Goal: Transaction & Acquisition: Purchase product/service

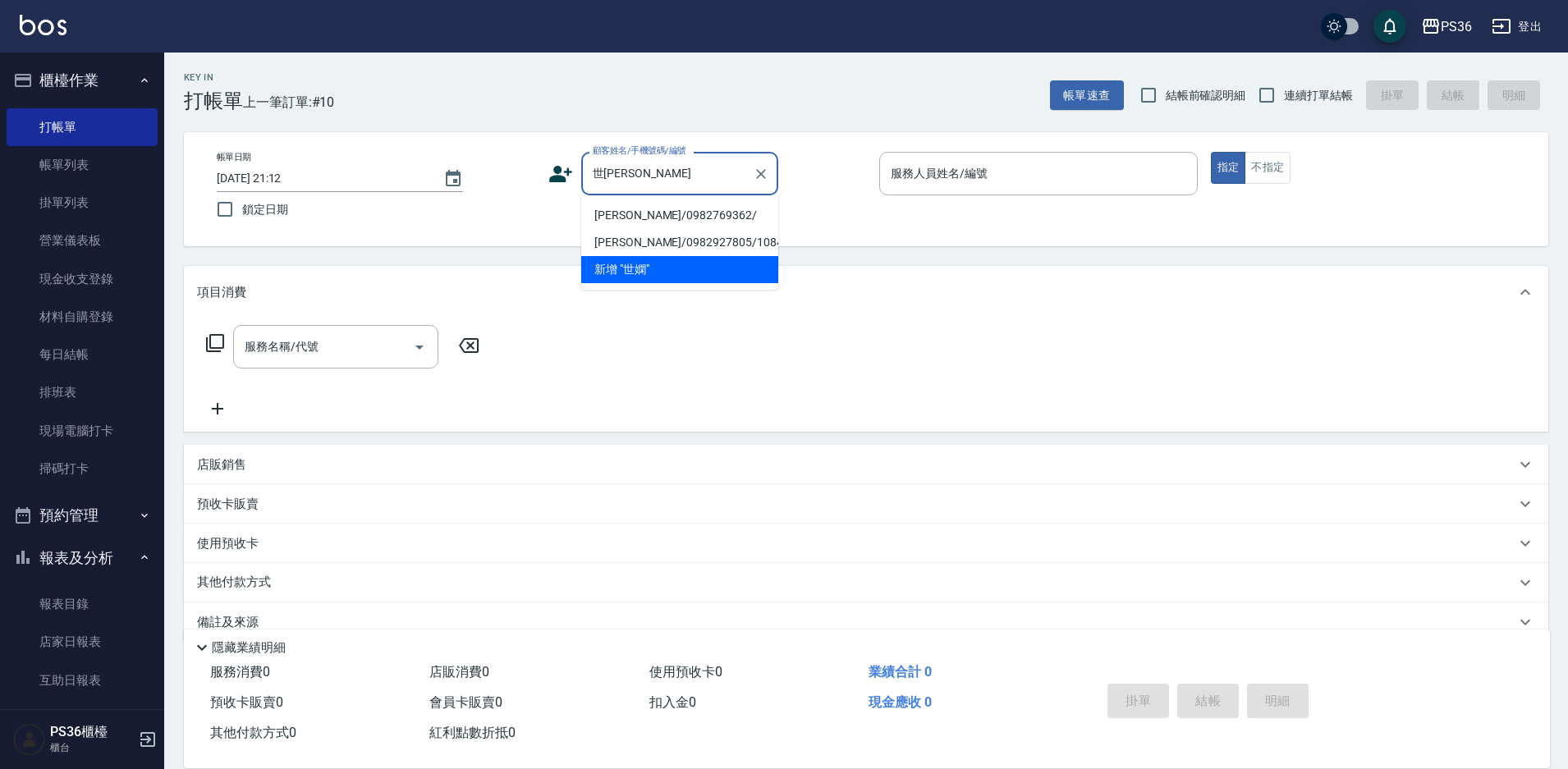
click at [632, 215] on li "[PERSON_NAME]/0982769362/" at bounding box center [679, 215] width 197 height 27
type input "[PERSON_NAME]/0982769362/"
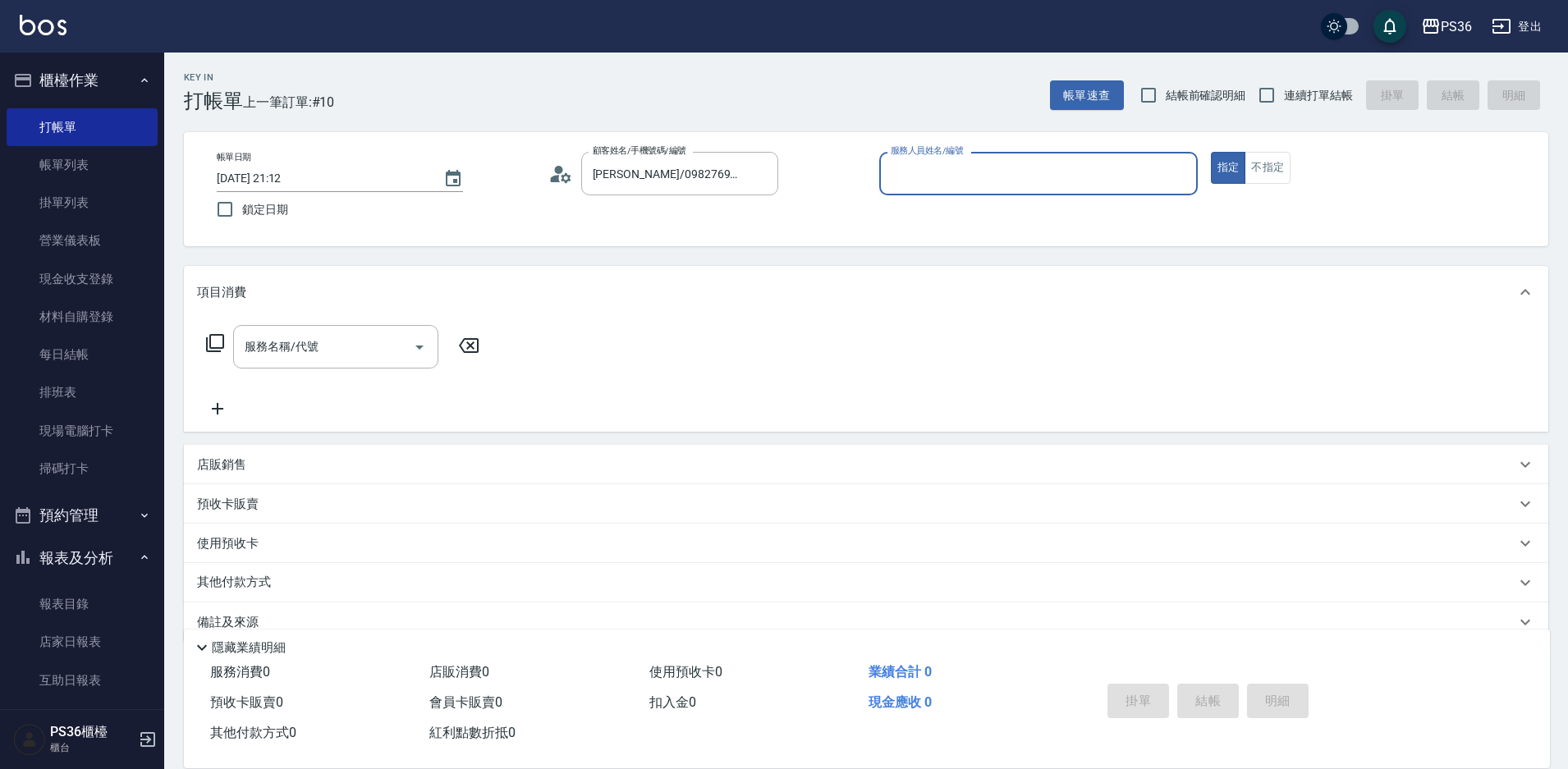
type input "小樂-0"
click at [218, 351] on icon at bounding box center [215, 343] width 20 height 20
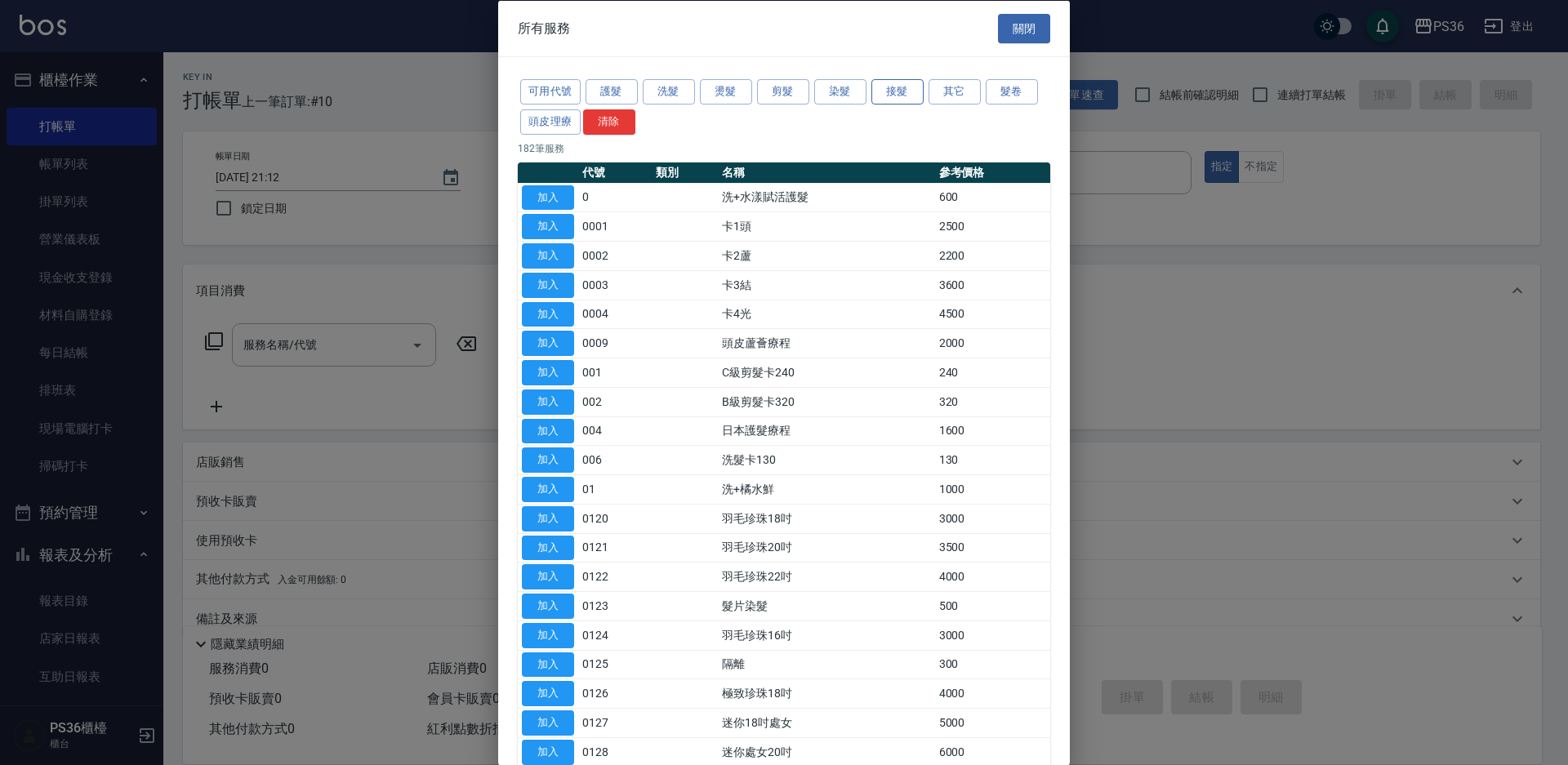
click at [891, 93] on button "接髮" at bounding box center [898, 91] width 53 height 25
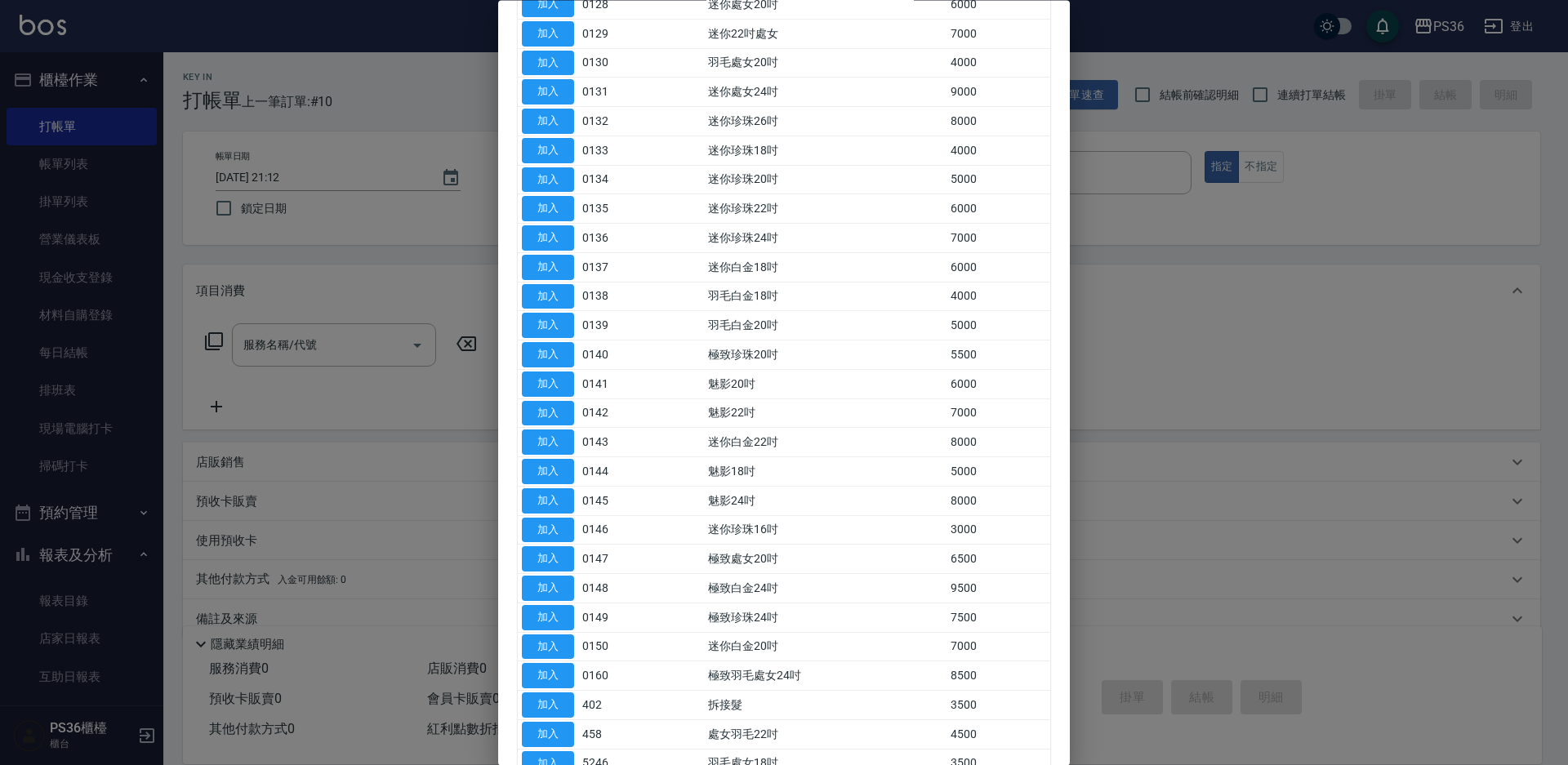
scroll to position [490, 0]
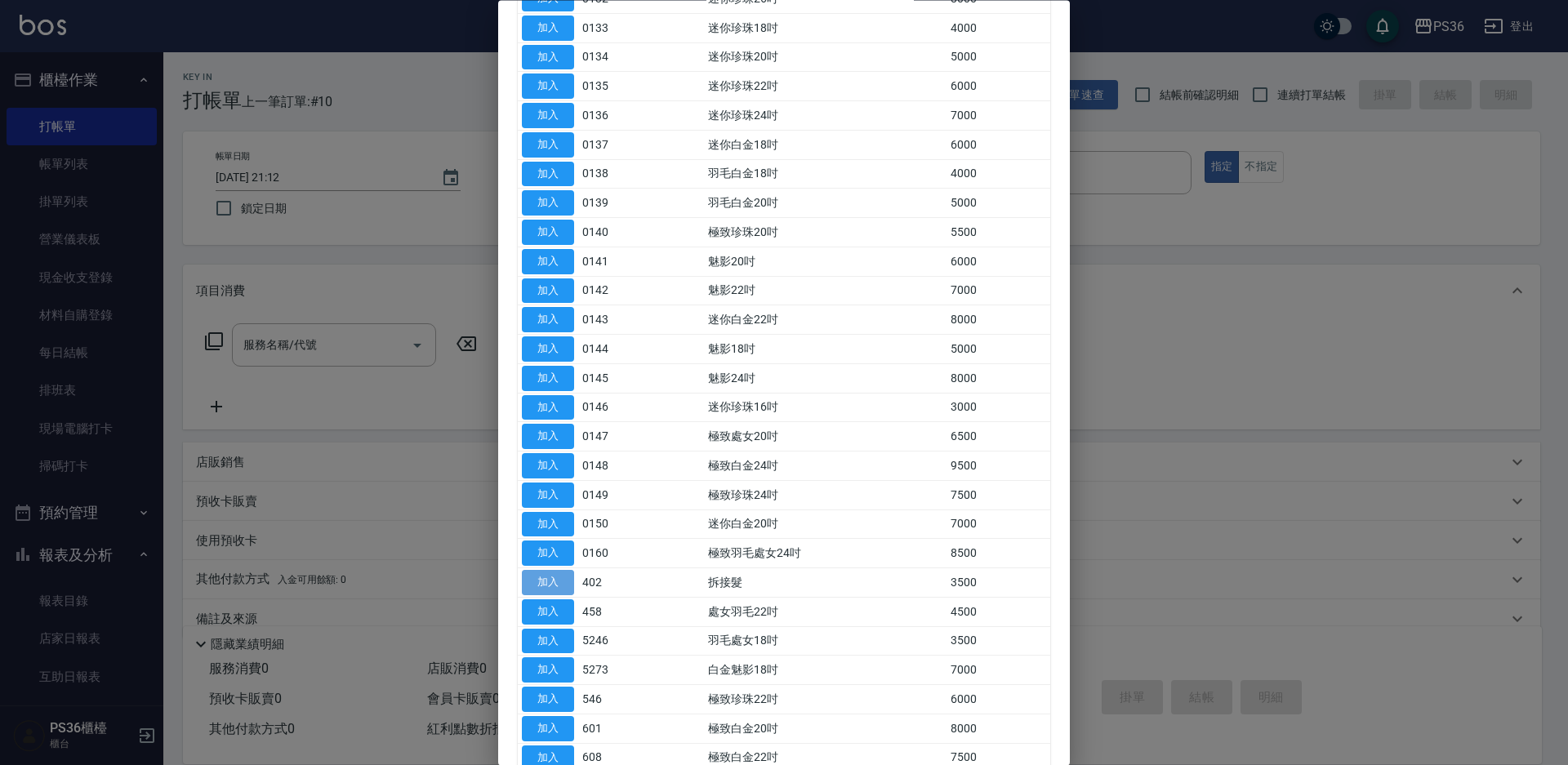
click at [556, 580] on button "加入" at bounding box center [548, 583] width 53 height 25
type input "拆接髮(402)"
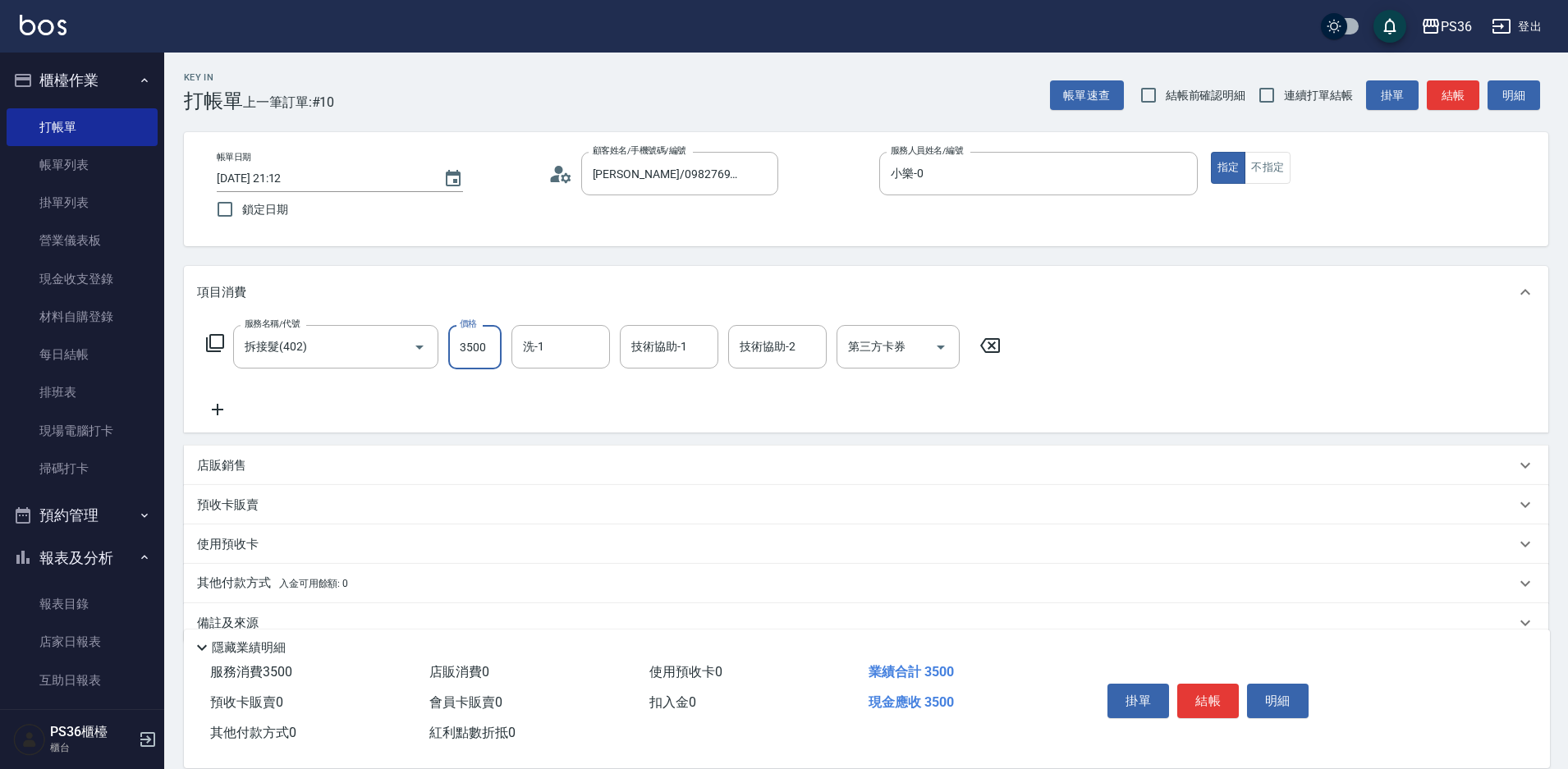
click at [491, 345] on input "3500" at bounding box center [475, 347] width 54 height 44
type input "4000"
click at [211, 337] on icon at bounding box center [214, 343] width 18 height 18
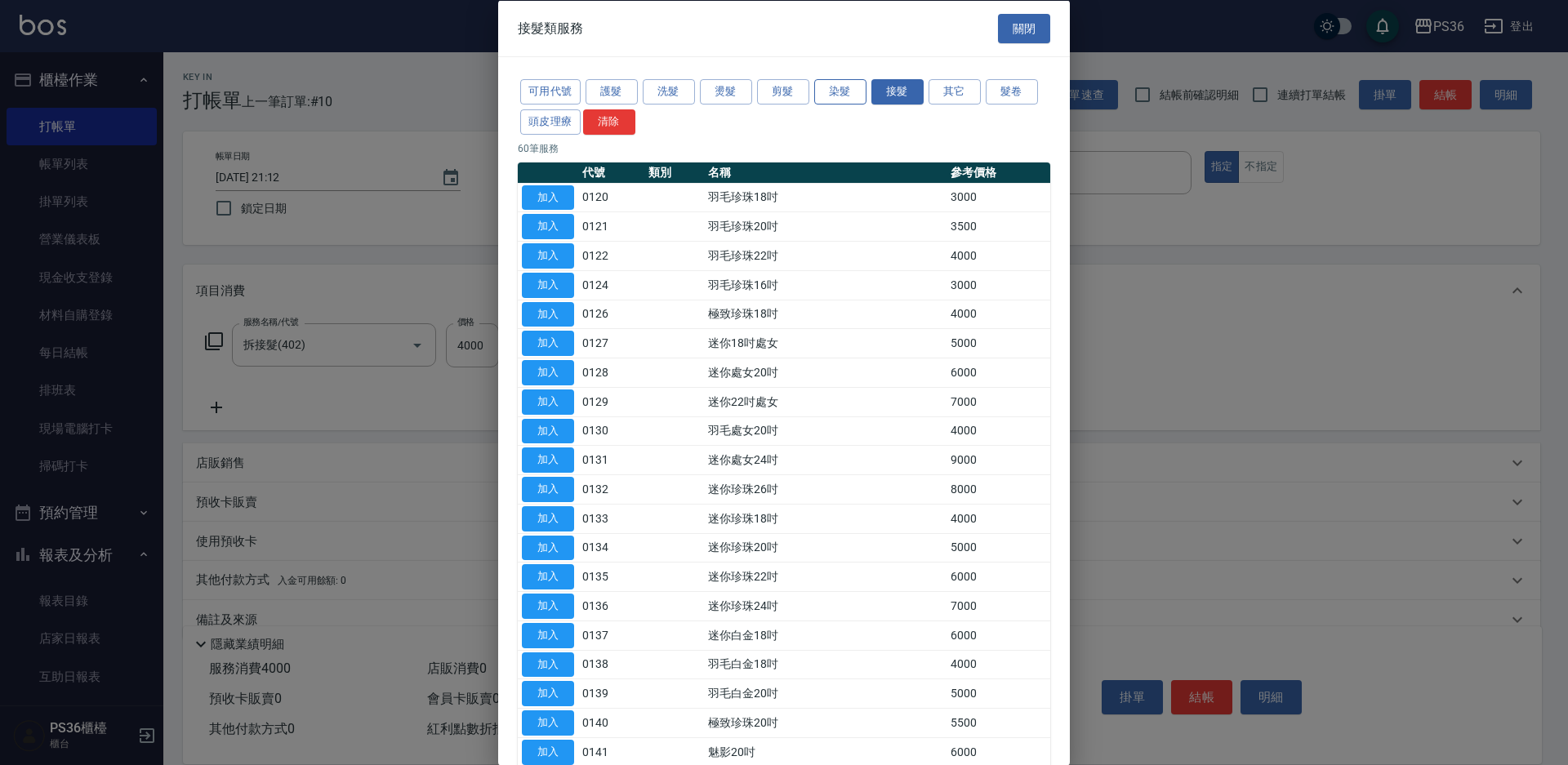
click at [846, 91] on button "染髮" at bounding box center [841, 91] width 53 height 25
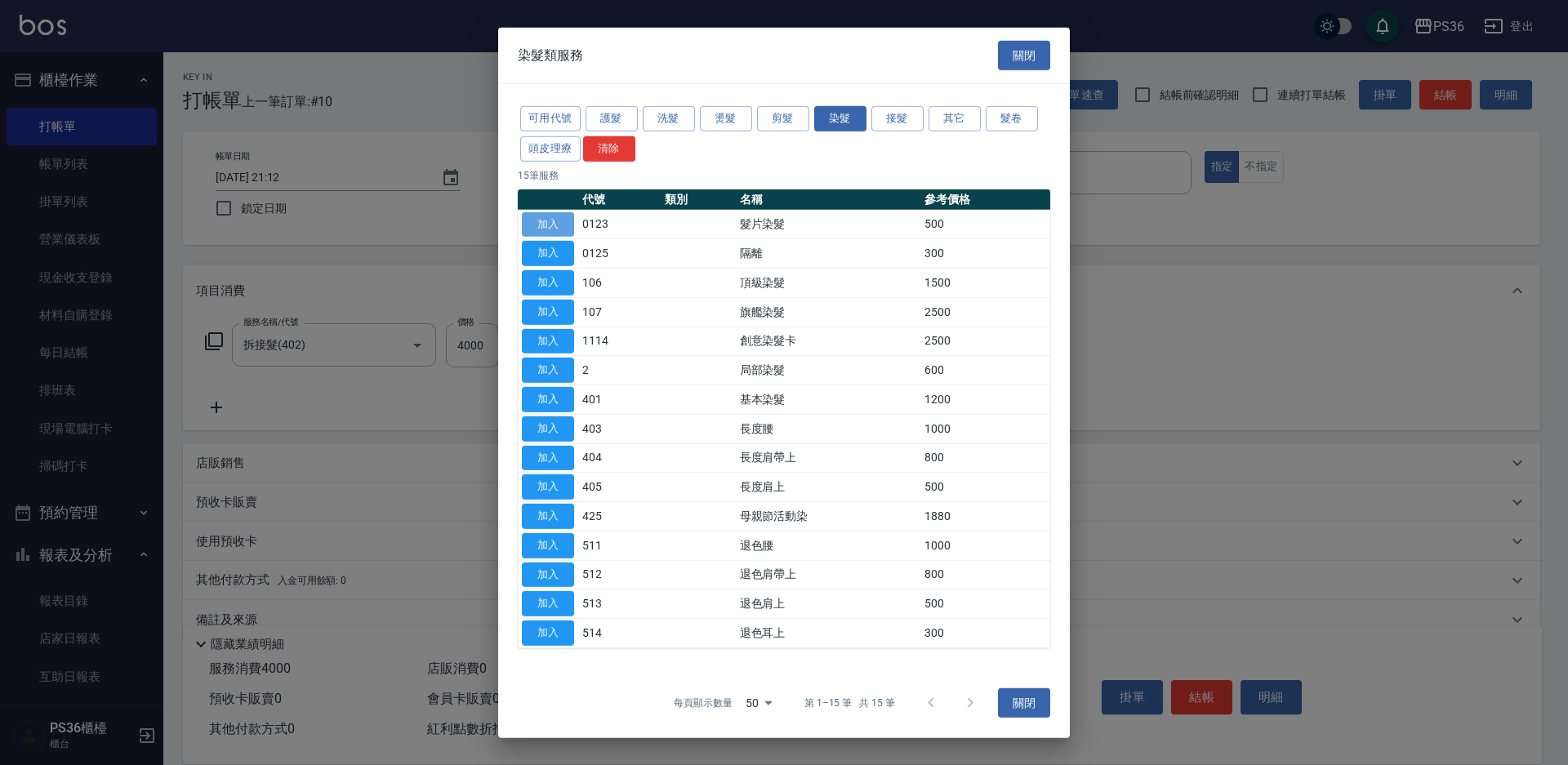
click at [559, 227] on button "加入" at bounding box center [548, 223] width 53 height 25
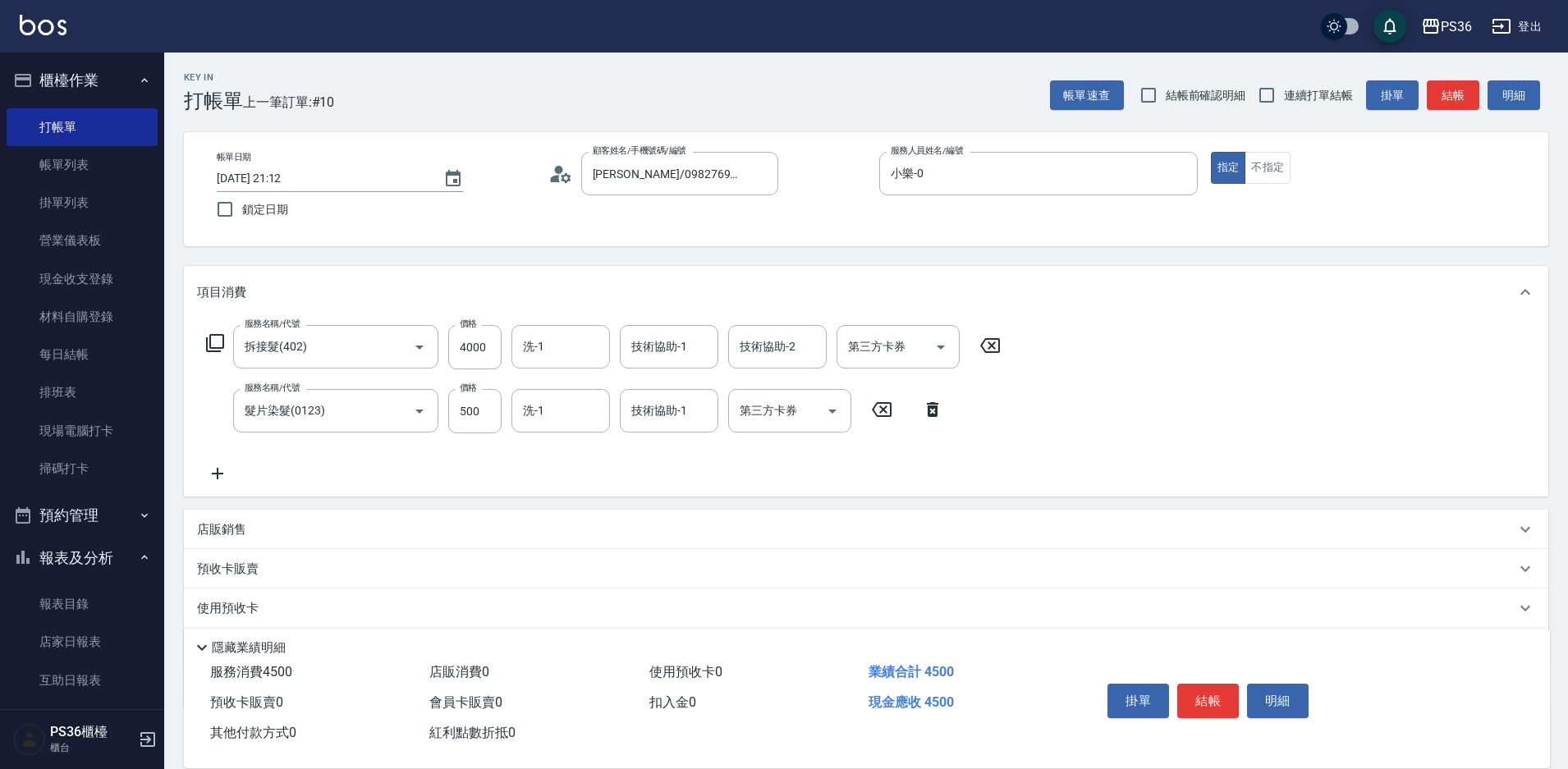
click at [217, 347] on icon at bounding box center [215, 343] width 20 height 20
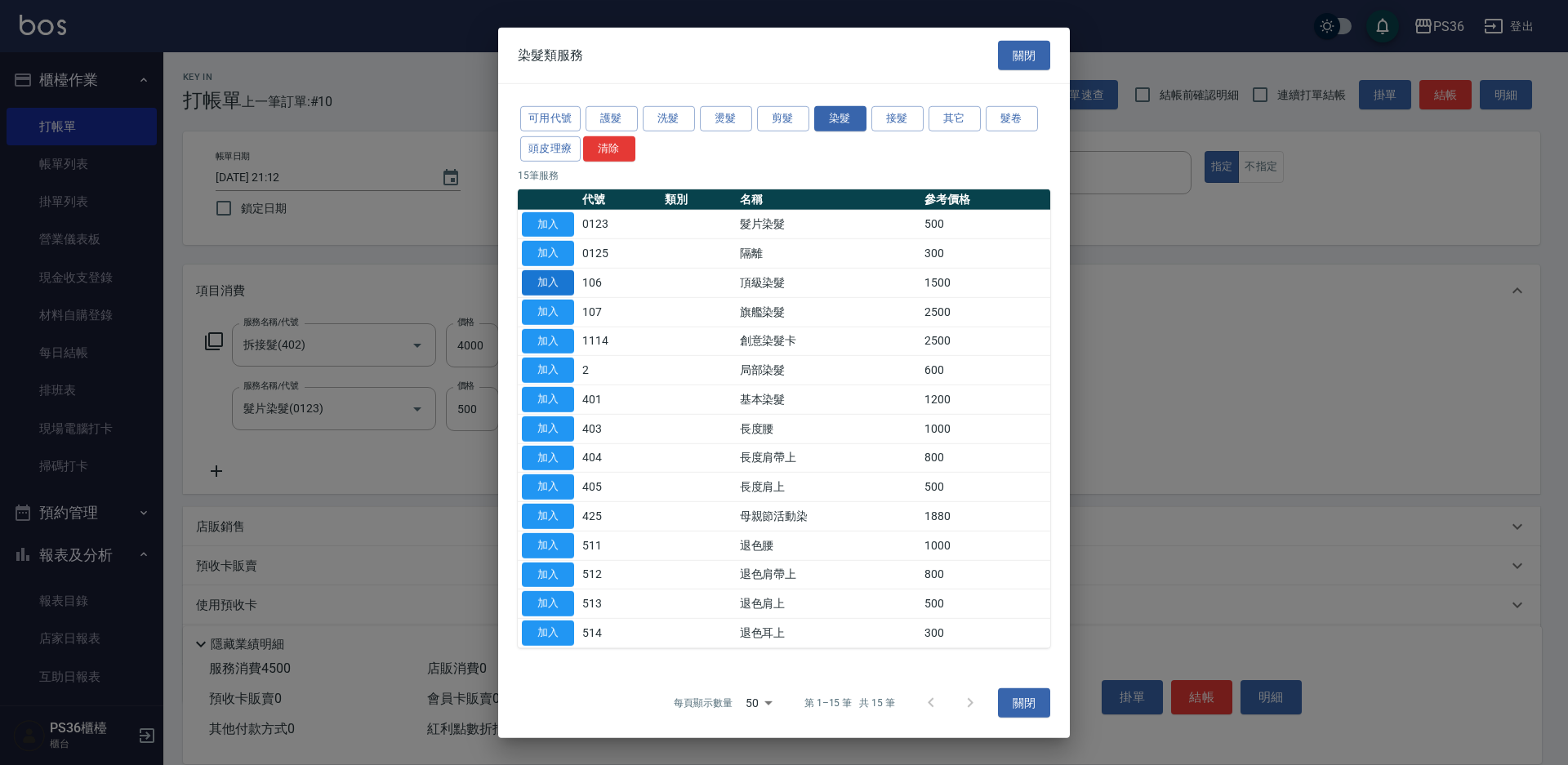
click at [553, 287] on button "加入" at bounding box center [548, 283] width 53 height 25
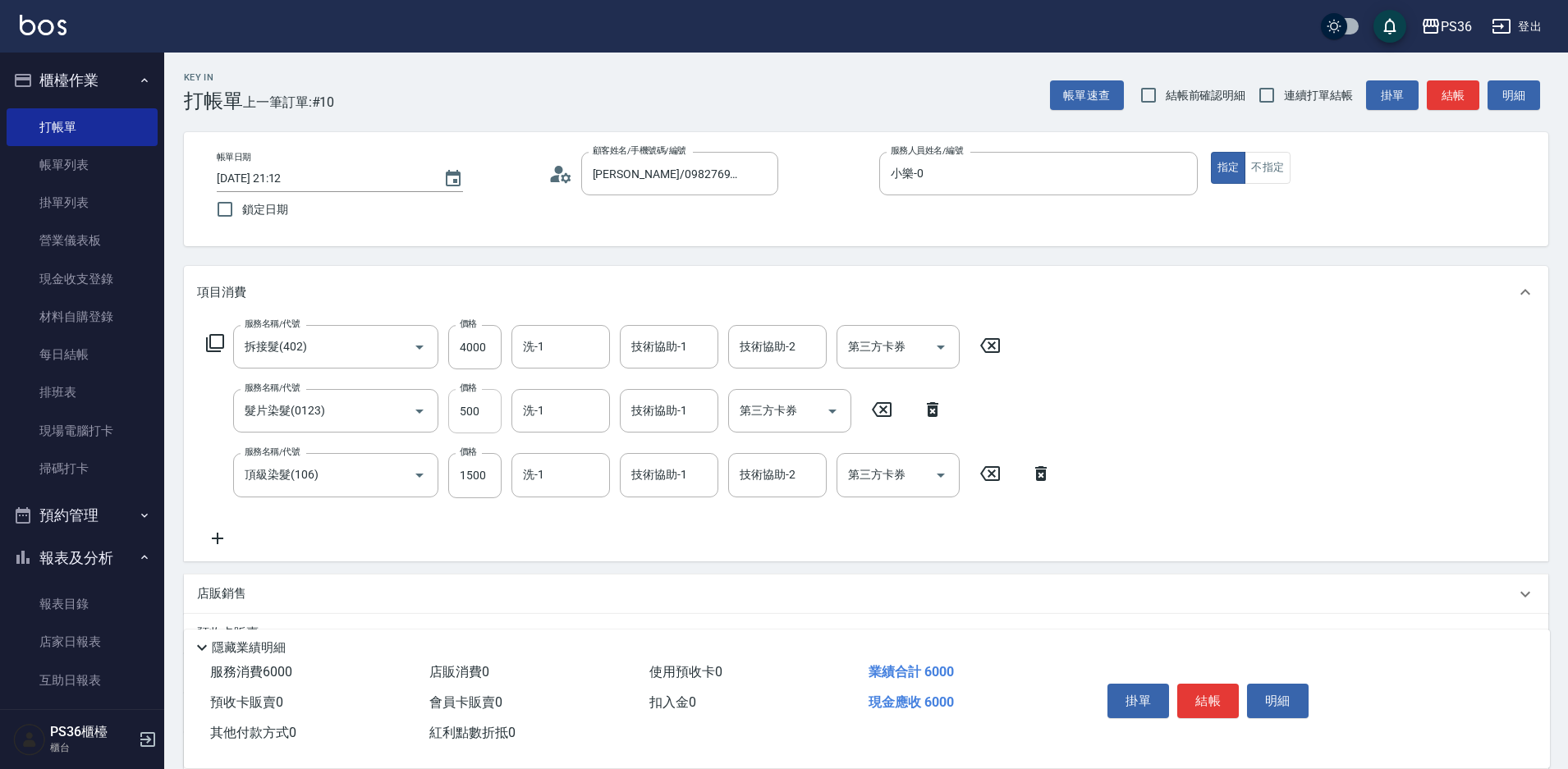
click at [475, 406] on input "500" at bounding box center [475, 410] width 54 height 44
type input "1000"
click at [489, 475] on input "1500" at bounding box center [475, 475] width 54 height 44
type input "2000"
click at [212, 346] on icon at bounding box center [215, 343] width 20 height 20
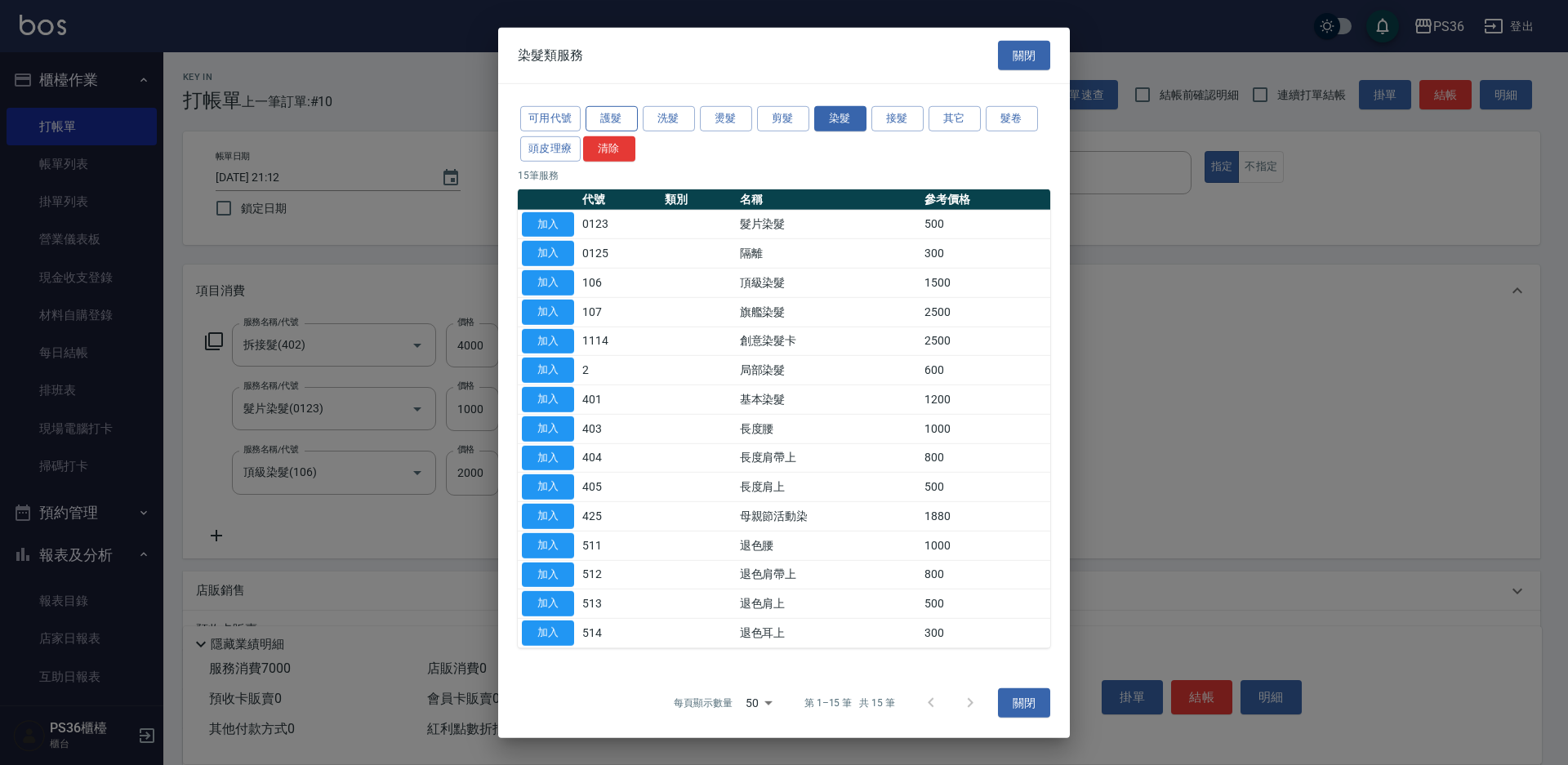
click at [626, 117] on button "護髮" at bounding box center [612, 118] width 53 height 25
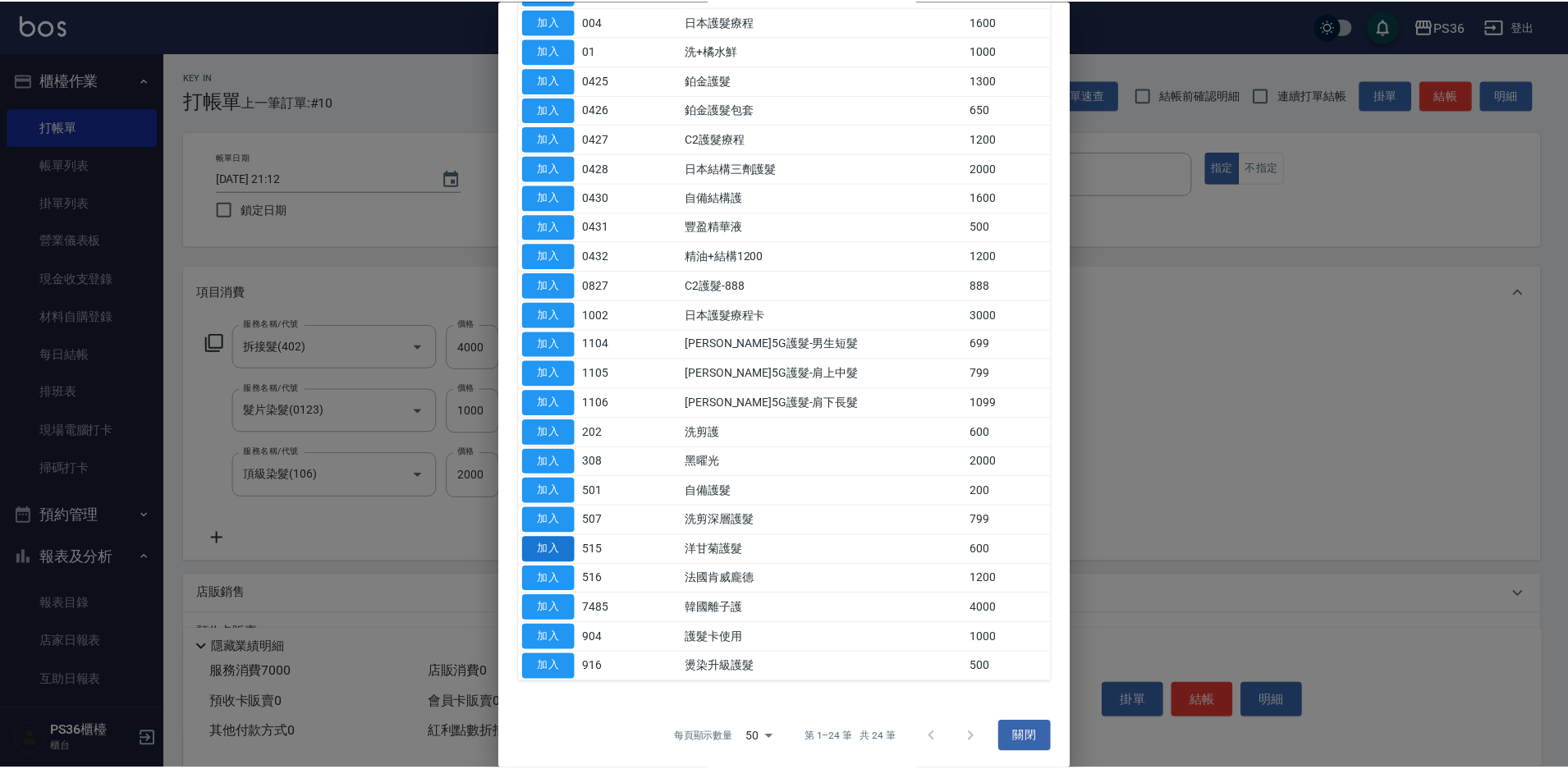
scroll to position [209, 0]
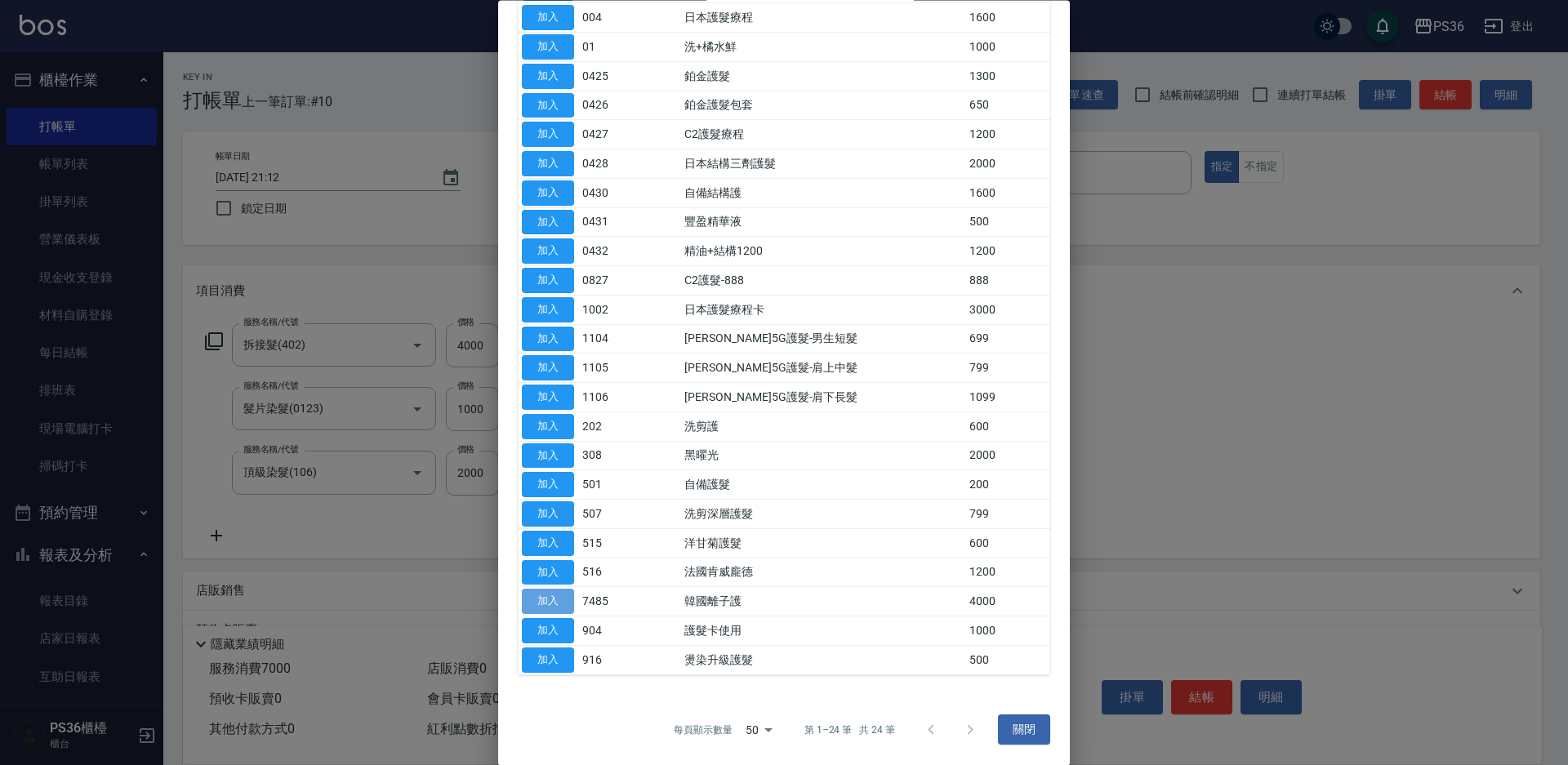
click at [553, 592] on button "加入" at bounding box center [548, 602] width 53 height 25
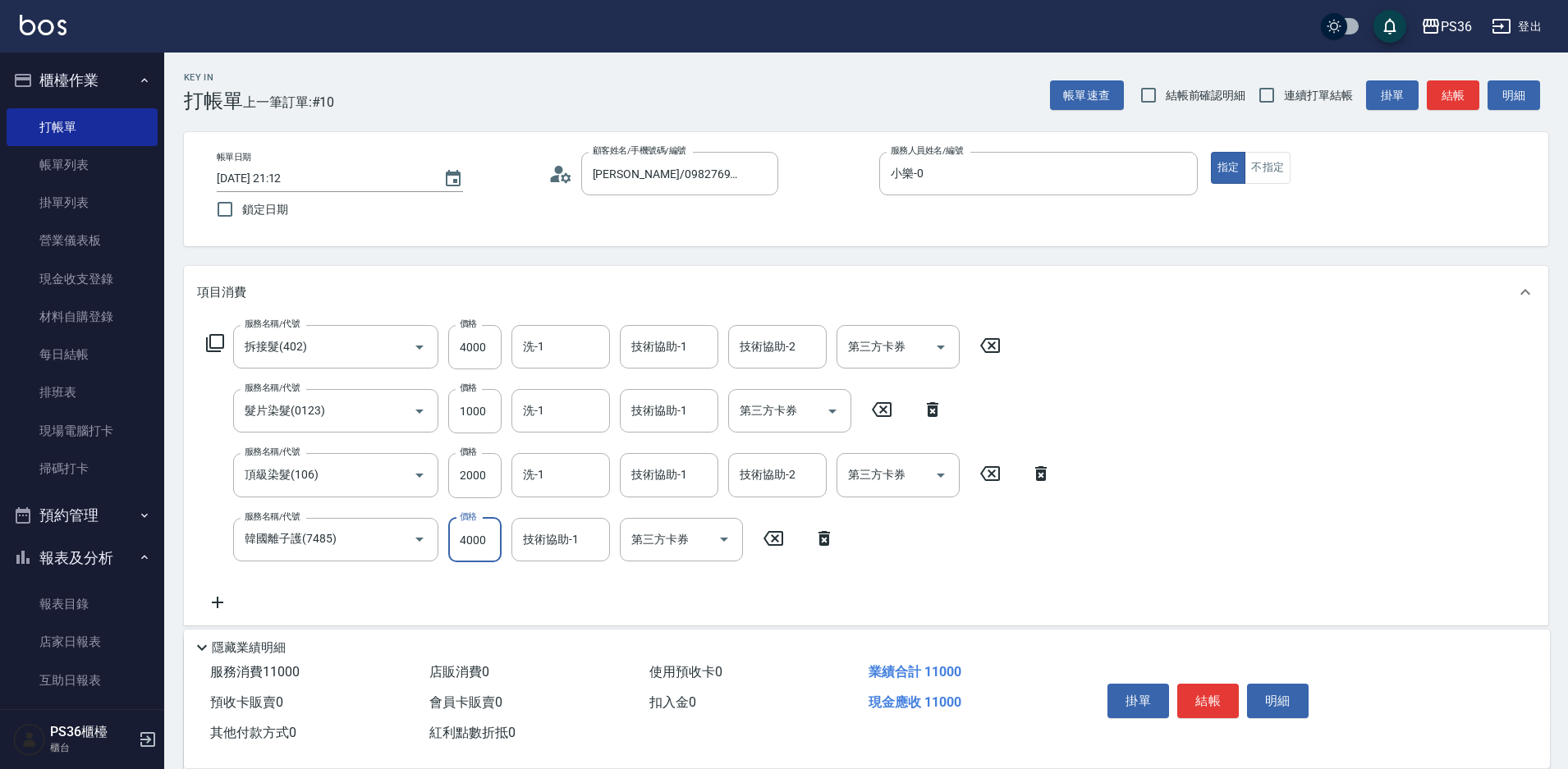
click at [491, 543] on input "4000" at bounding box center [475, 540] width 54 height 44
drag, startPoint x: 491, startPoint y: 543, endPoint x: 365, endPoint y: 543, distance: 126.0
click at [381, 543] on div "服務名稱/代號 韓國離子護(7485) 服務名稱/代號 價格 4000 價格 技術協助-1 技術協助-1 第三方卡券 第三方卡券" at bounding box center [521, 540] width 648 height 44
type input "3500"
click at [213, 344] on icon at bounding box center [215, 343] width 20 height 20
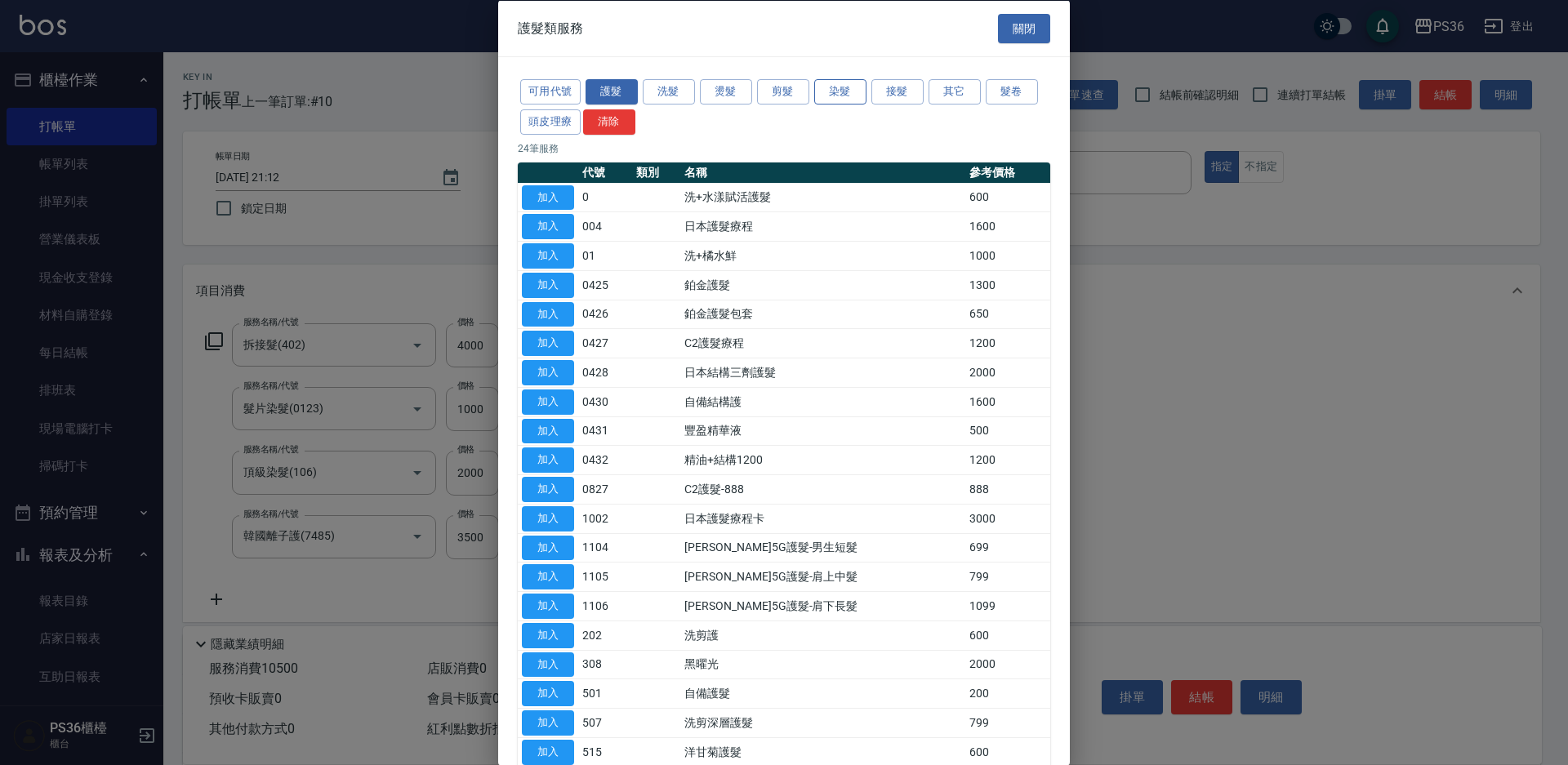
click at [854, 94] on button "染髮" at bounding box center [841, 91] width 53 height 25
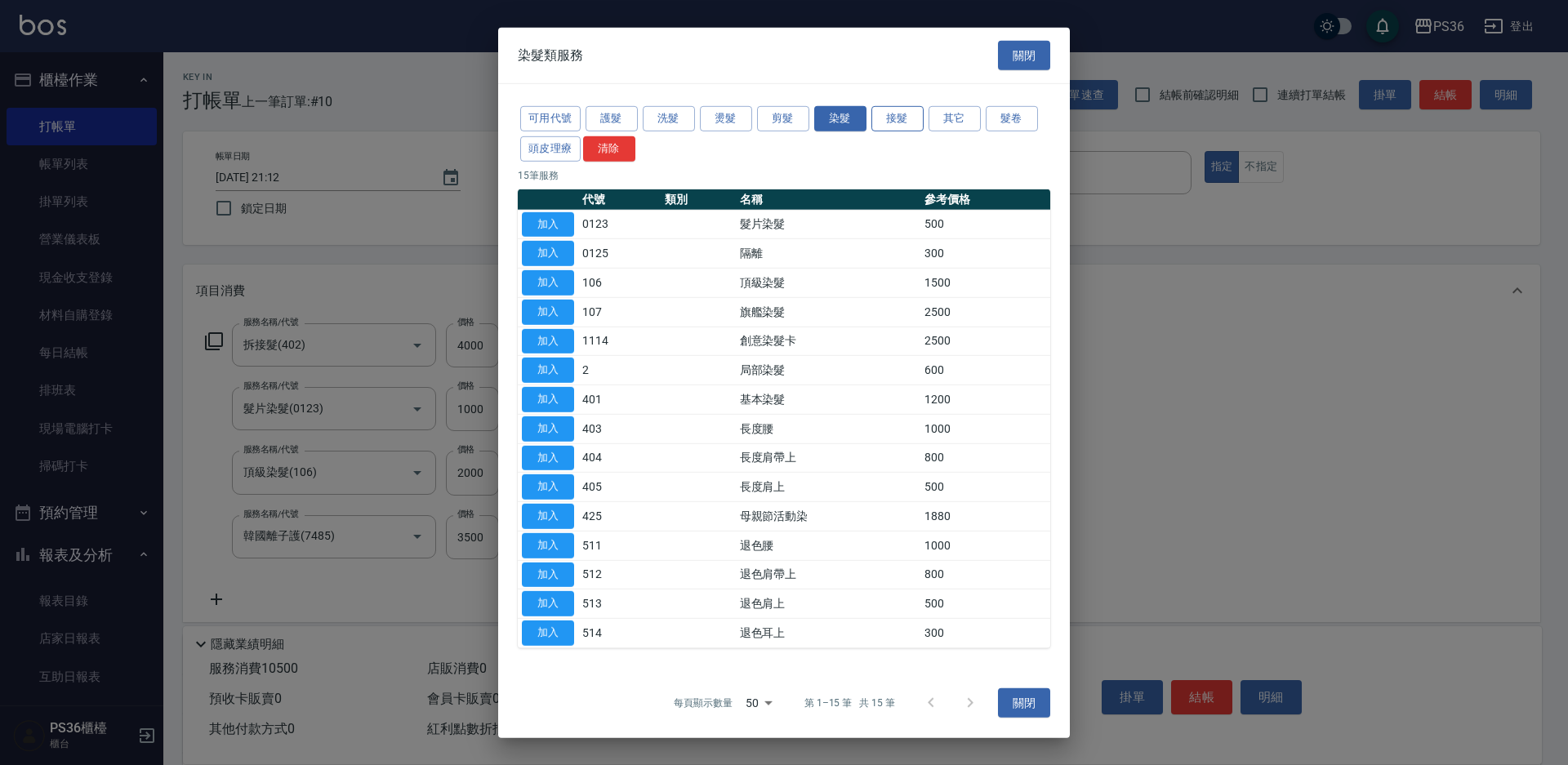
click at [902, 123] on button "接髮" at bounding box center [898, 118] width 53 height 25
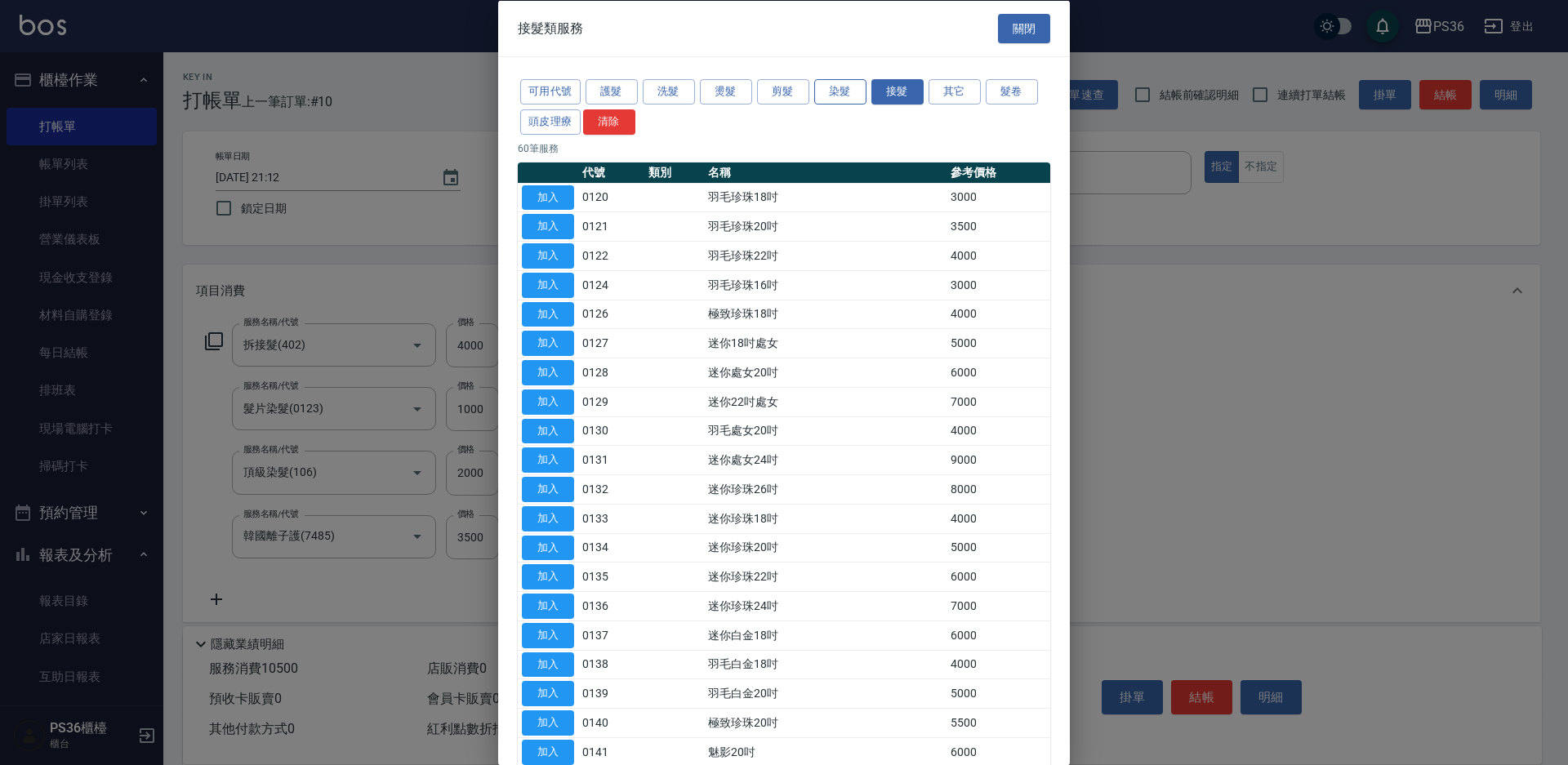
click at [851, 97] on button "染髮" at bounding box center [841, 91] width 53 height 25
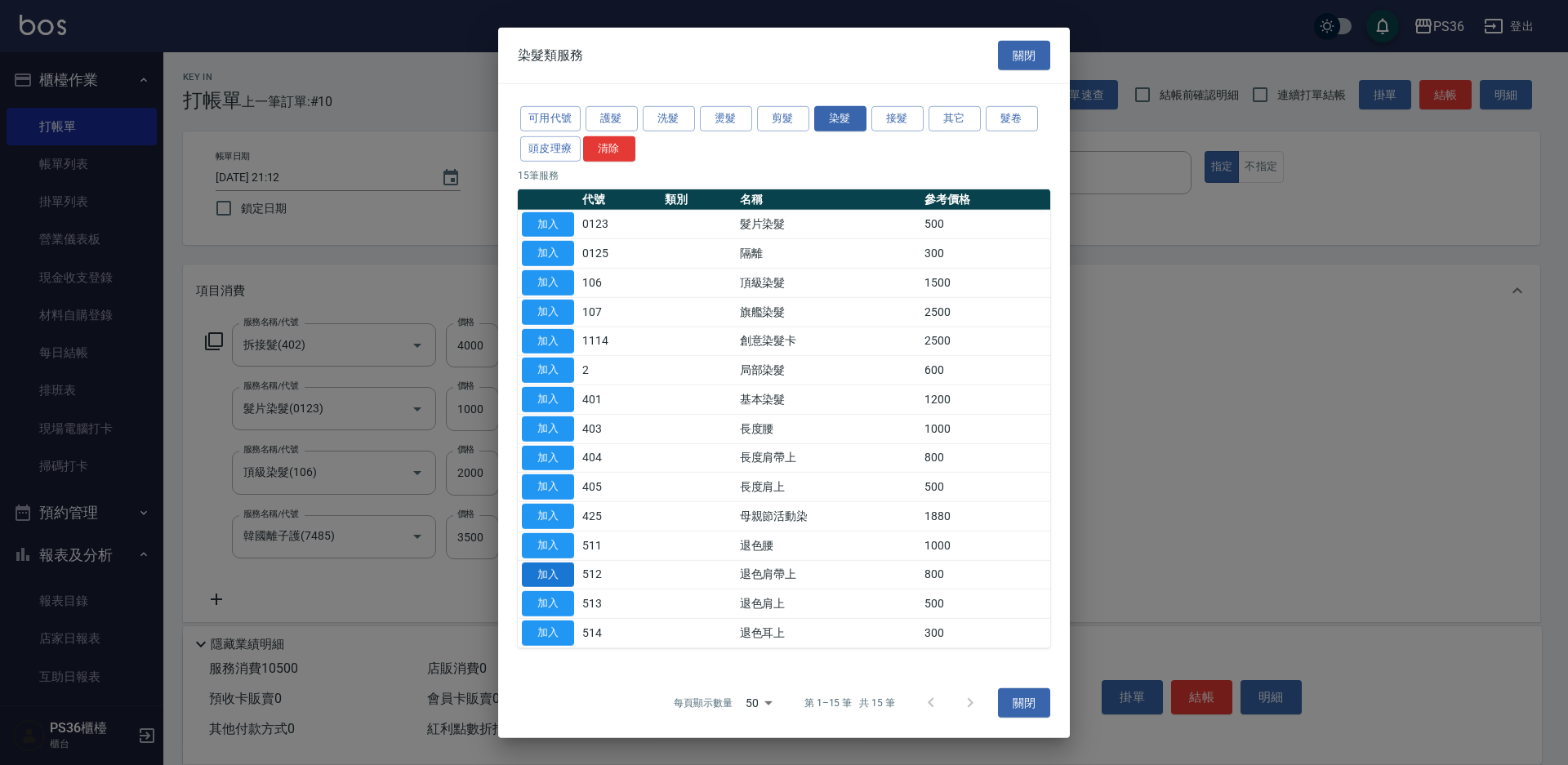
click at [546, 580] on button "加入" at bounding box center [548, 574] width 53 height 25
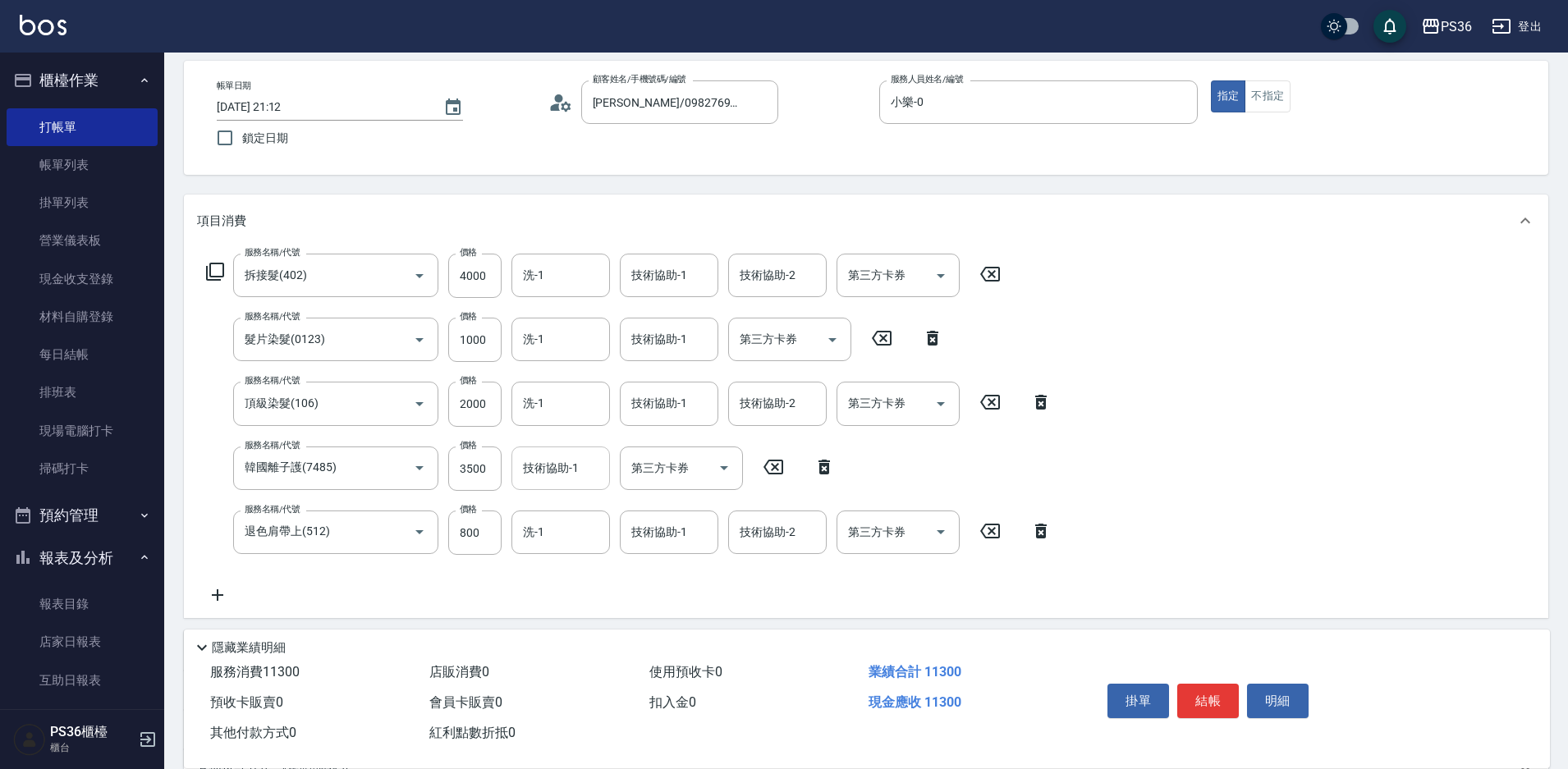
scroll to position [82, 0]
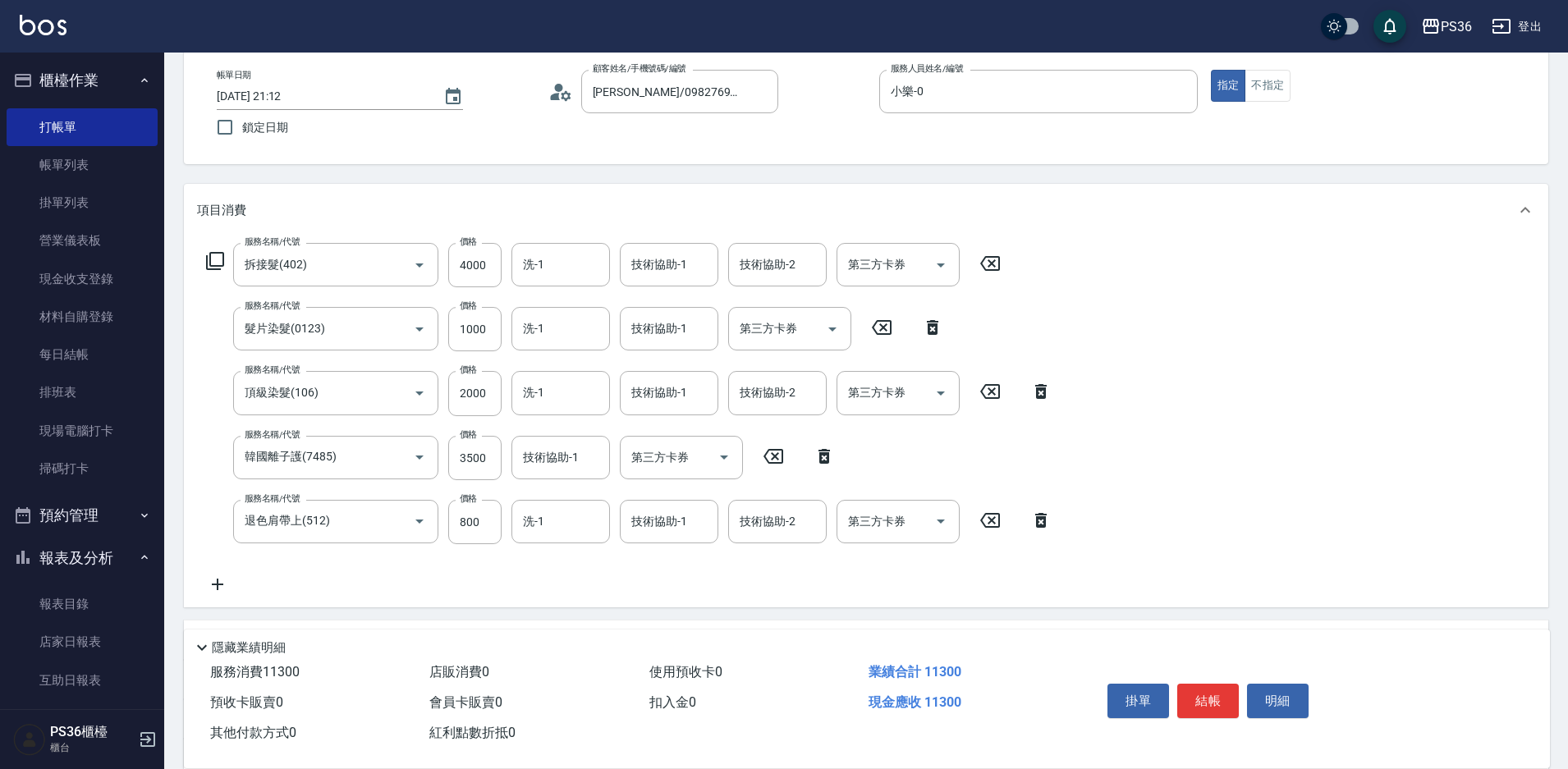
click at [1032, 525] on icon at bounding box center [1042, 520] width 42 height 20
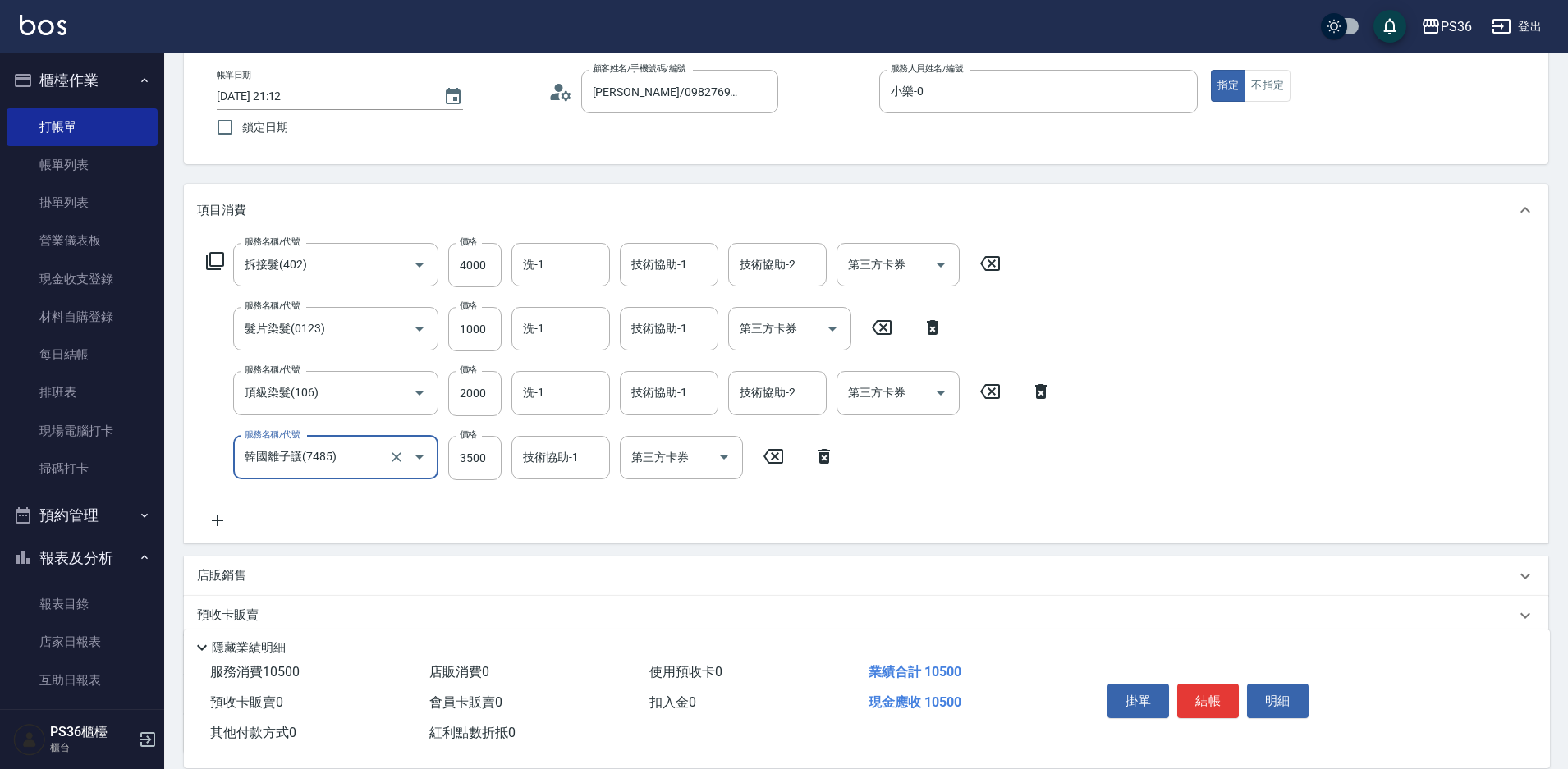
click at [209, 259] on icon at bounding box center [215, 260] width 20 height 20
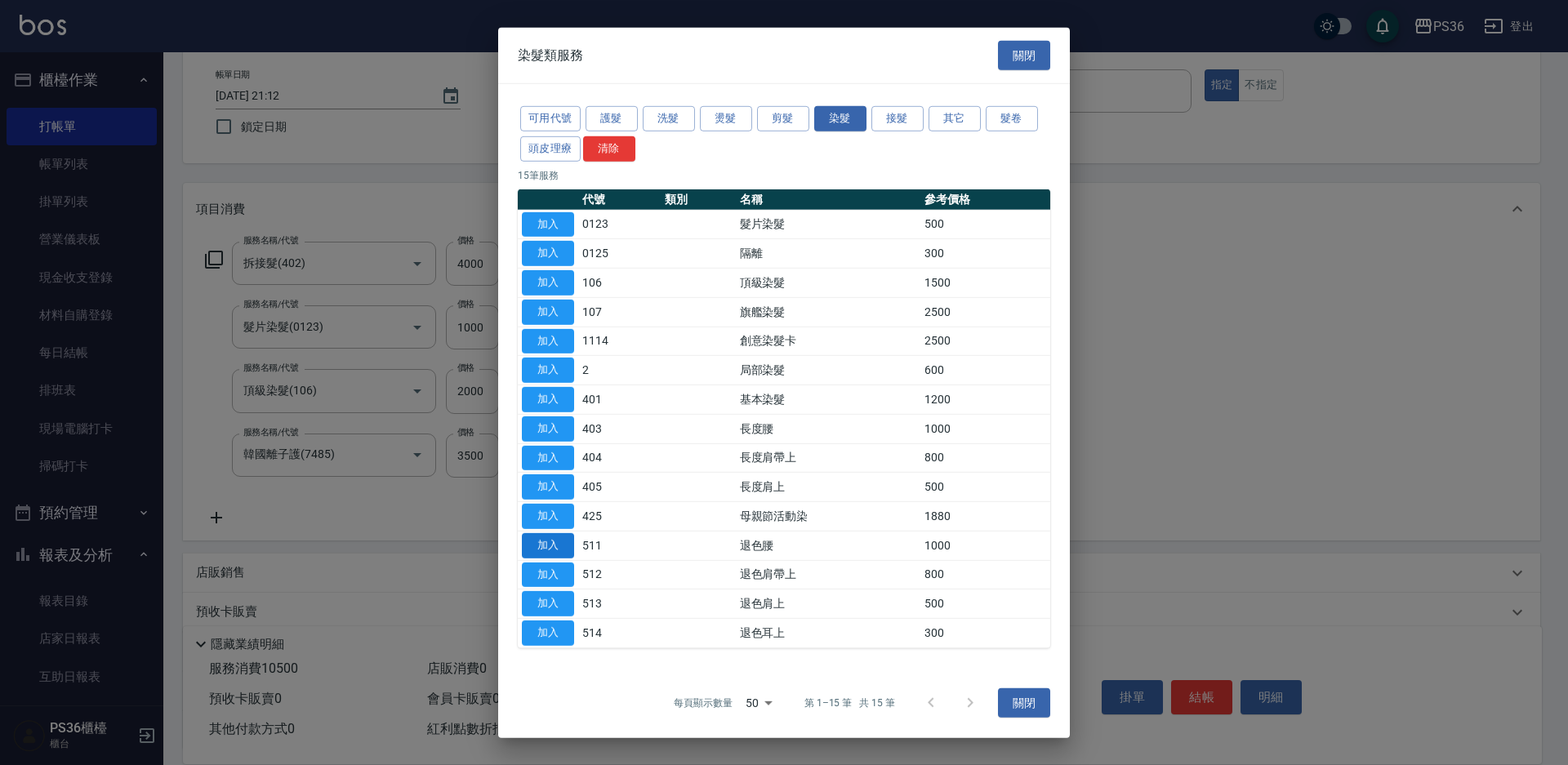
click at [544, 547] on button "加入" at bounding box center [548, 545] width 53 height 25
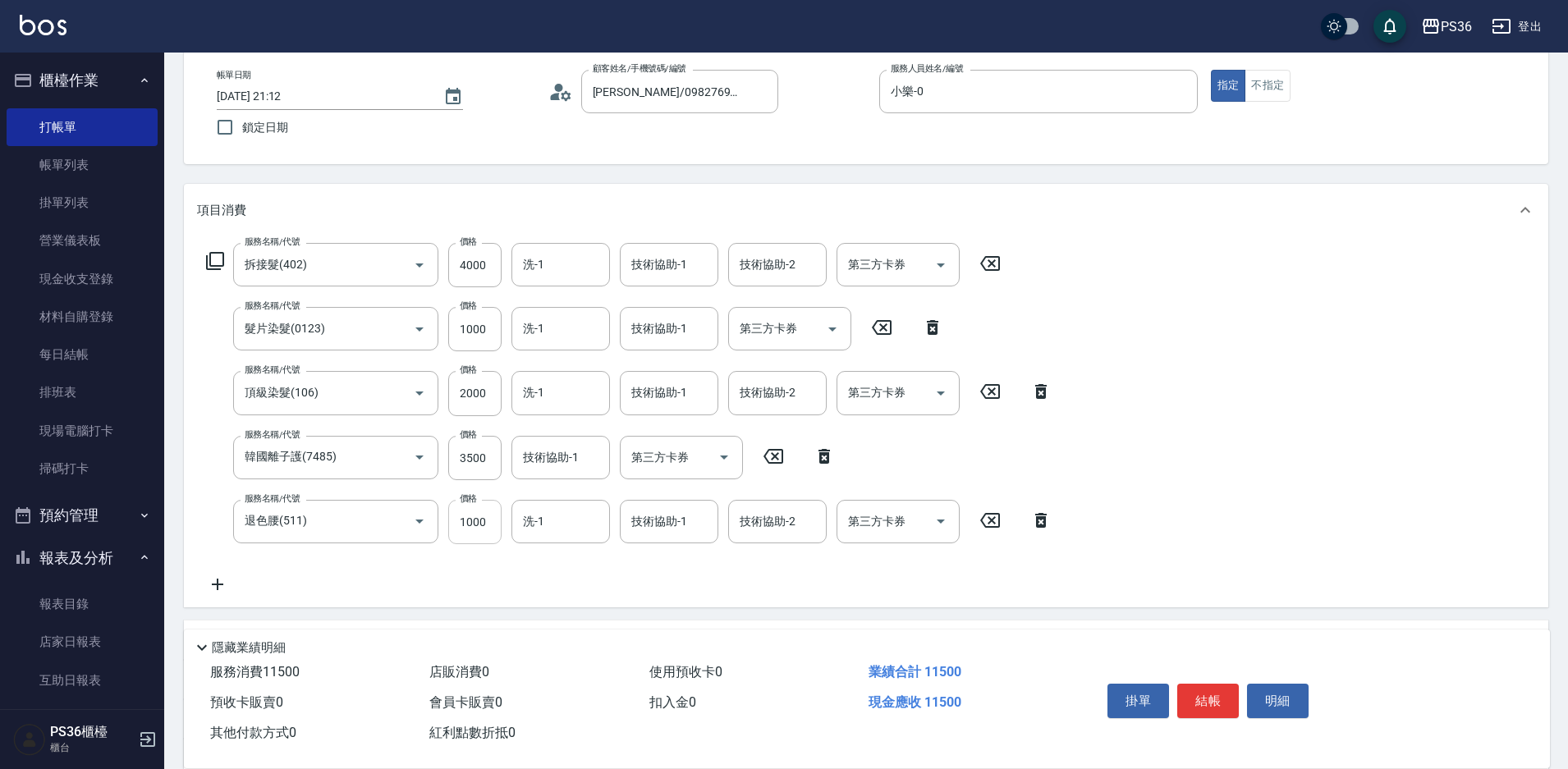
click at [477, 520] on input "1000" at bounding box center [475, 522] width 54 height 44
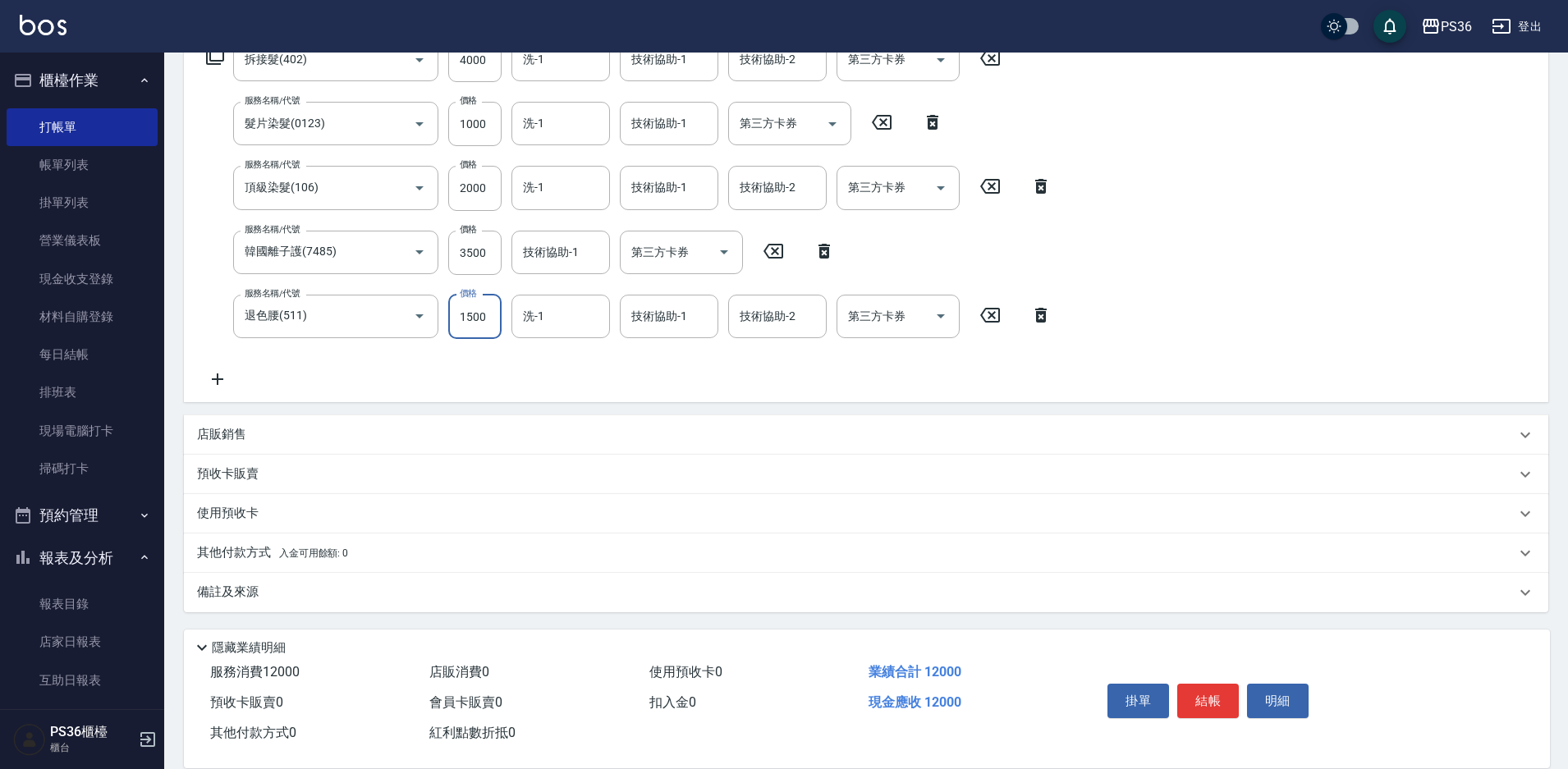
scroll to position [288, 0]
type input "1500"
click at [243, 566] on div "其他付款方式 入金可用餘額: 0" at bounding box center [866, 553] width 1364 height 40
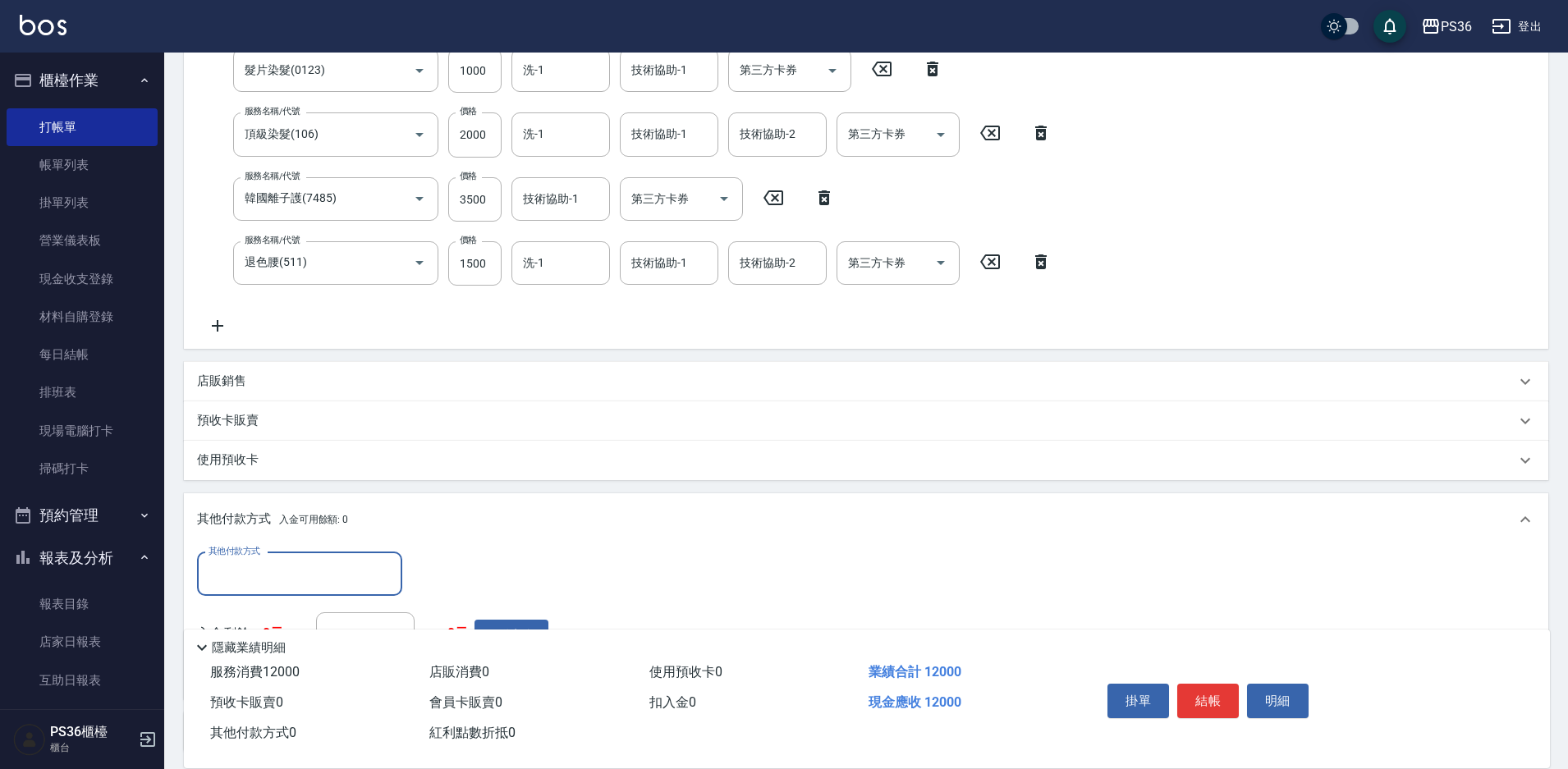
scroll to position [370, 0]
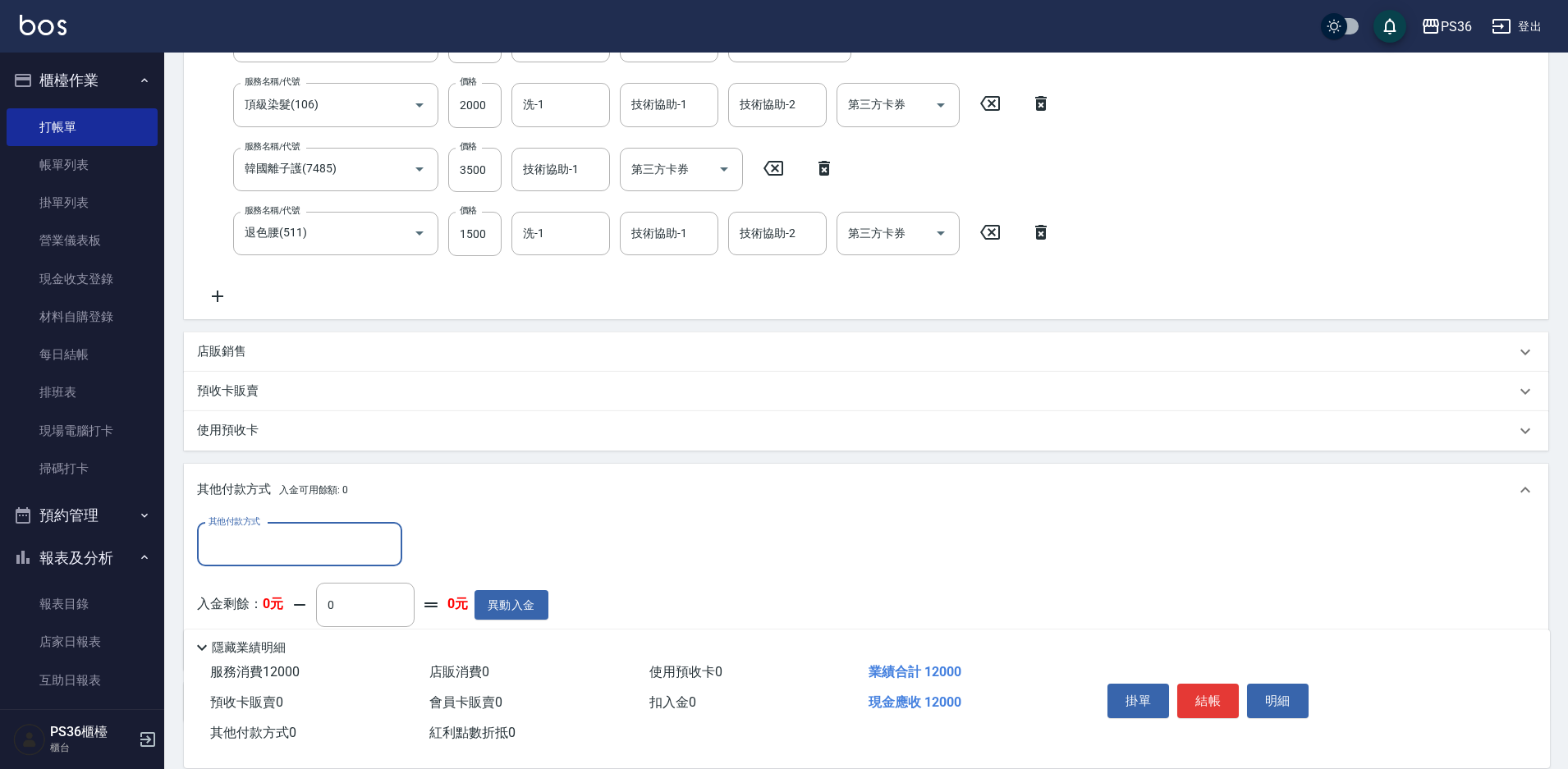
click at [293, 543] on input "其他付款方式" at bounding box center [300, 544] width 191 height 28
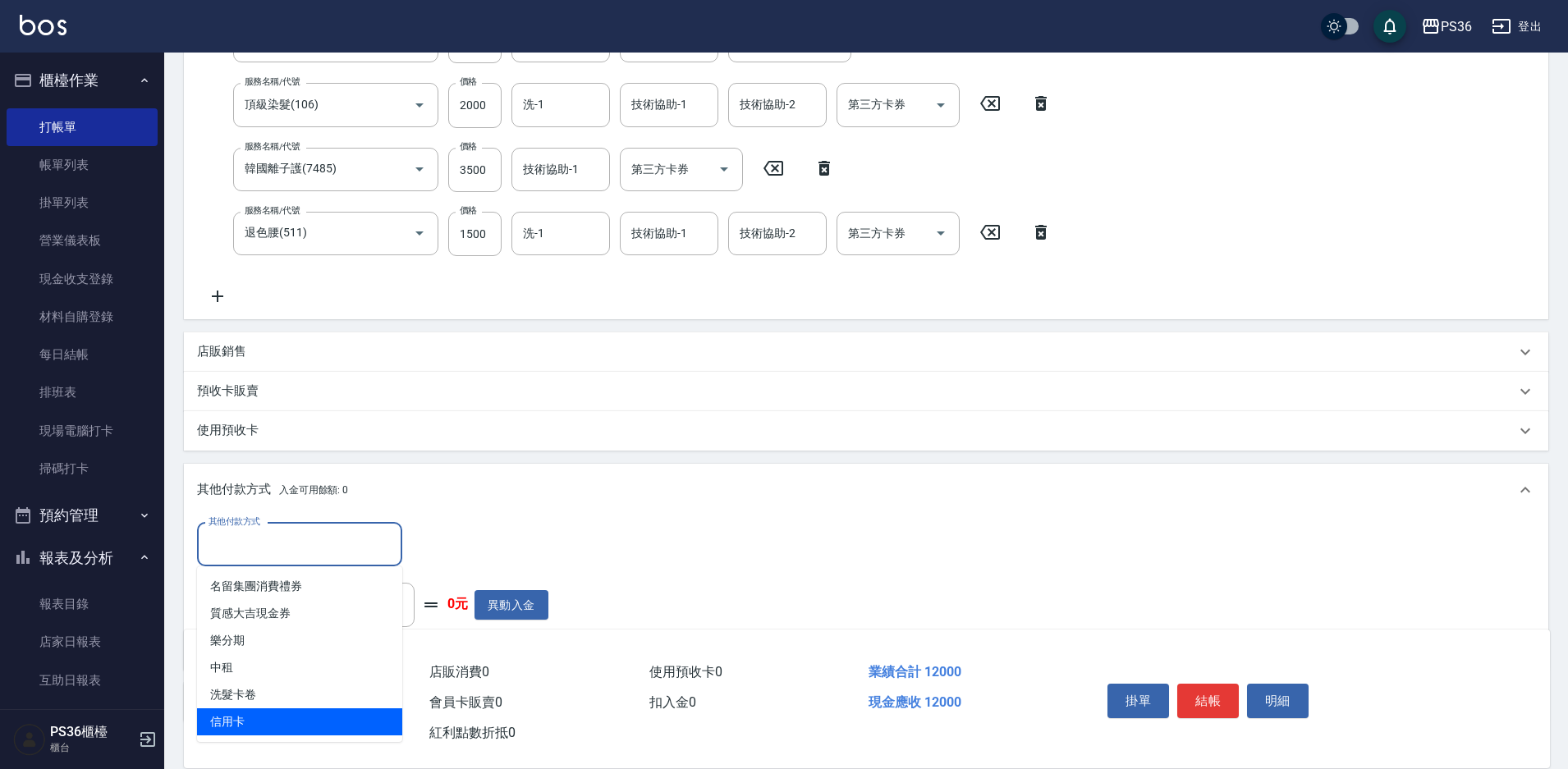
click at [262, 718] on span "信用卡" at bounding box center [300, 722] width 206 height 27
type input "信用卡"
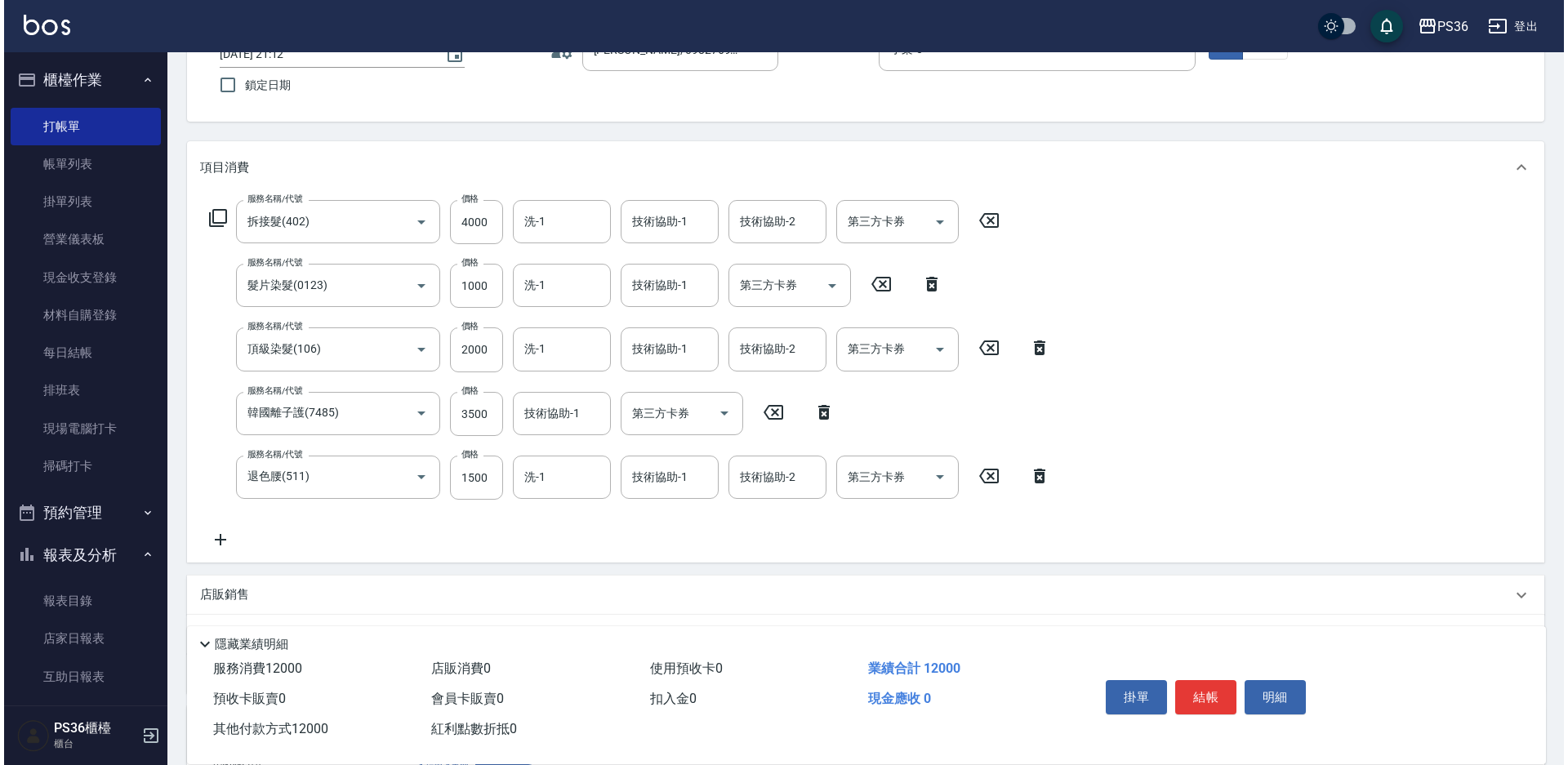
scroll to position [0, 0]
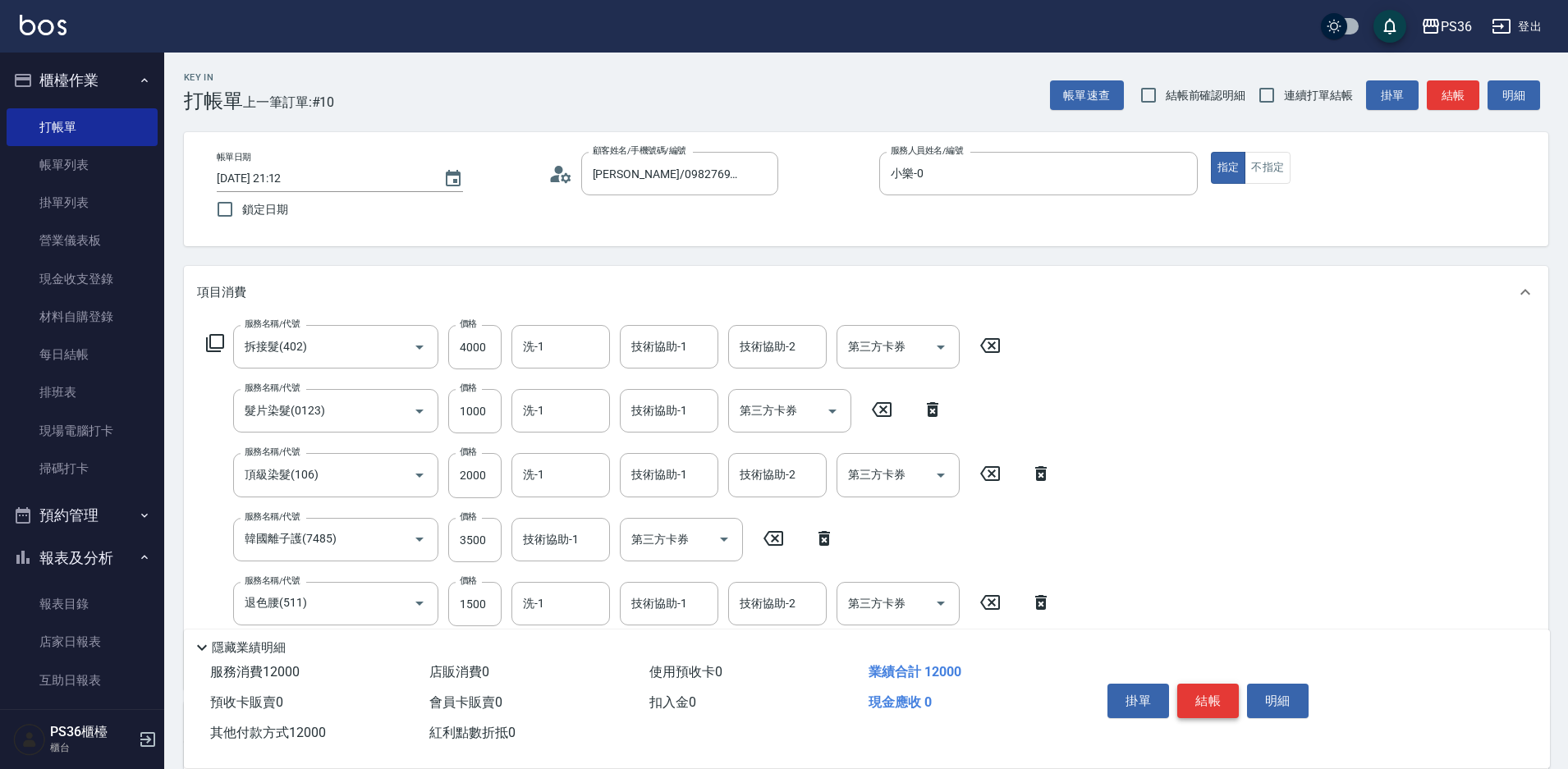
type input "12000"
click at [1193, 688] on button "結帳" at bounding box center [1208, 701] width 61 height 35
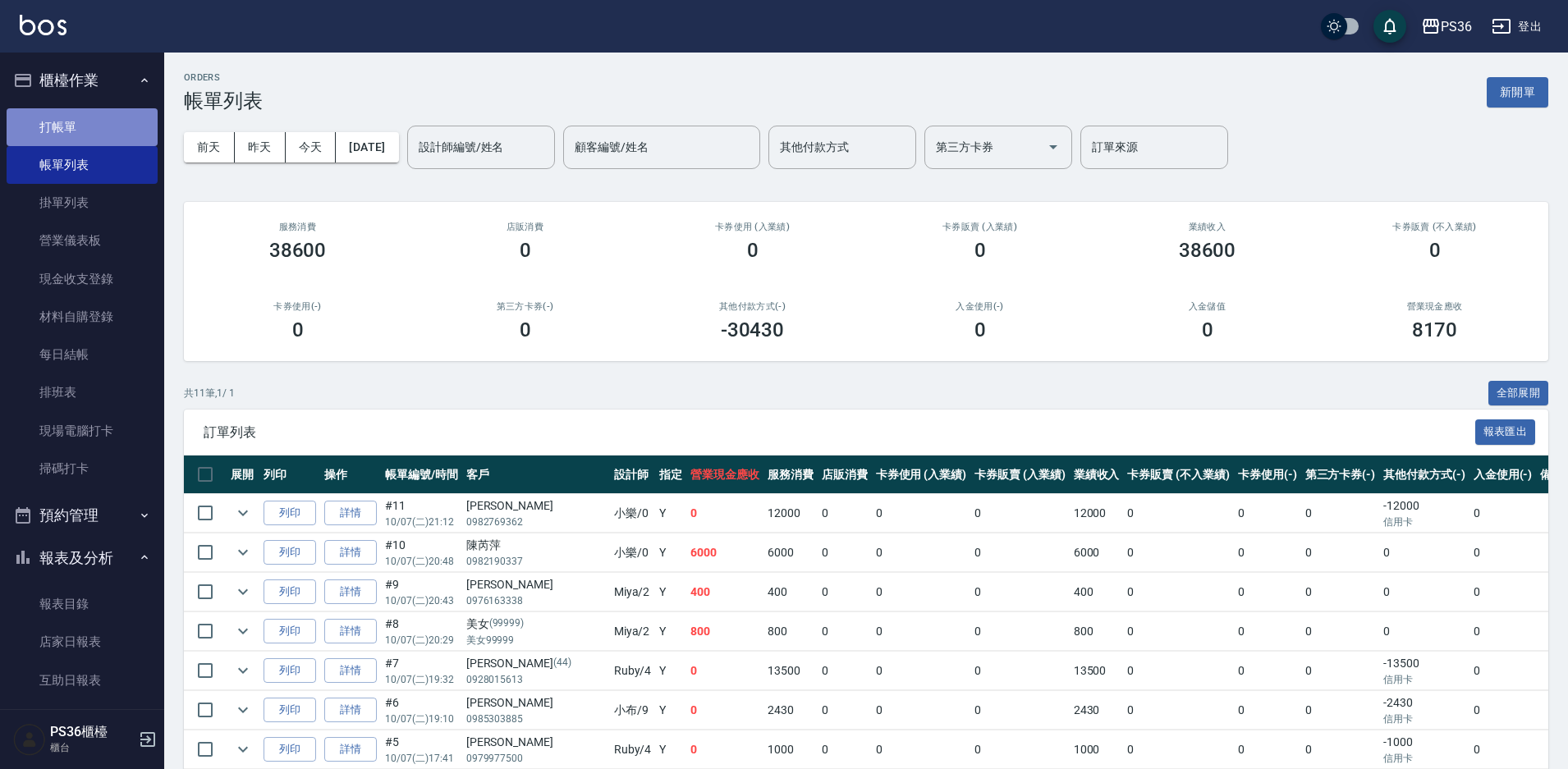
click at [113, 129] on link "打帳單" at bounding box center [82, 127] width 151 height 38
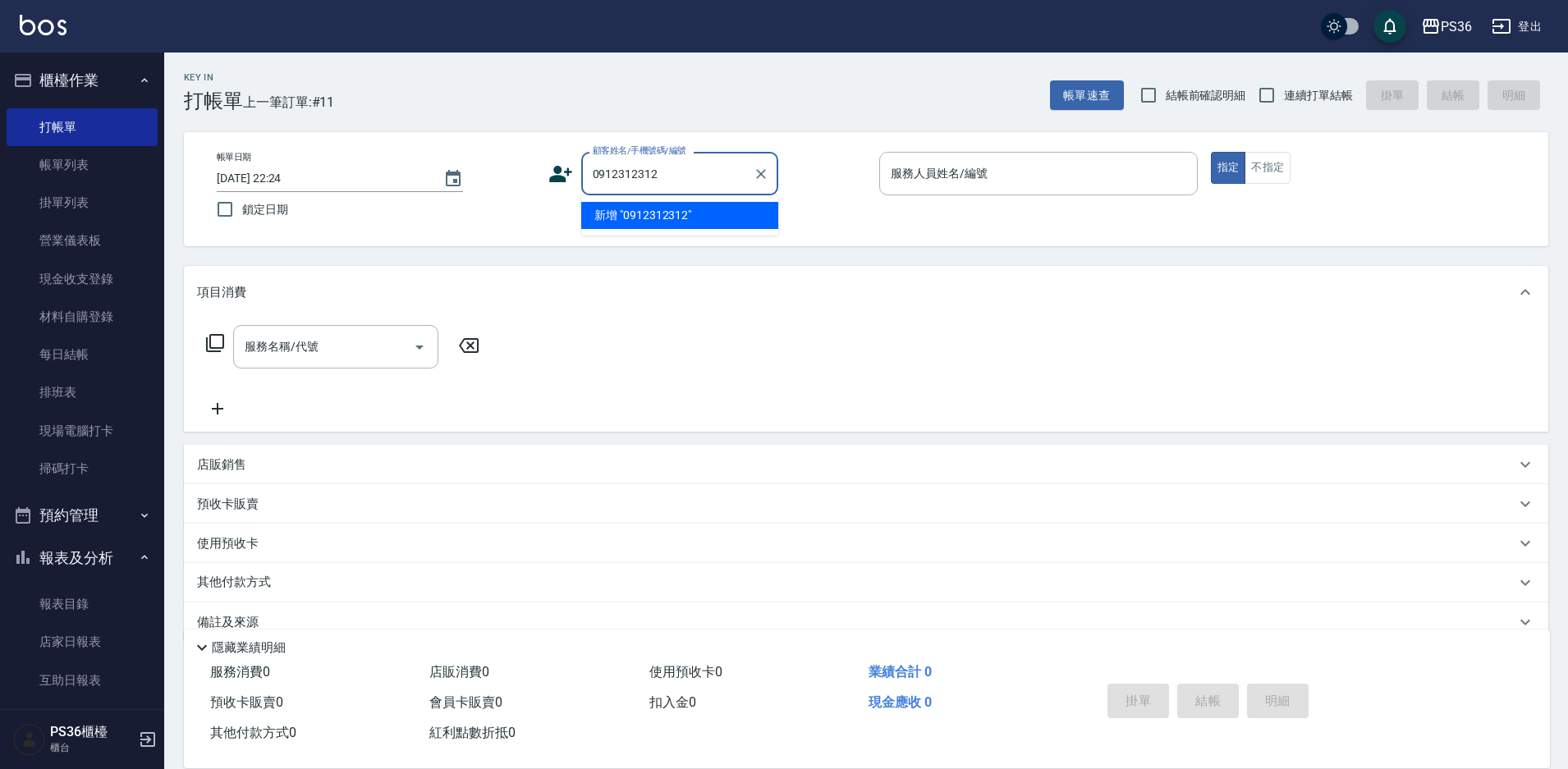
click at [675, 218] on li "新增 "0912312312"" at bounding box center [679, 215] width 197 height 27
type input "0912312312"
click at [550, 170] on icon at bounding box center [560, 174] width 25 height 25
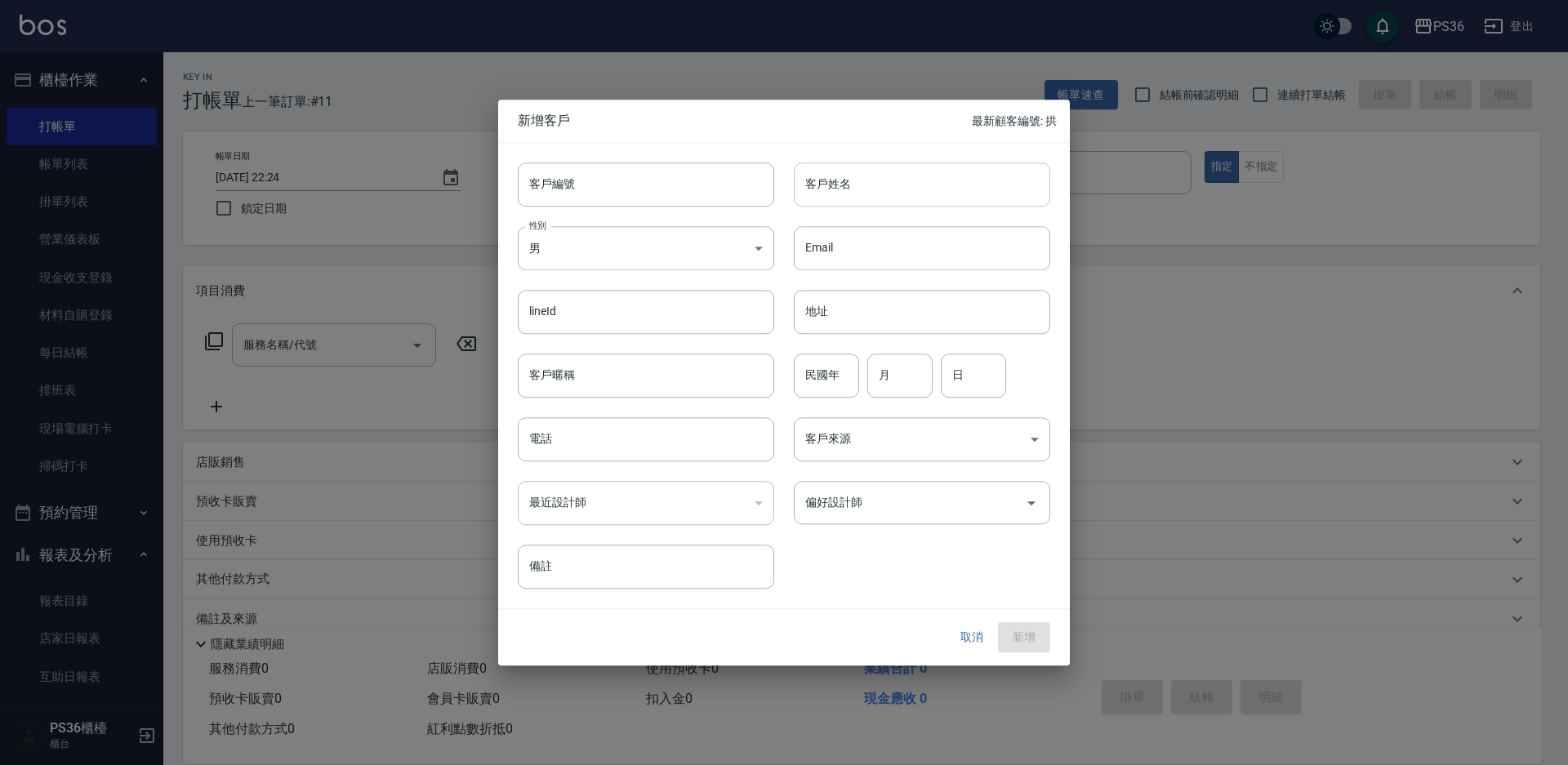
type input "0912312312"
click at [863, 179] on input "客戶姓名" at bounding box center [921, 184] width 256 height 44
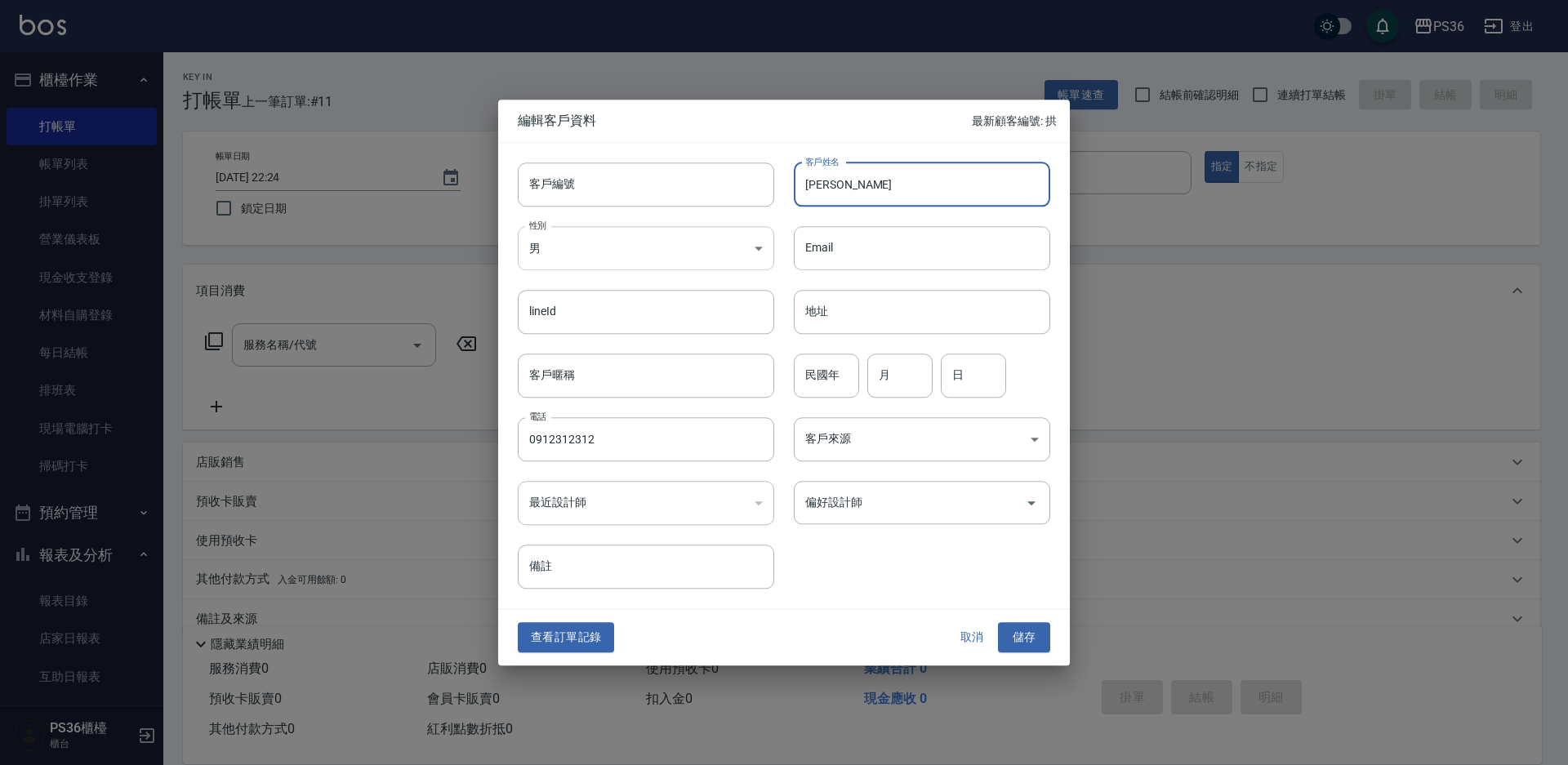
type input "[PERSON_NAME]"
click at [696, 245] on body "PS36 登出 櫃檯作業 打帳單 帳單列表 掛單列表 營業儀表板 現金收支登錄 材料自購登錄 每日結帳 排班表 現場電腦打卡 掃碼打卡 預約管理 預約管理 單…" at bounding box center [784, 398] width 1568 height 796
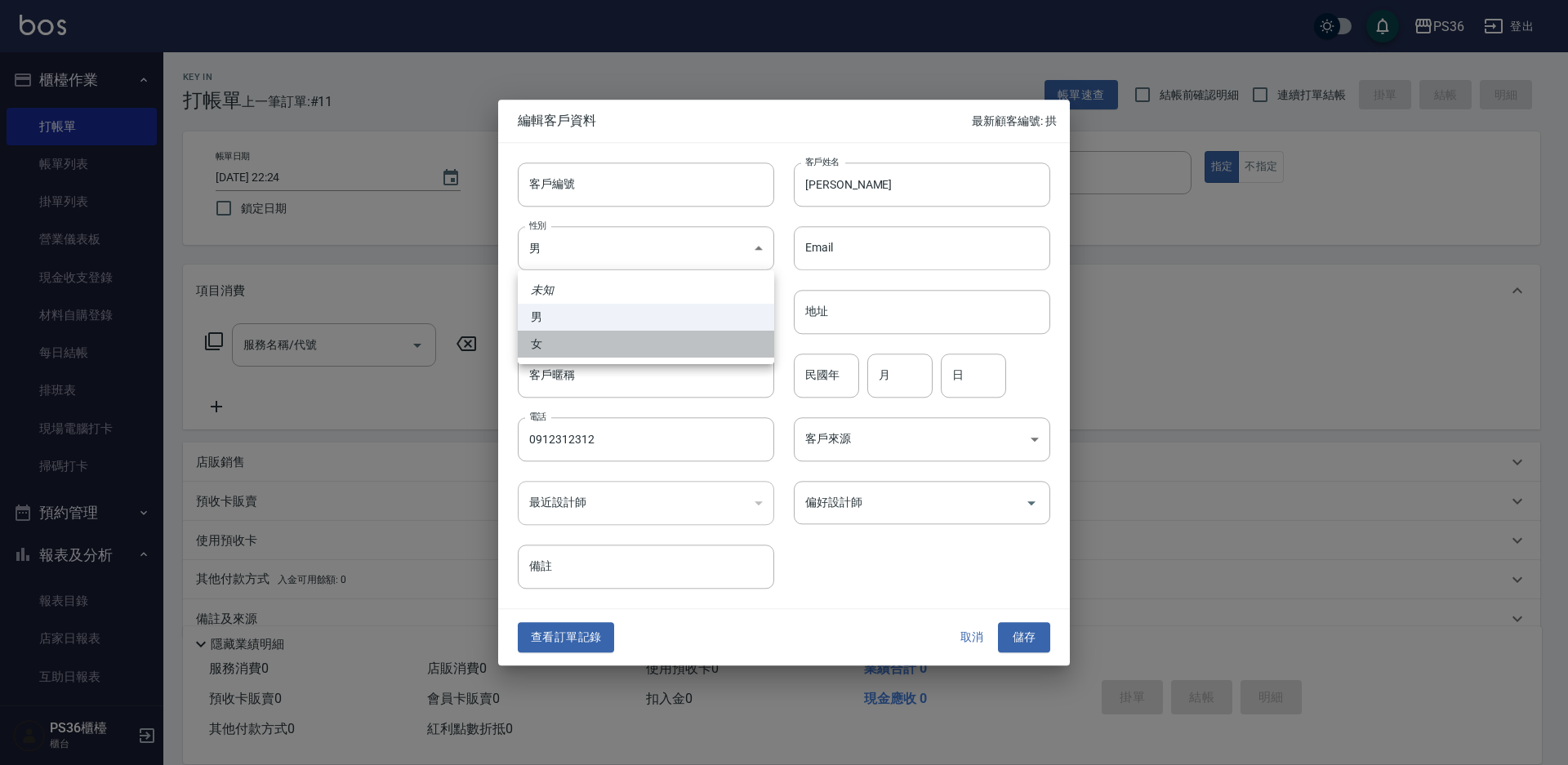
click at [632, 344] on li "女" at bounding box center [646, 344] width 256 height 27
type input "[DEMOGRAPHIC_DATA]"
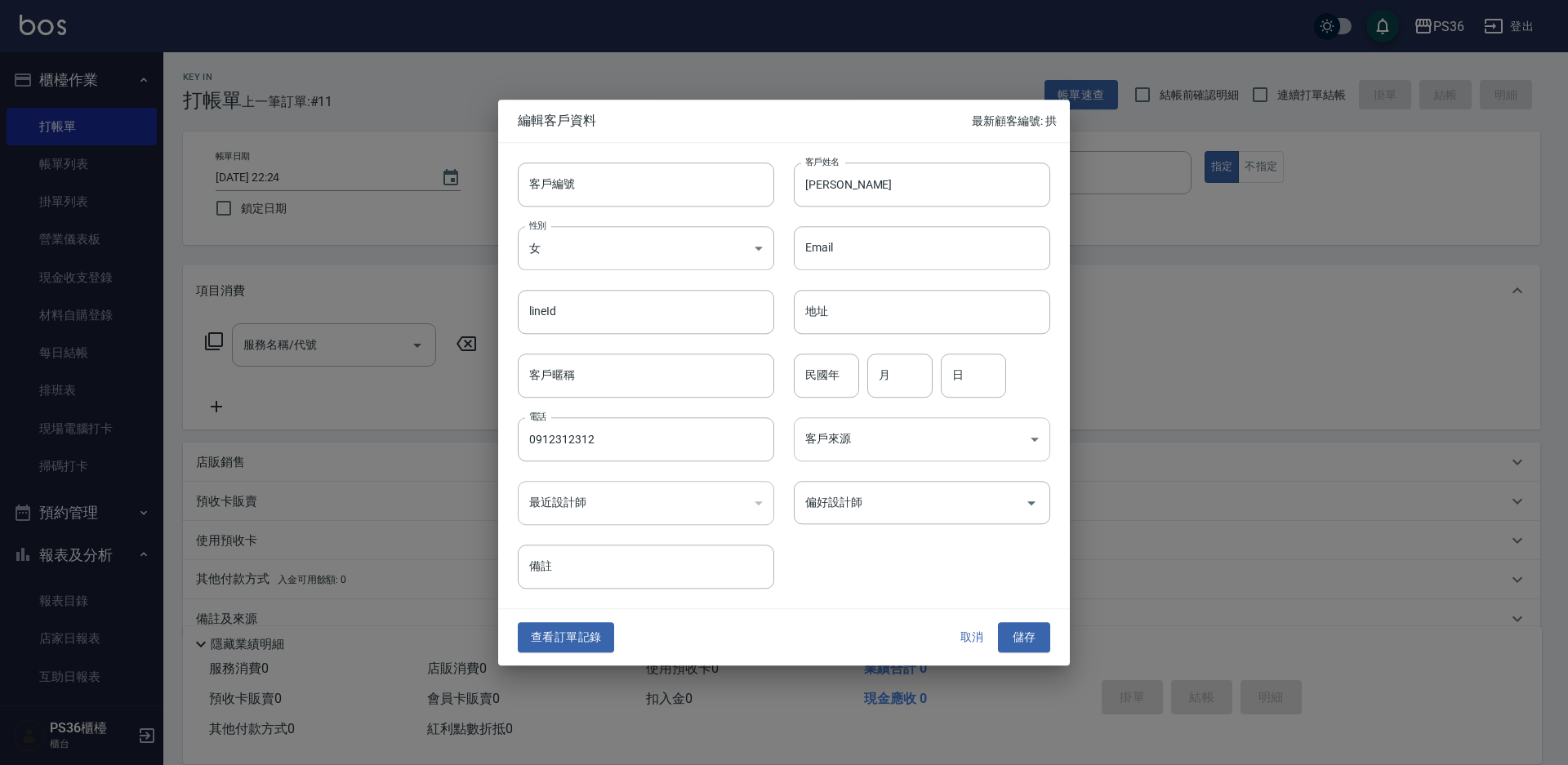
click at [873, 443] on body "PS36 登出 櫃檯作業 打帳單 帳單列表 掛單列表 營業儀表板 現金收支登錄 材料自購登錄 每日結帳 排班表 現場電腦打卡 掃碼打卡 預約管理 預約管理 單…" at bounding box center [784, 398] width 1568 height 796
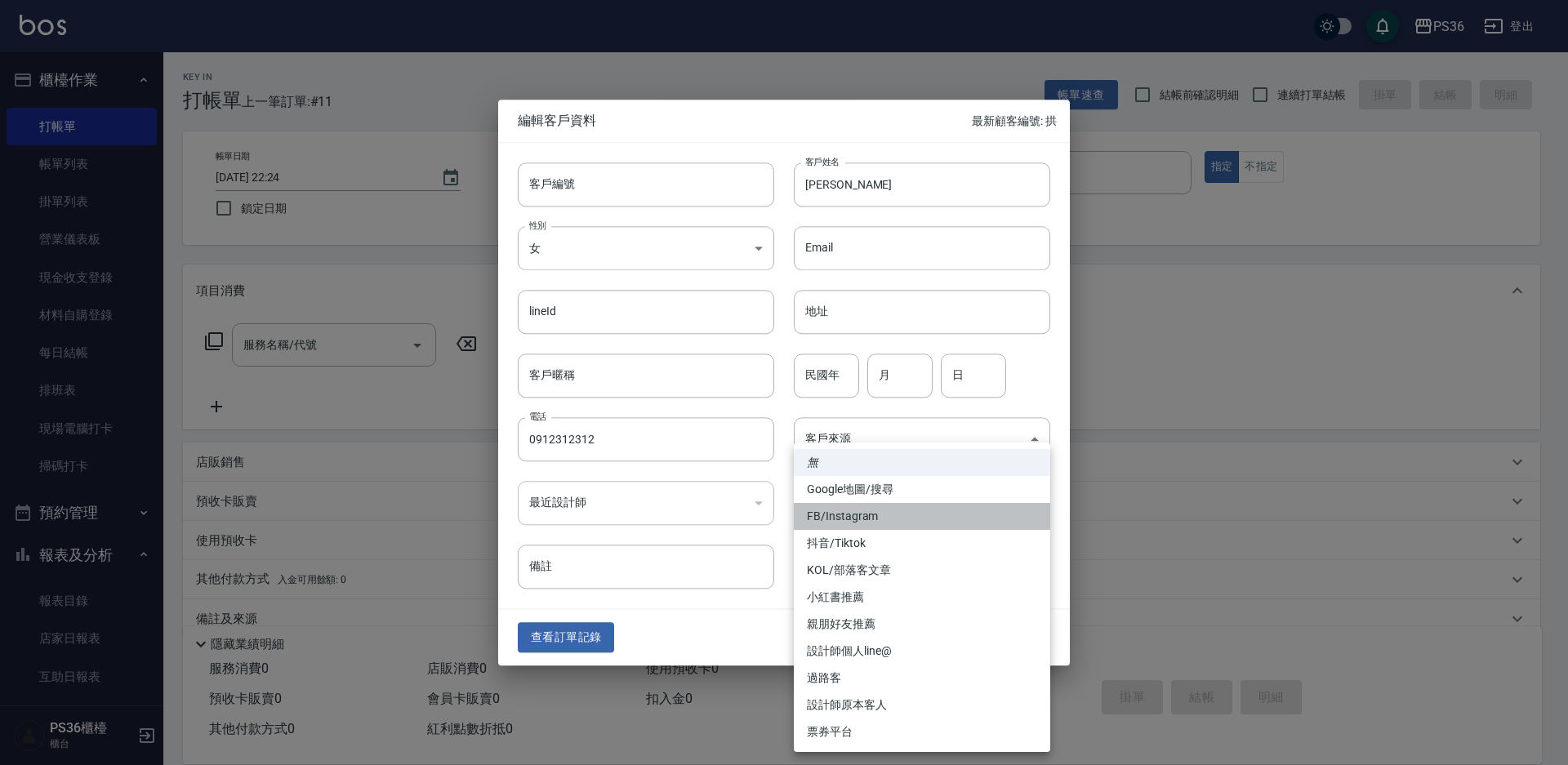
click at [889, 520] on li "FB/Instagram" at bounding box center [921, 516] width 256 height 27
type input "FB/Instagram"
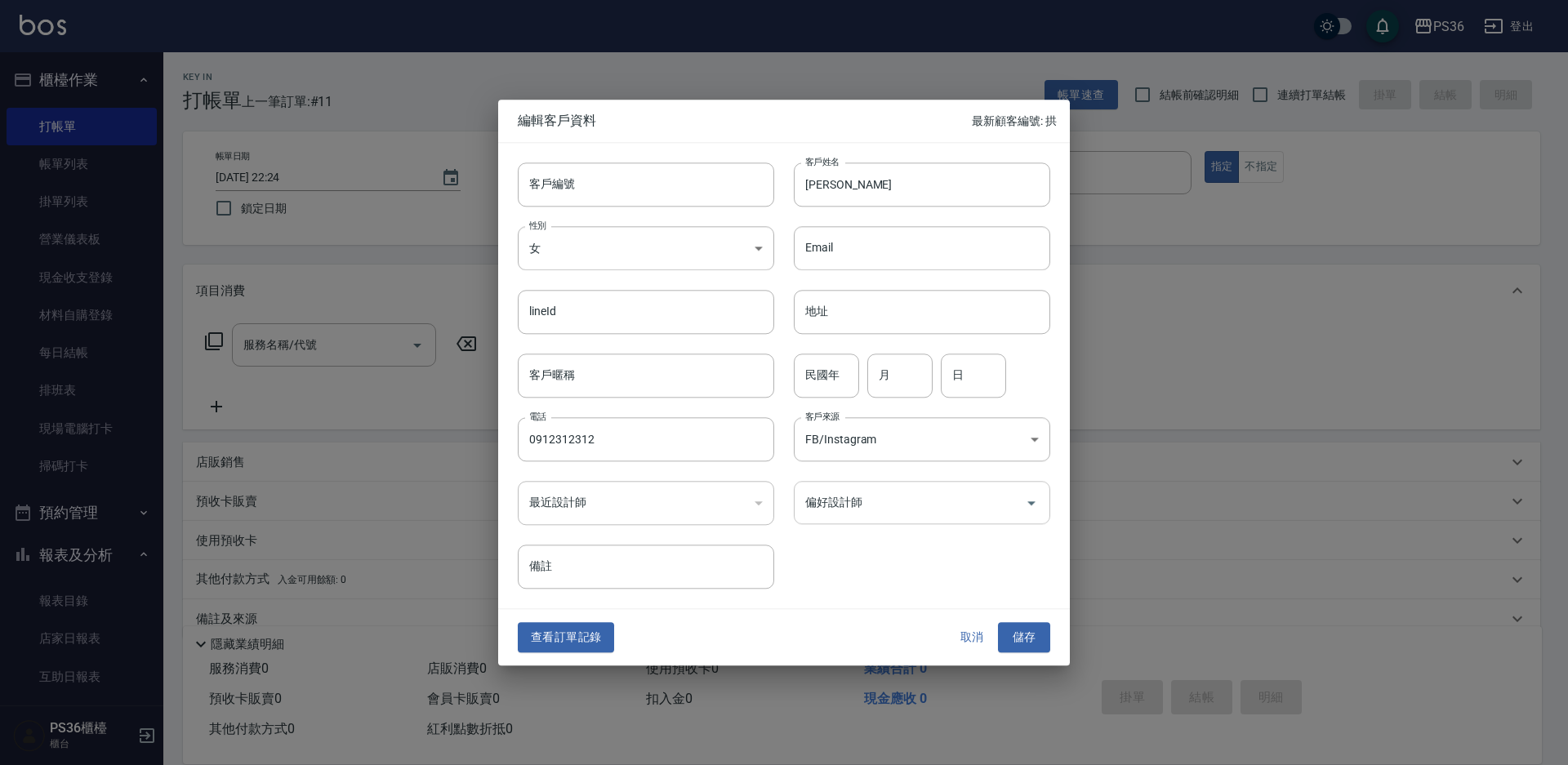
click at [891, 511] on input "偏好設計師" at bounding box center [909, 502] width 217 height 28
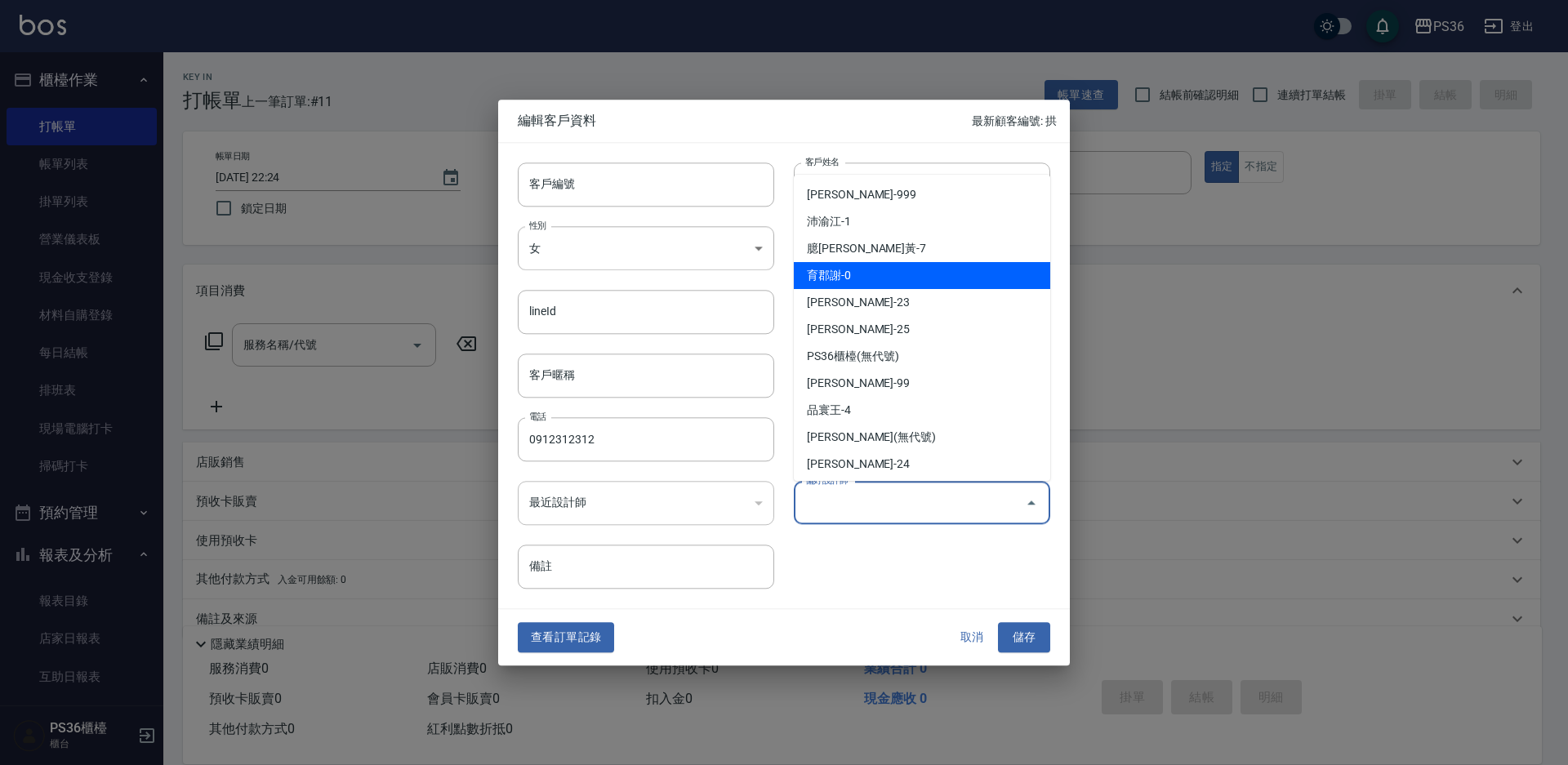
click at [915, 270] on li "育郡謝-0" at bounding box center [921, 275] width 256 height 27
type input "育郡謝"
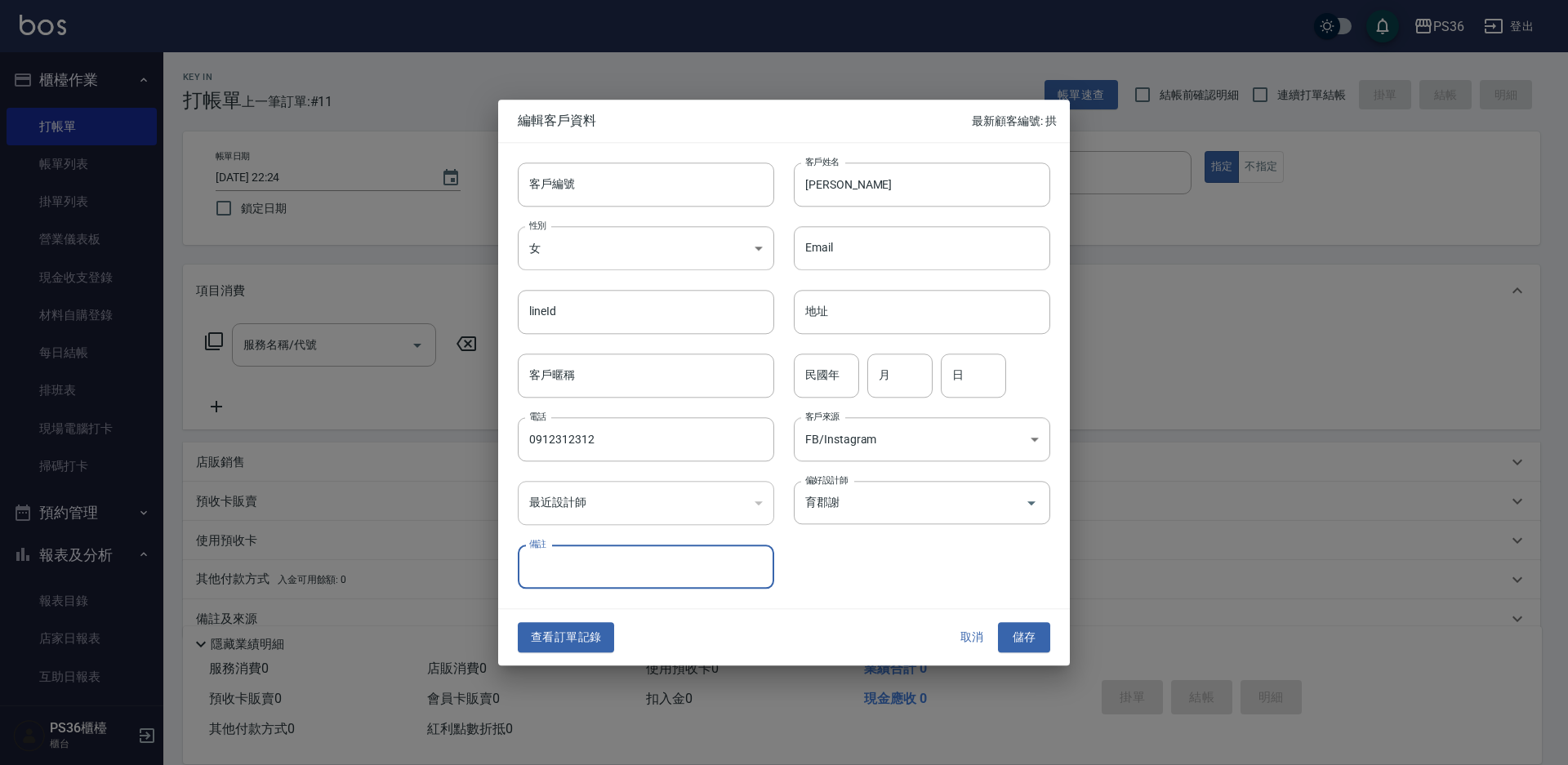
click at [1020, 634] on button "儲存" at bounding box center [1024, 638] width 53 height 30
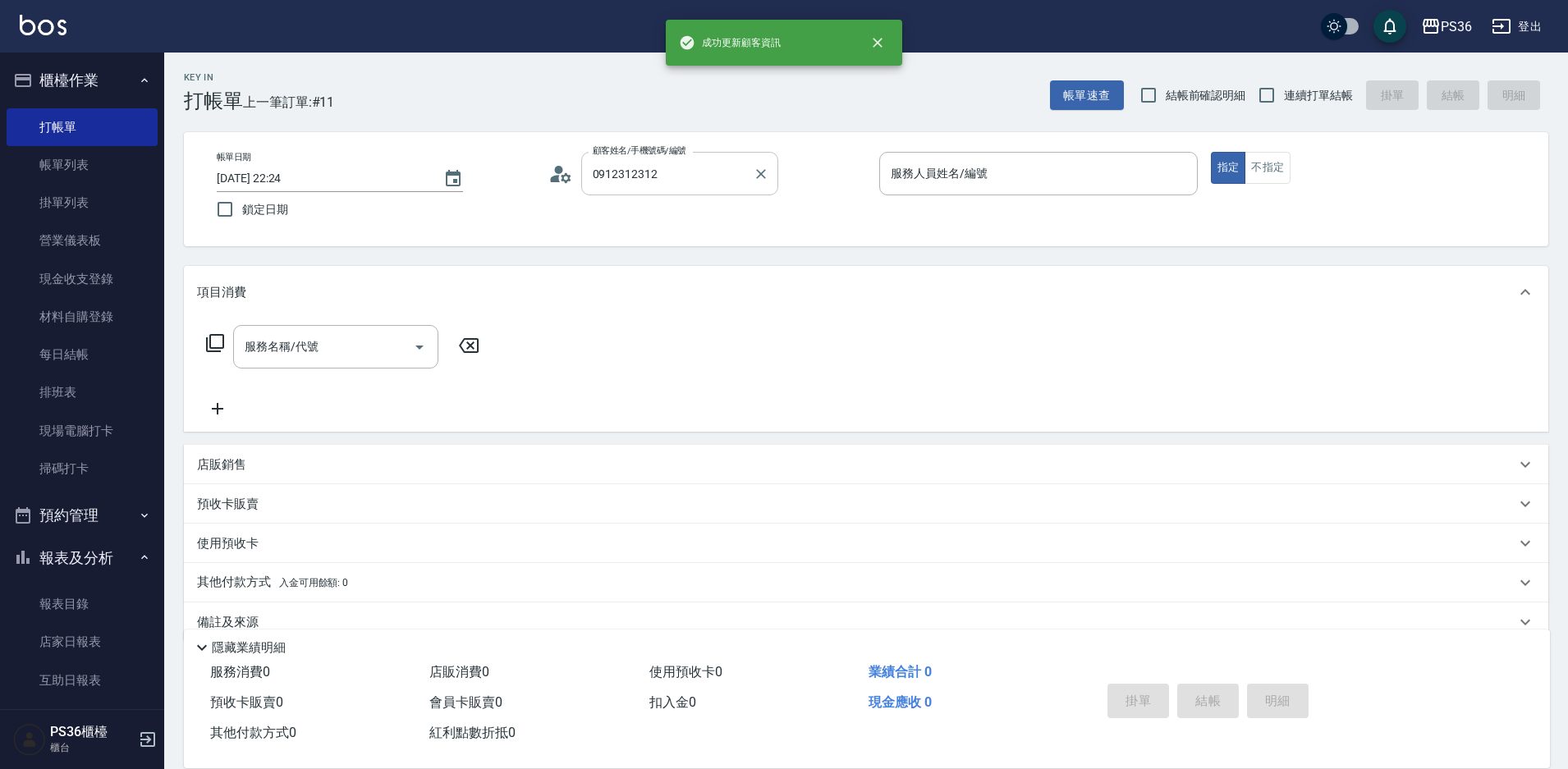
click at [706, 171] on input "0912312312" at bounding box center [667, 174] width 158 height 28
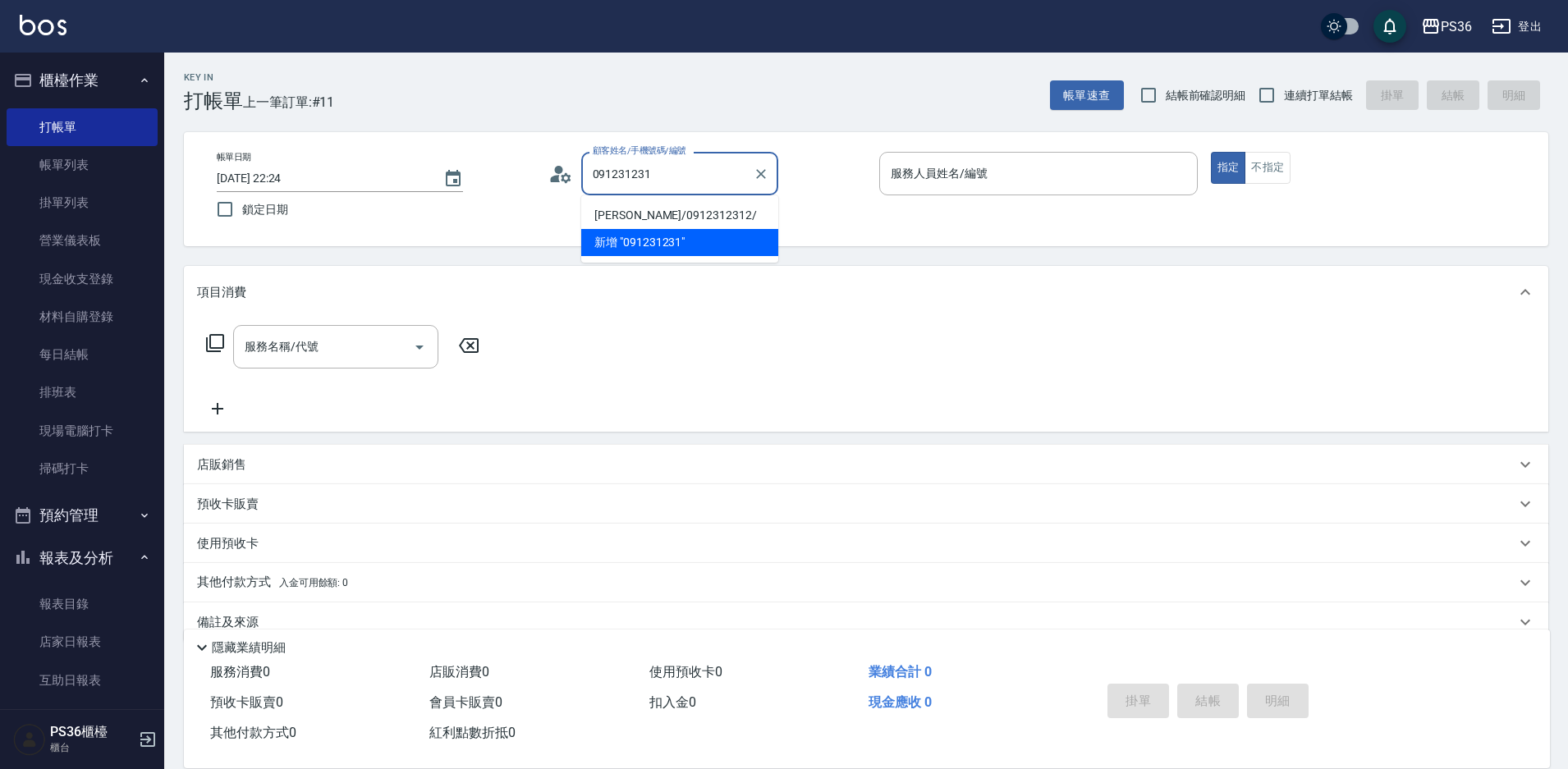
click at [687, 213] on li "[PERSON_NAME]/0912312312/" at bounding box center [679, 215] width 197 height 27
type input "[PERSON_NAME]/0912312312/"
type input "小樂-0"
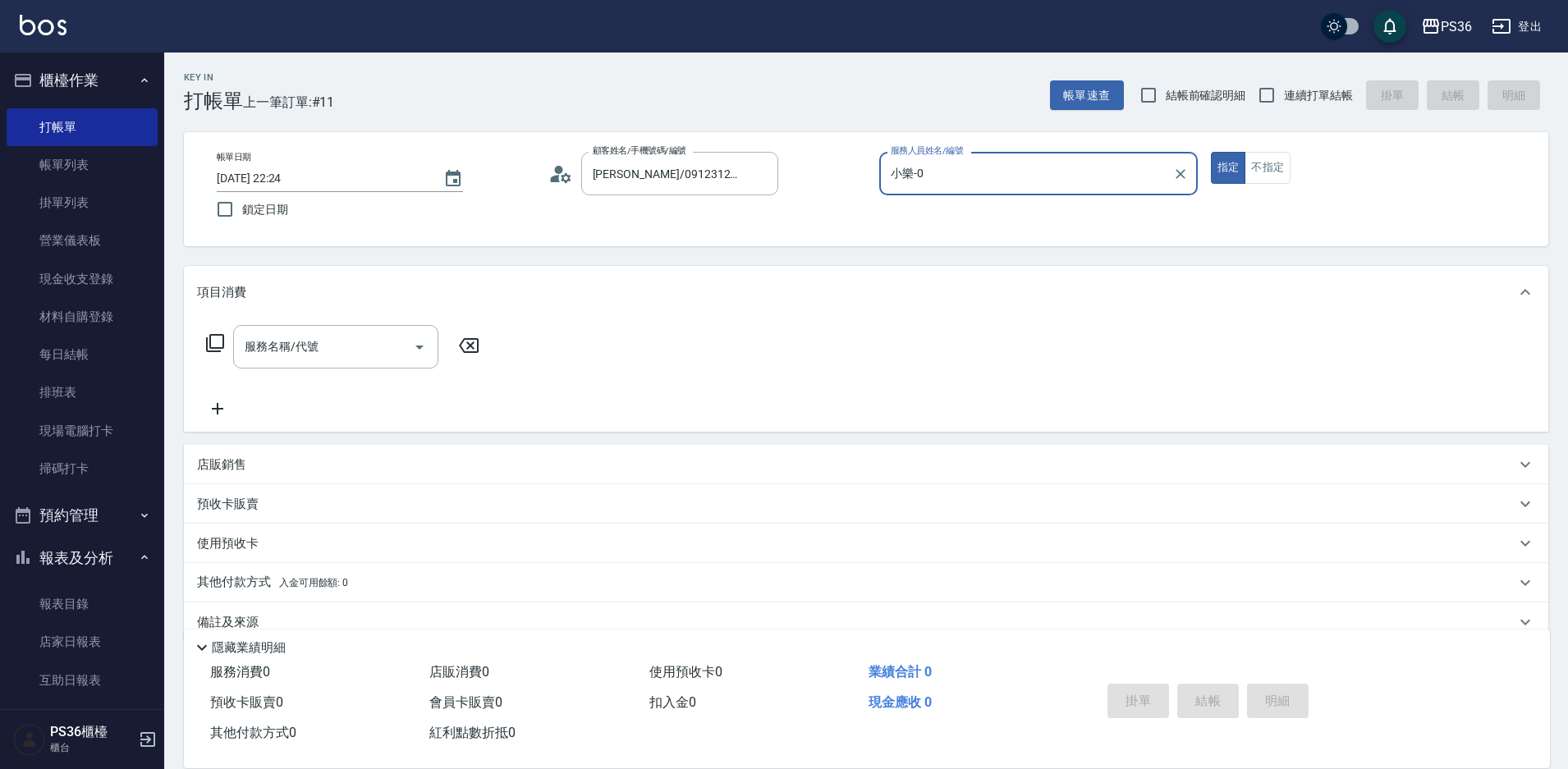
click at [225, 343] on div "服務名稱/代號 服務名稱/代號" at bounding box center [343, 347] width 292 height 43
click at [217, 346] on icon at bounding box center [215, 343] width 20 height 20
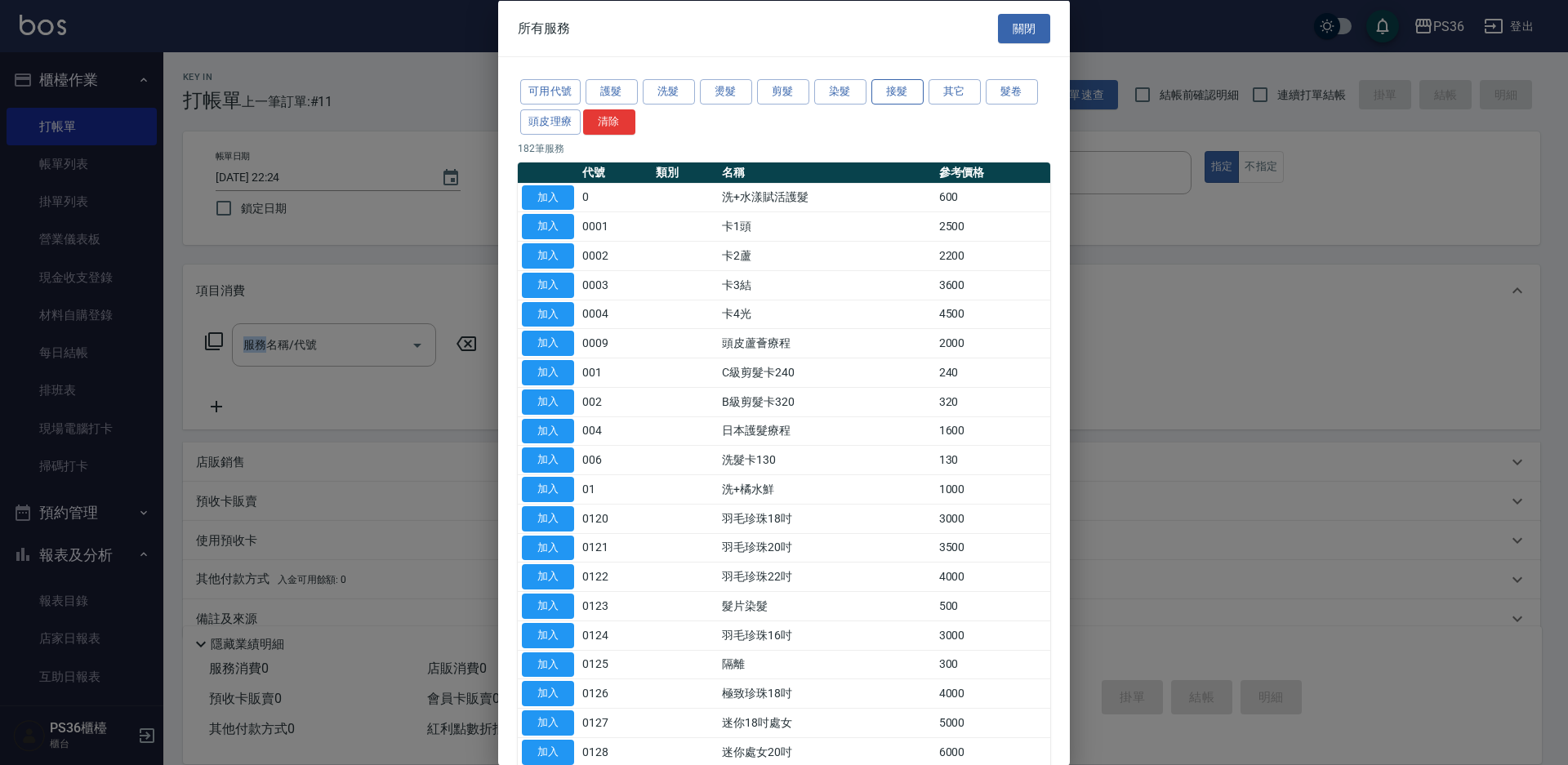
click at [905, 96] on button "接髮" at bounding box center [898, 91] width 53 height 25
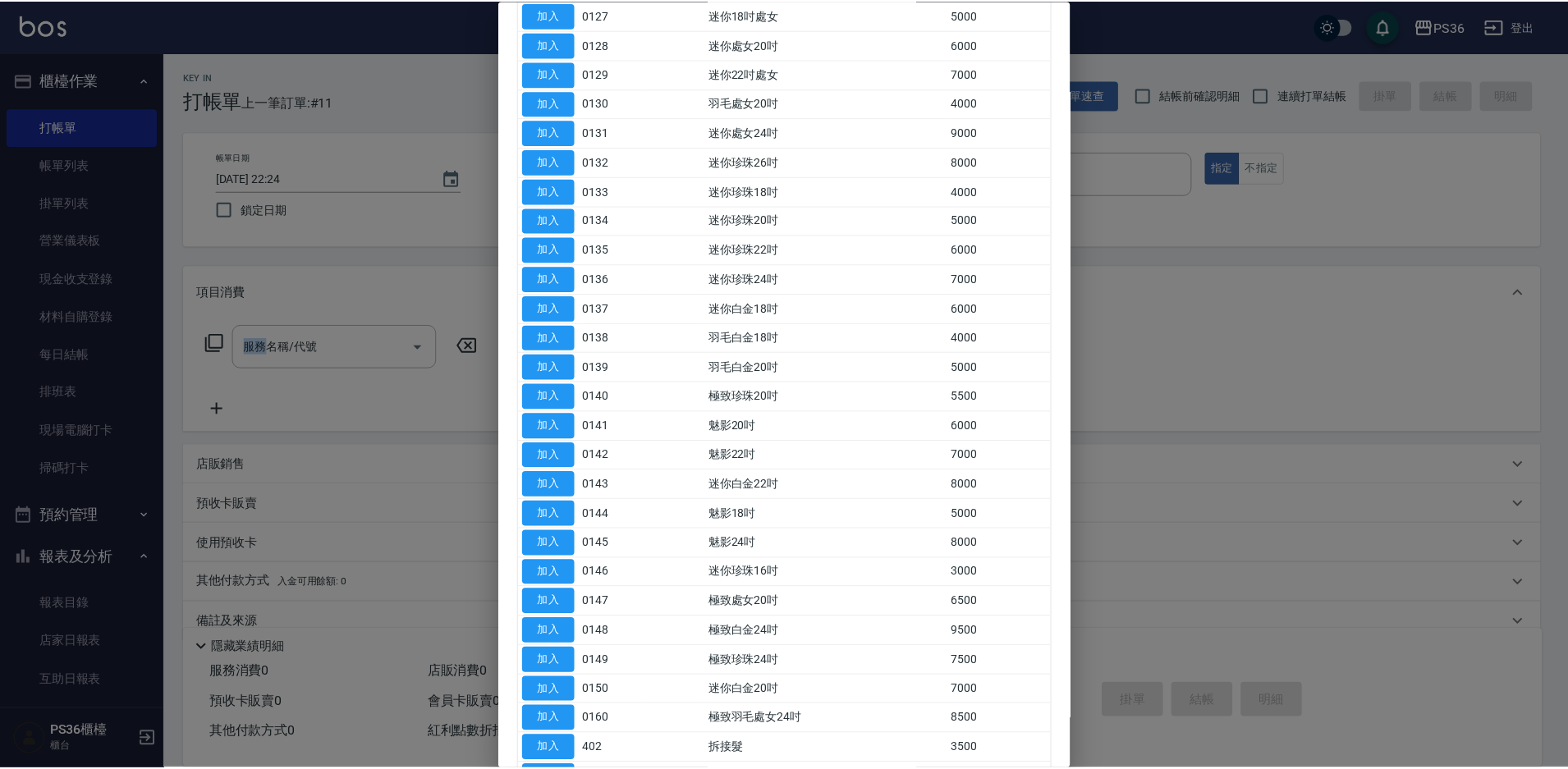
scroll to position [315, 0]
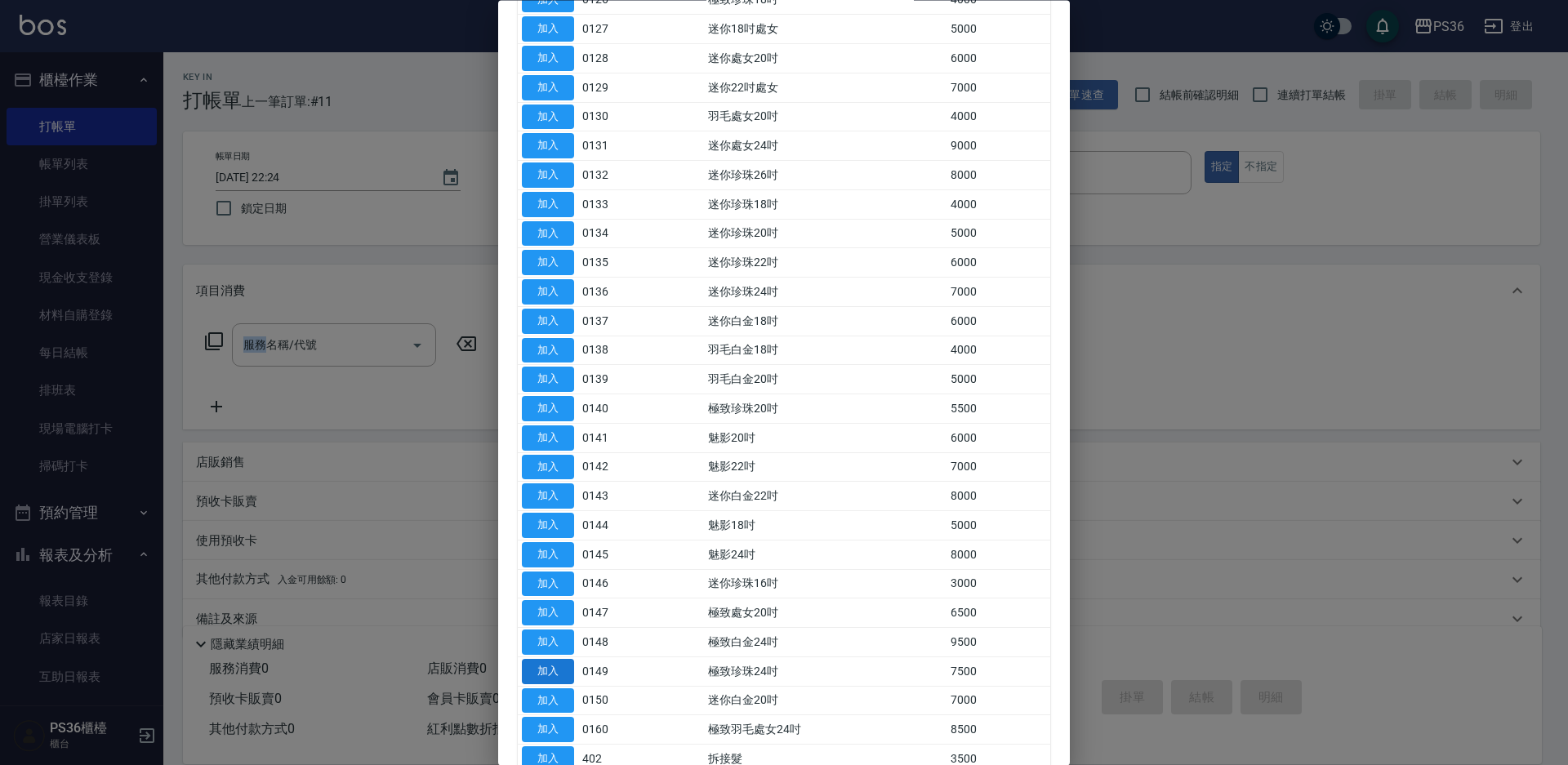
click at [563, 670] on button "加入" at bounding box center [548, 671] width 53 height 25
type input "極致珍珠24吋(0149)"
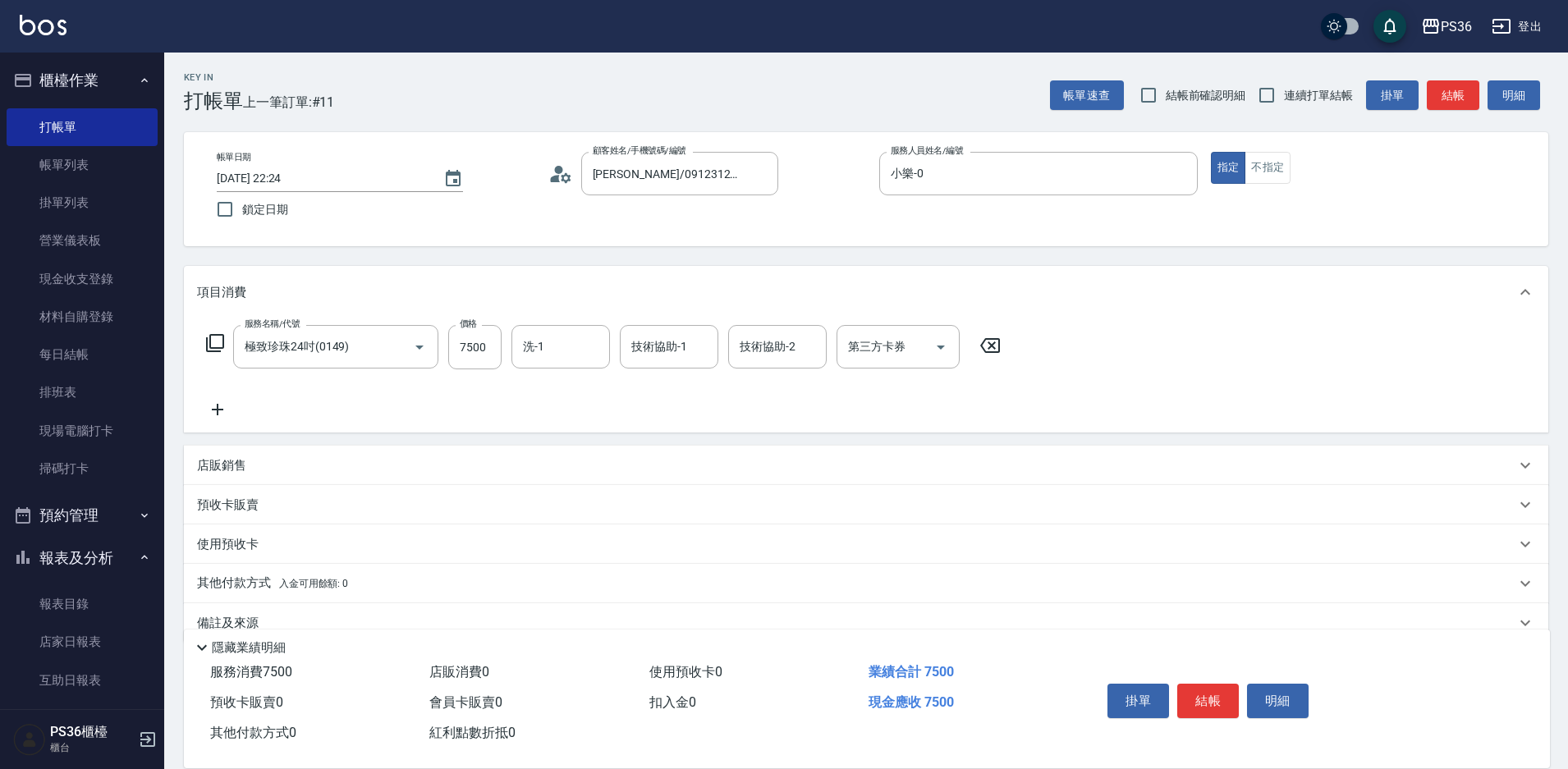
click at [217, 410] on icon at bounding box center [218, 410] width 11 height 11
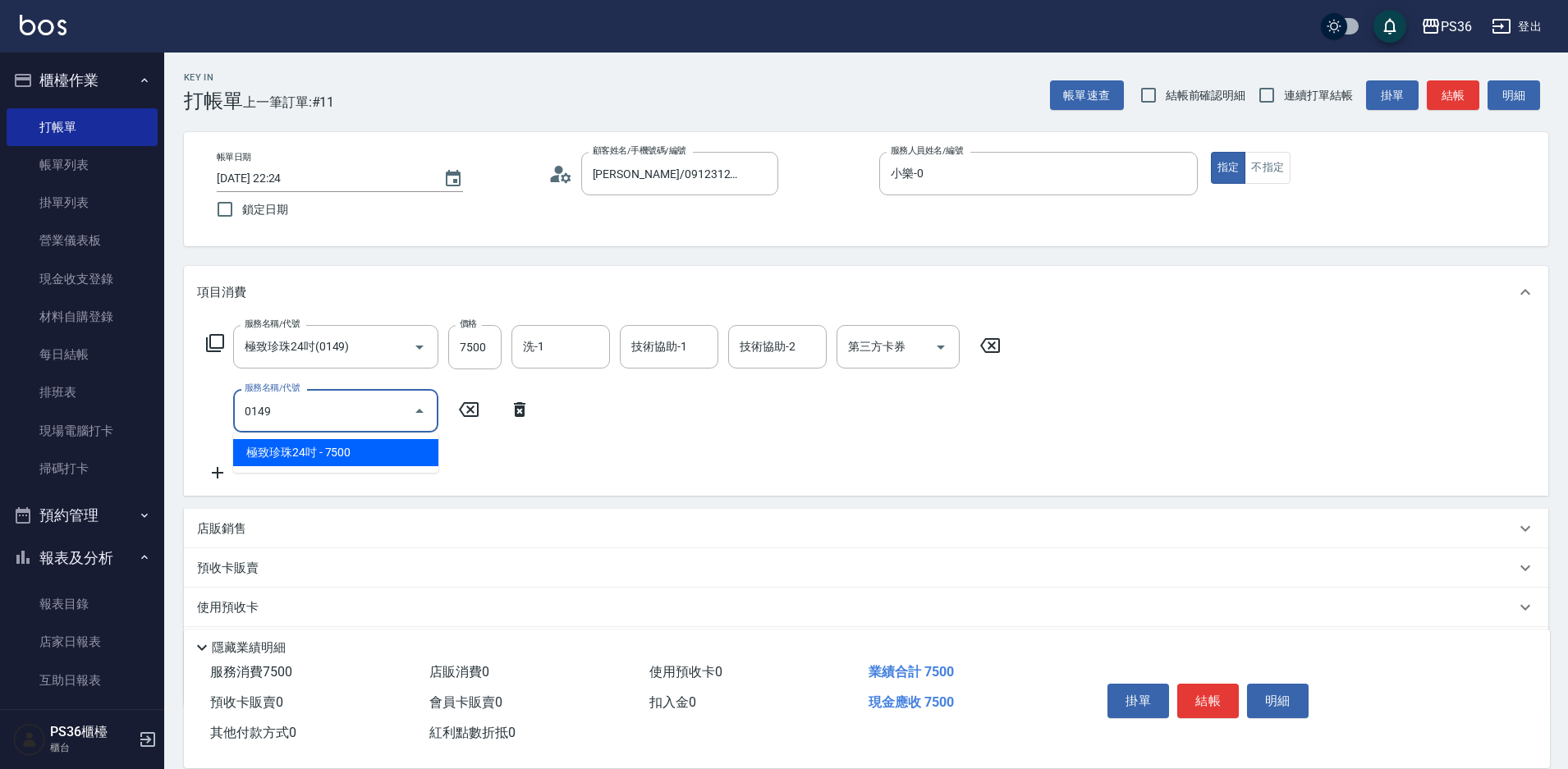
click at [287, 458] on span "極致珍珠24吋 - 7500" at bounding box center [336, 453] width 206 height 27
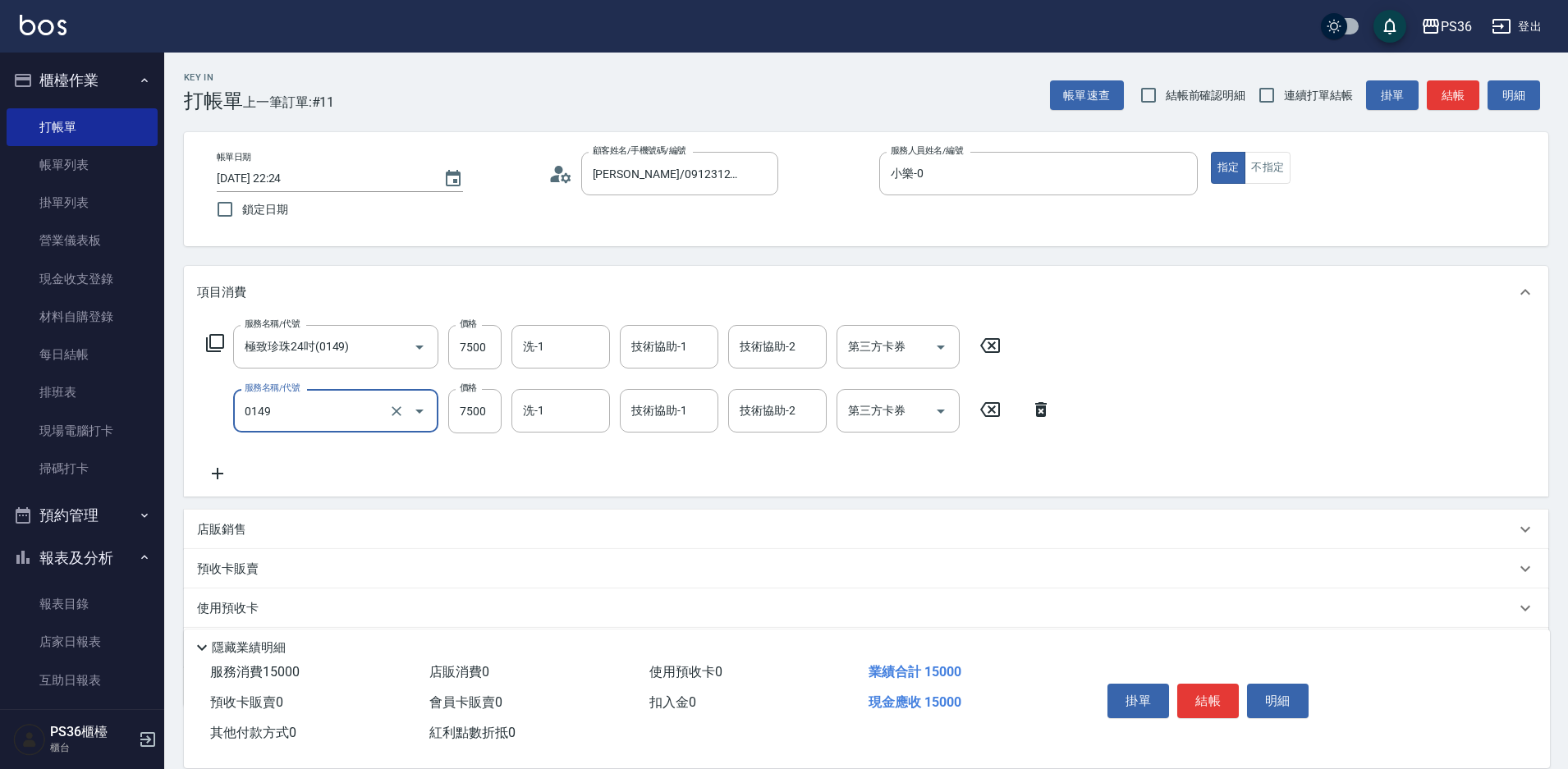
type input "極致珍珠24吋(0149)"
click at [227, 473] on icon at bounding box center [218, 474] width 42 height 20
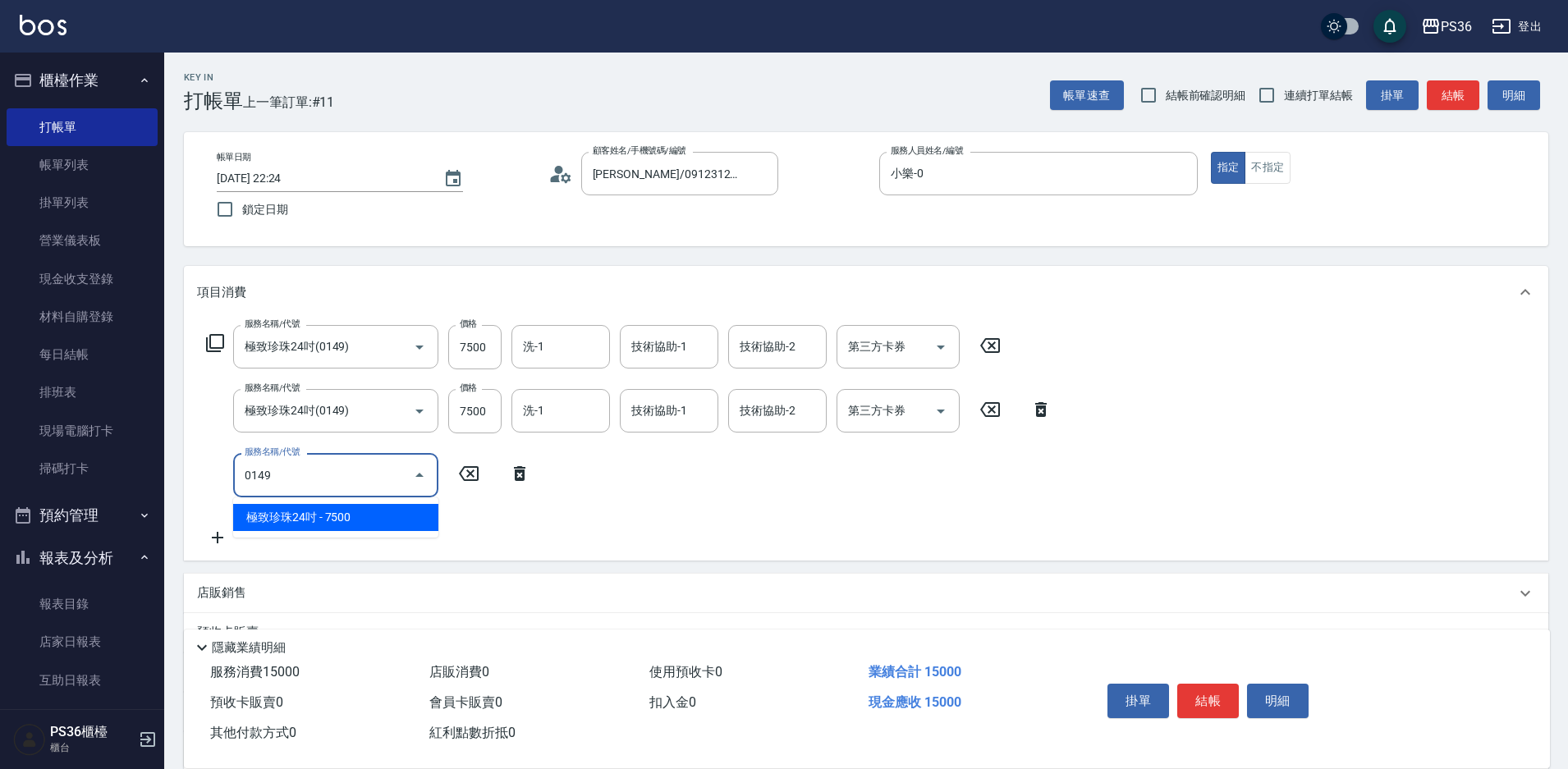
click at [282, 515] on span "極致珍珠24吋 - 7500" at bounding box center [336, 517] width 206 height 27
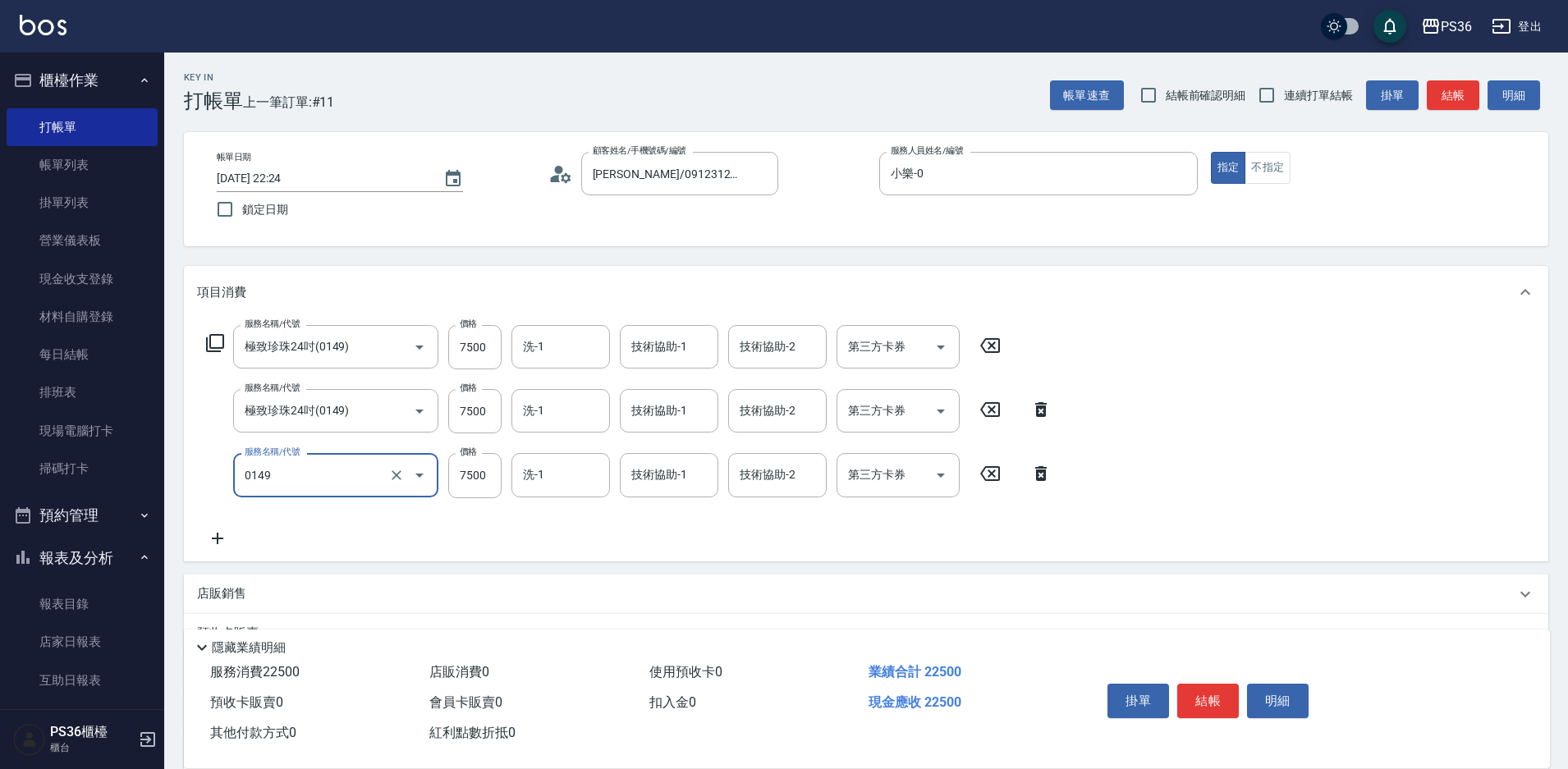
type input "極致珍珠24吋(0149)"
click at [220, 539] on icon at bounding box center [218, 539] width 11 height 11
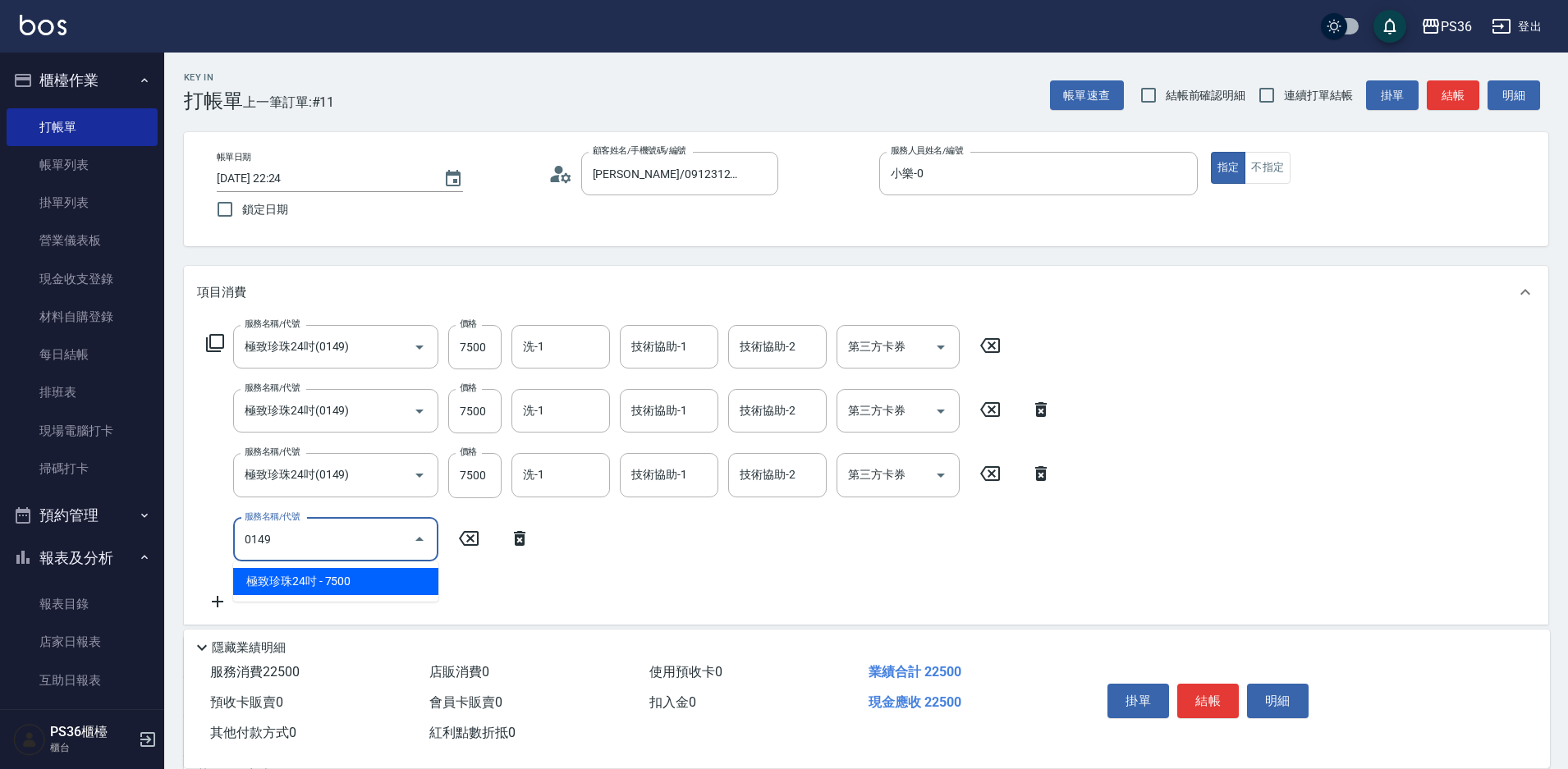
click at [289, 576] on span "極致珍珠24吋 - 7500" at bounding box center [336, 581] width 206 height 27
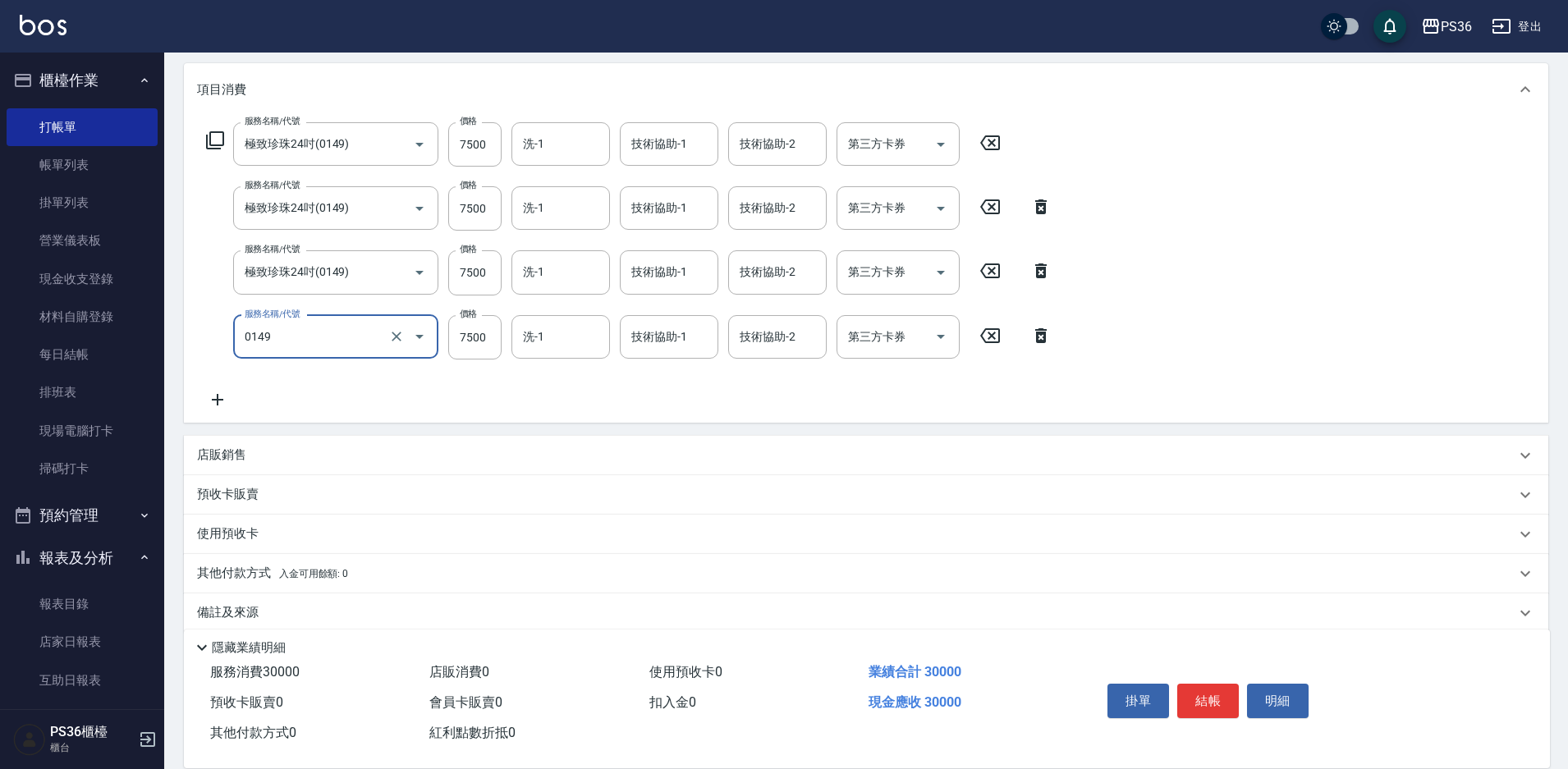
scroll to position [225, 0]
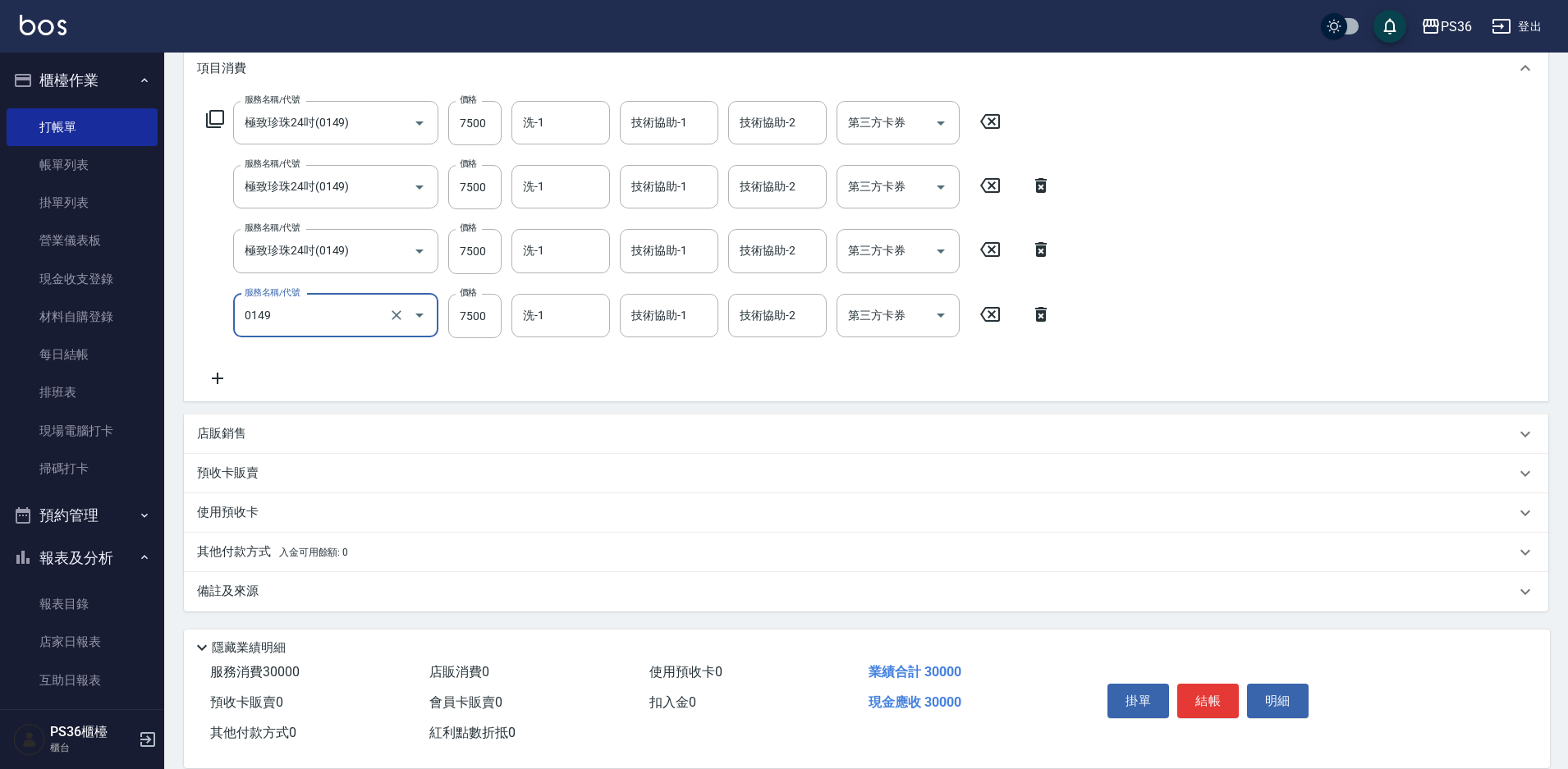
type input "極致珍珠24吋(0149)"
click at [1043, 313] on icon at bounding box center [1041, 314] width 11 height 15
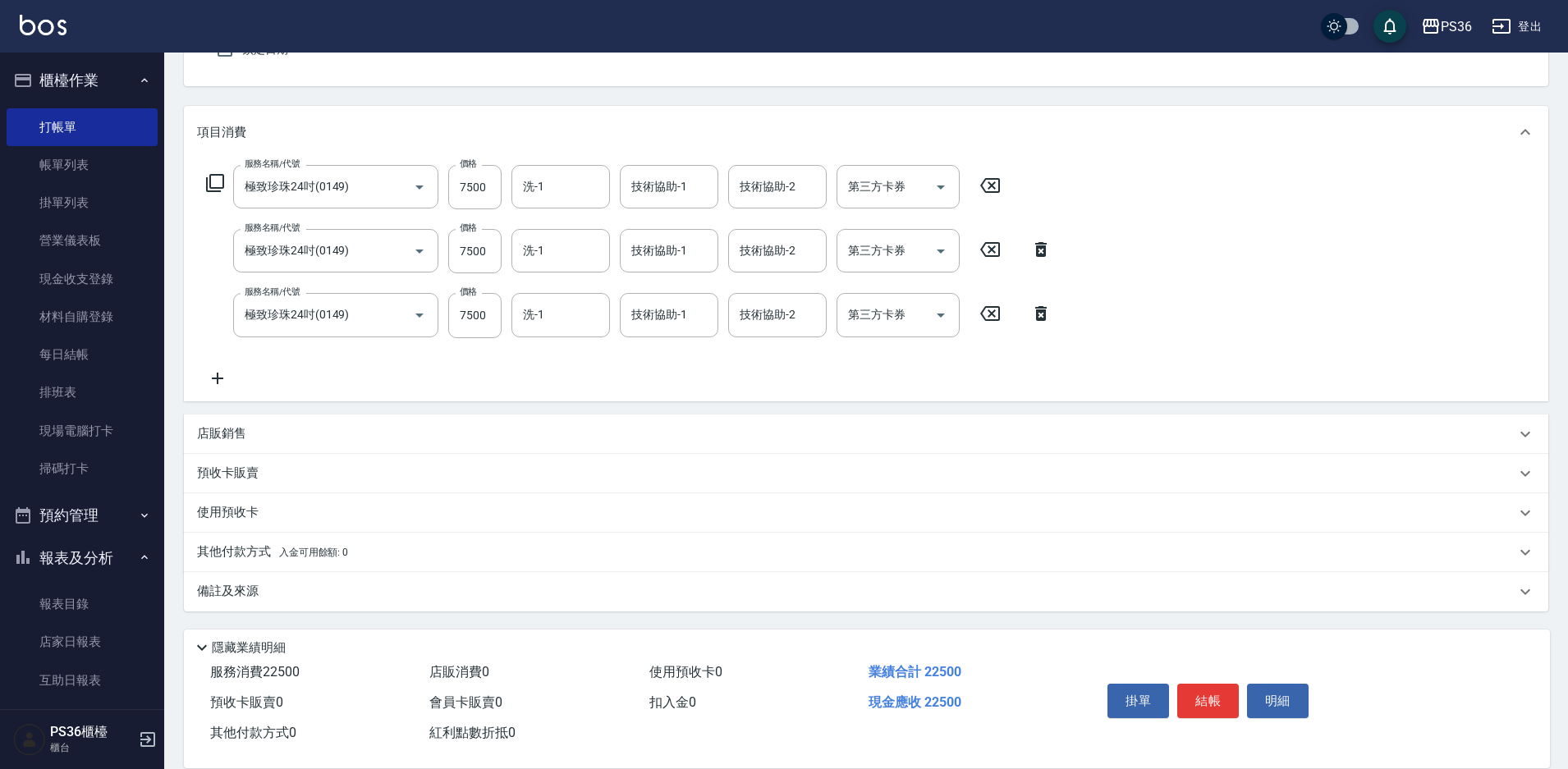
scroll to position [160, 0]
click at [480, 199] on input "7500" at bounding box center [475, 187] width 54 height 44
type input "6000"
click at [480, 254] on input "7500" at bounding box center [475, 251] width 54 height 44
type input "6000"
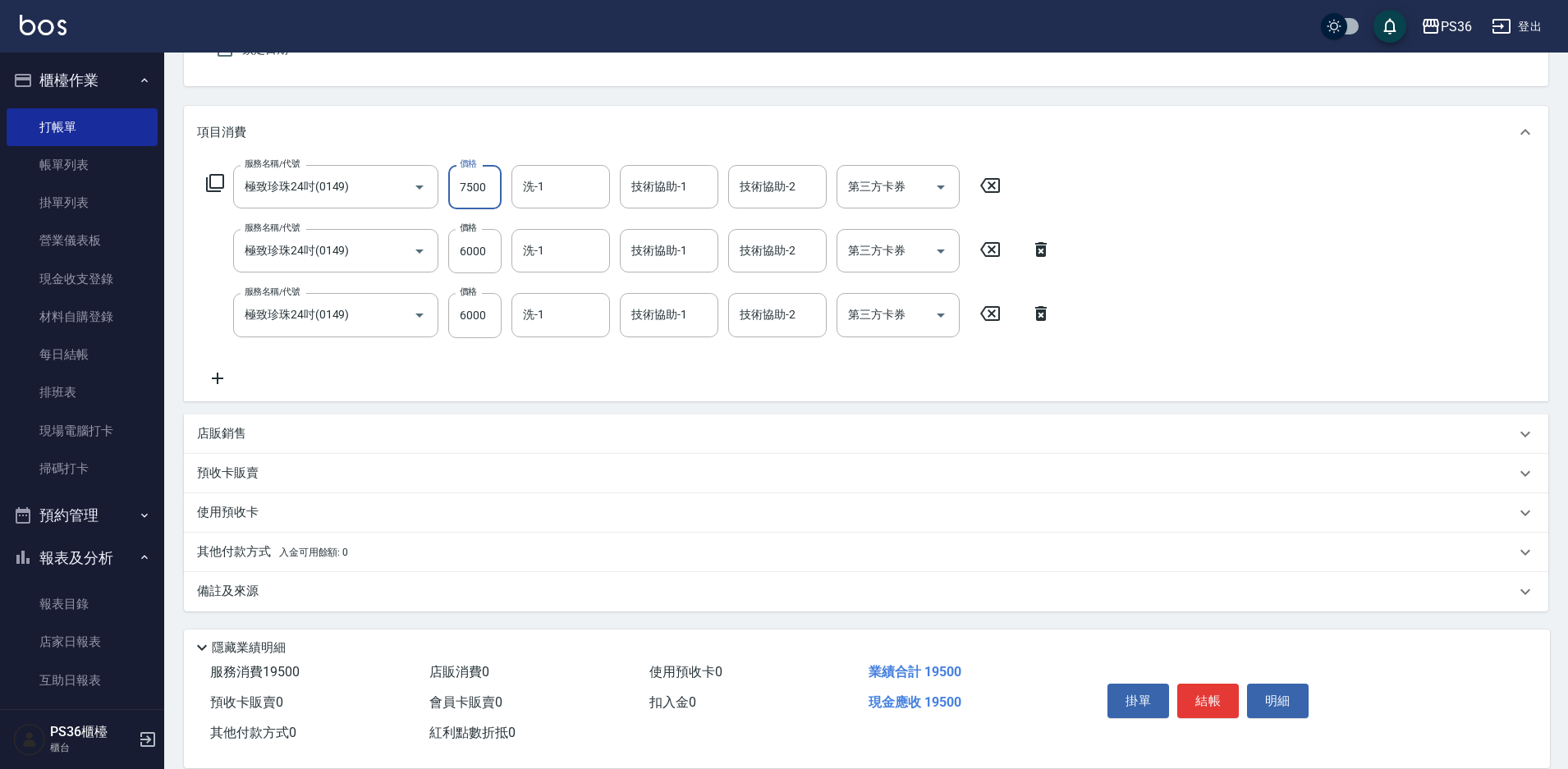
click at [472, 181] on input "7500" at bounding box center [475, 187] width 54 height 44
type input "5999"
click at [266, 545] on p "其他付款方式 入金可用餘額: 0" at bounding box center [273, 552] width 151 height 18
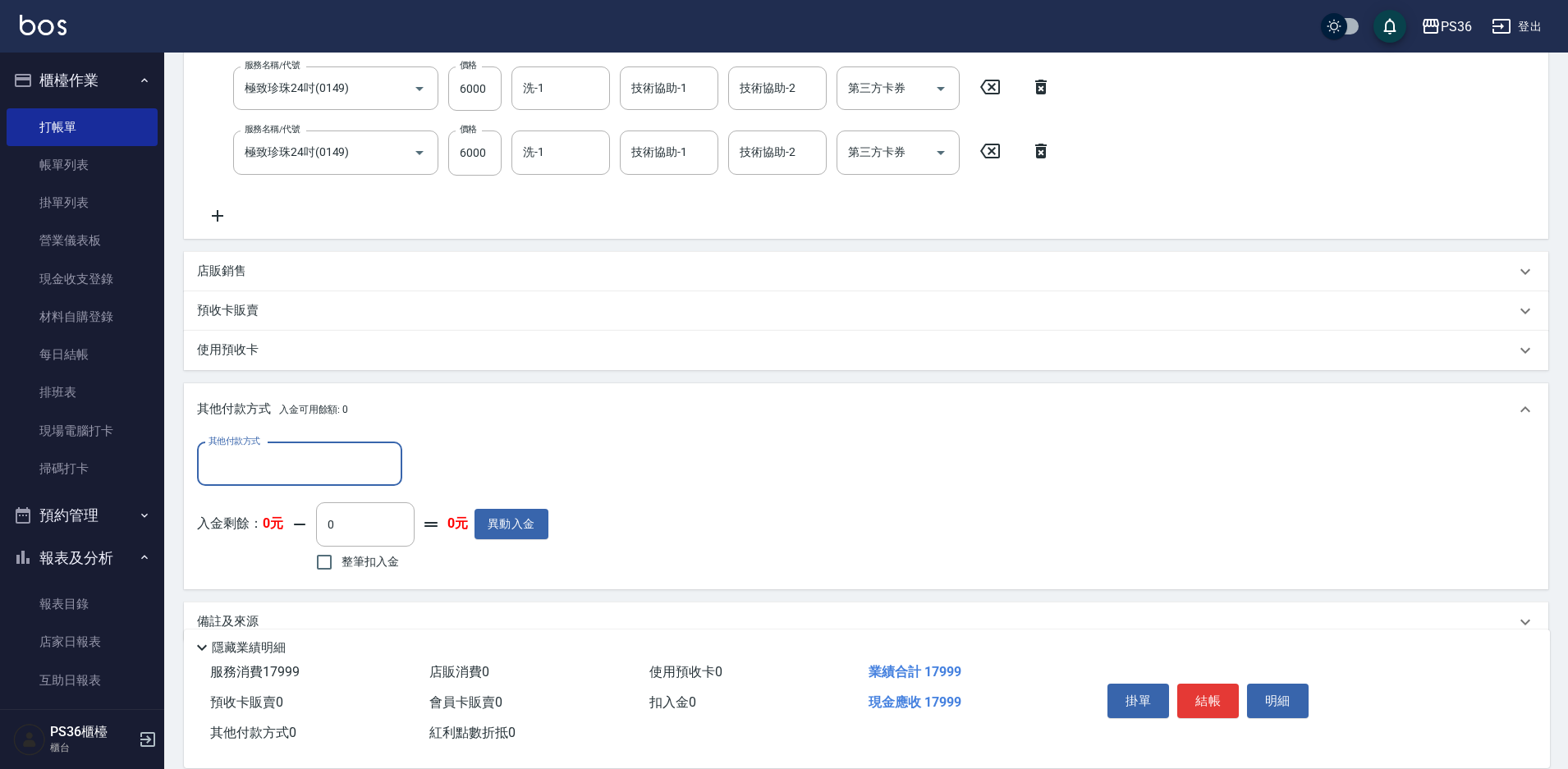
scroll to position [325, 0]
click at [277, 469] on input "其他付款方式" at bounding box center [300, 462] width 191 height 28
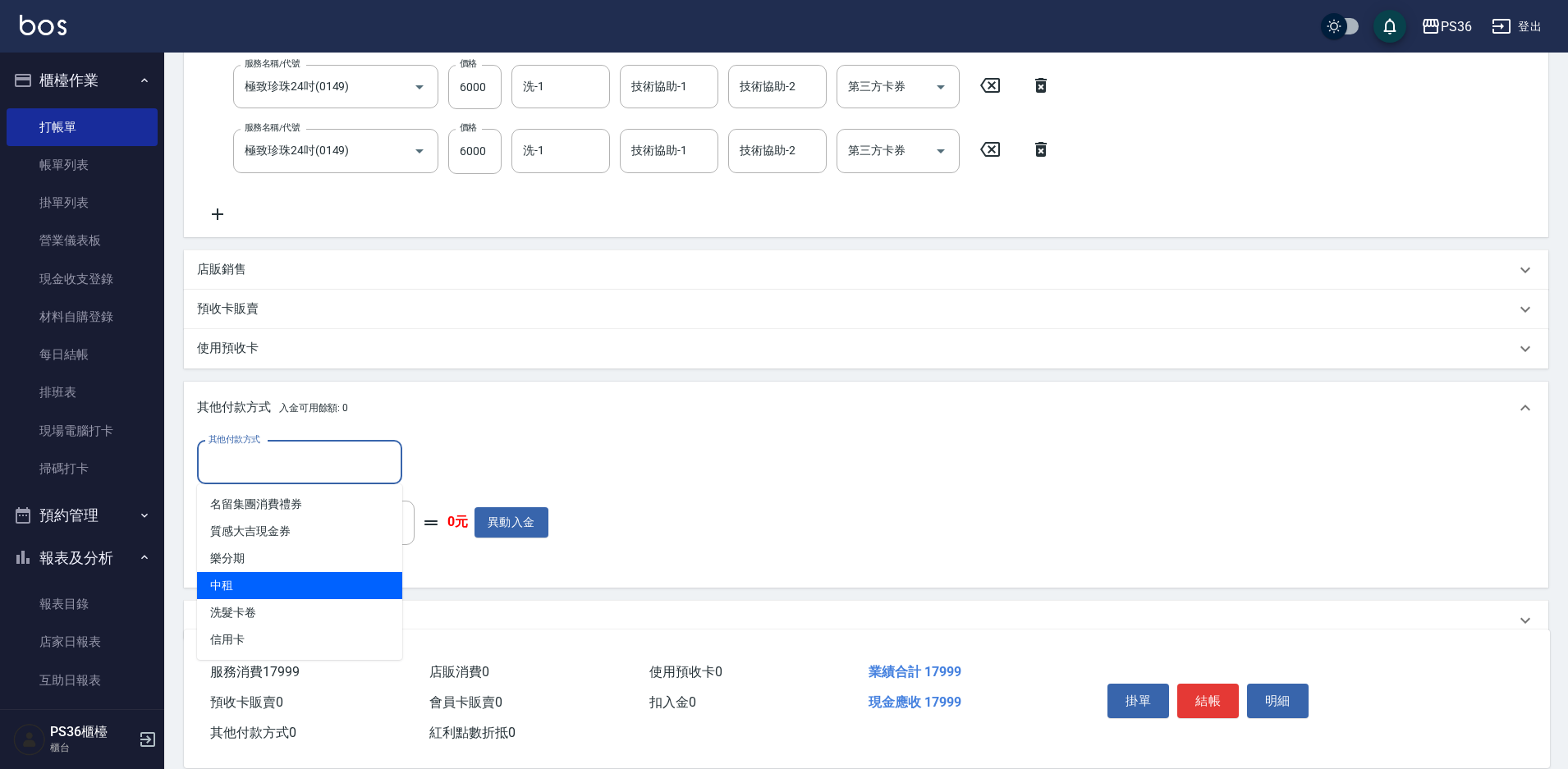
click at [294, 584] on span "中租" at bounding box center [300, 586] width 206 height 27
type input "中租"
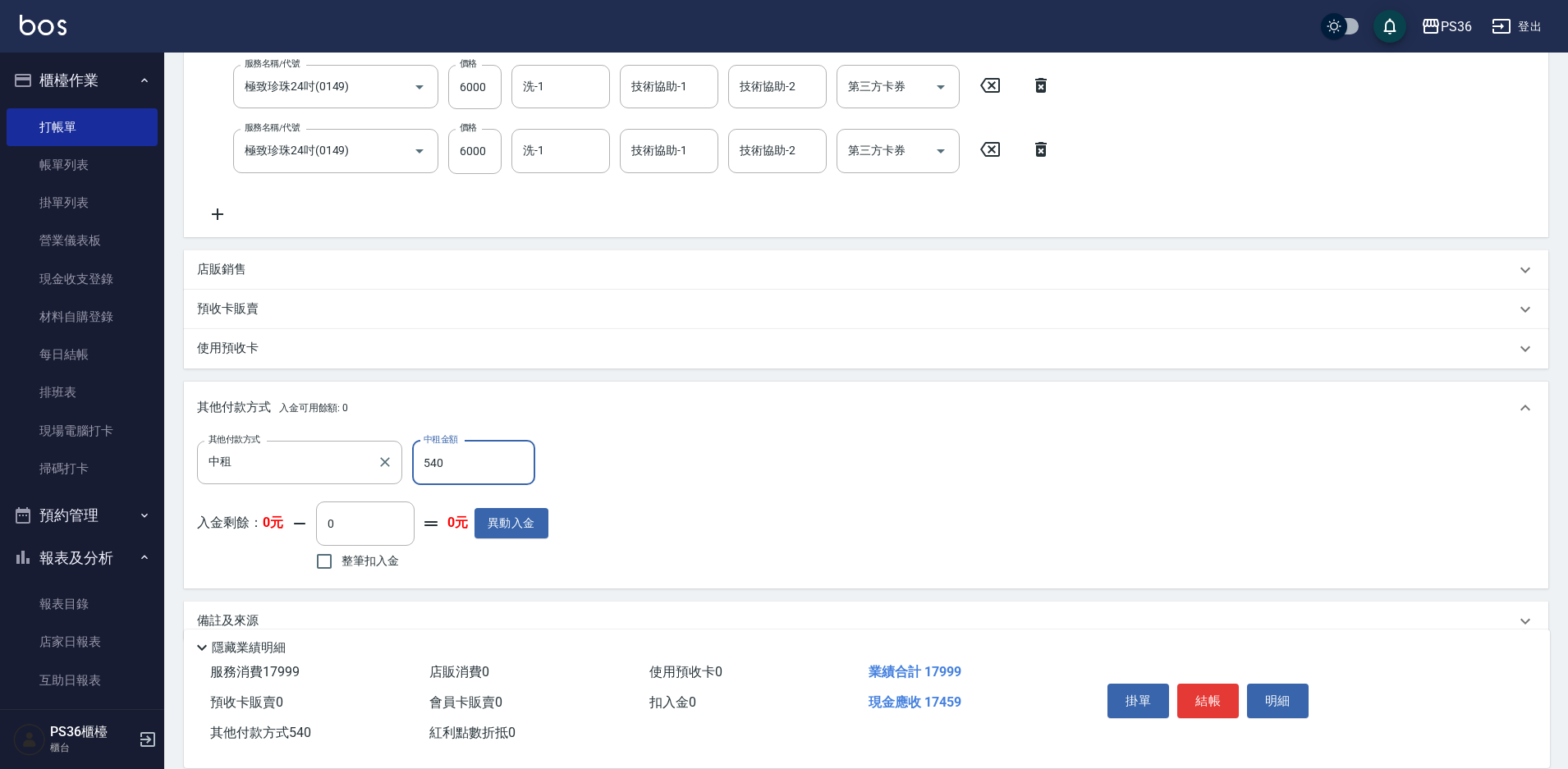
drag, startPoint x: 474, startPoint y: 474, endPoint x: 308, endPoint y: 484, distance: 166.3
click at [368, 484] on div "其他付款方式 中租 其他付款方式 中租金額 540 中租金額" at bounding box center [373, 462] width 351 height 44
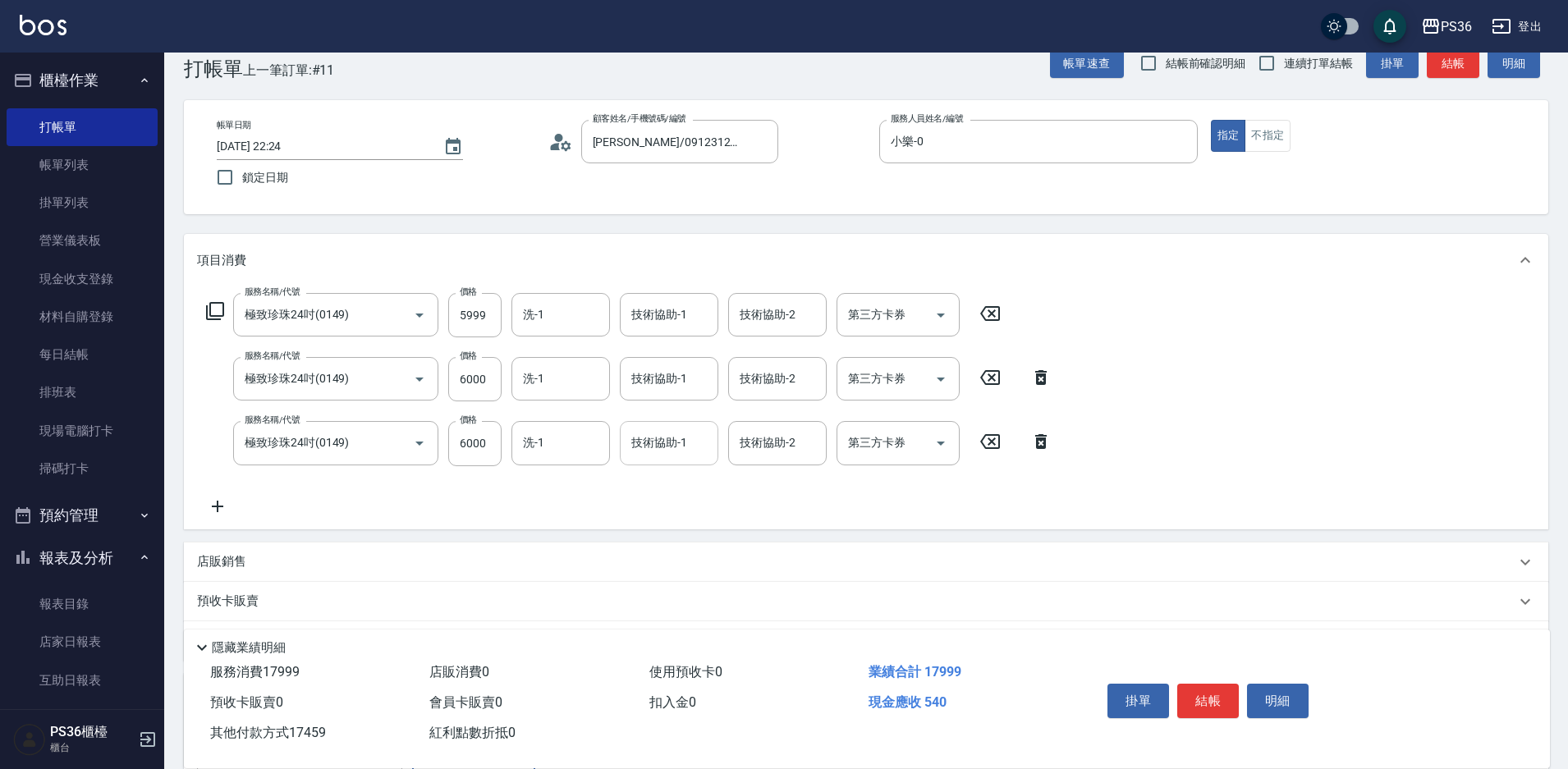
scroll to position [0, 0]
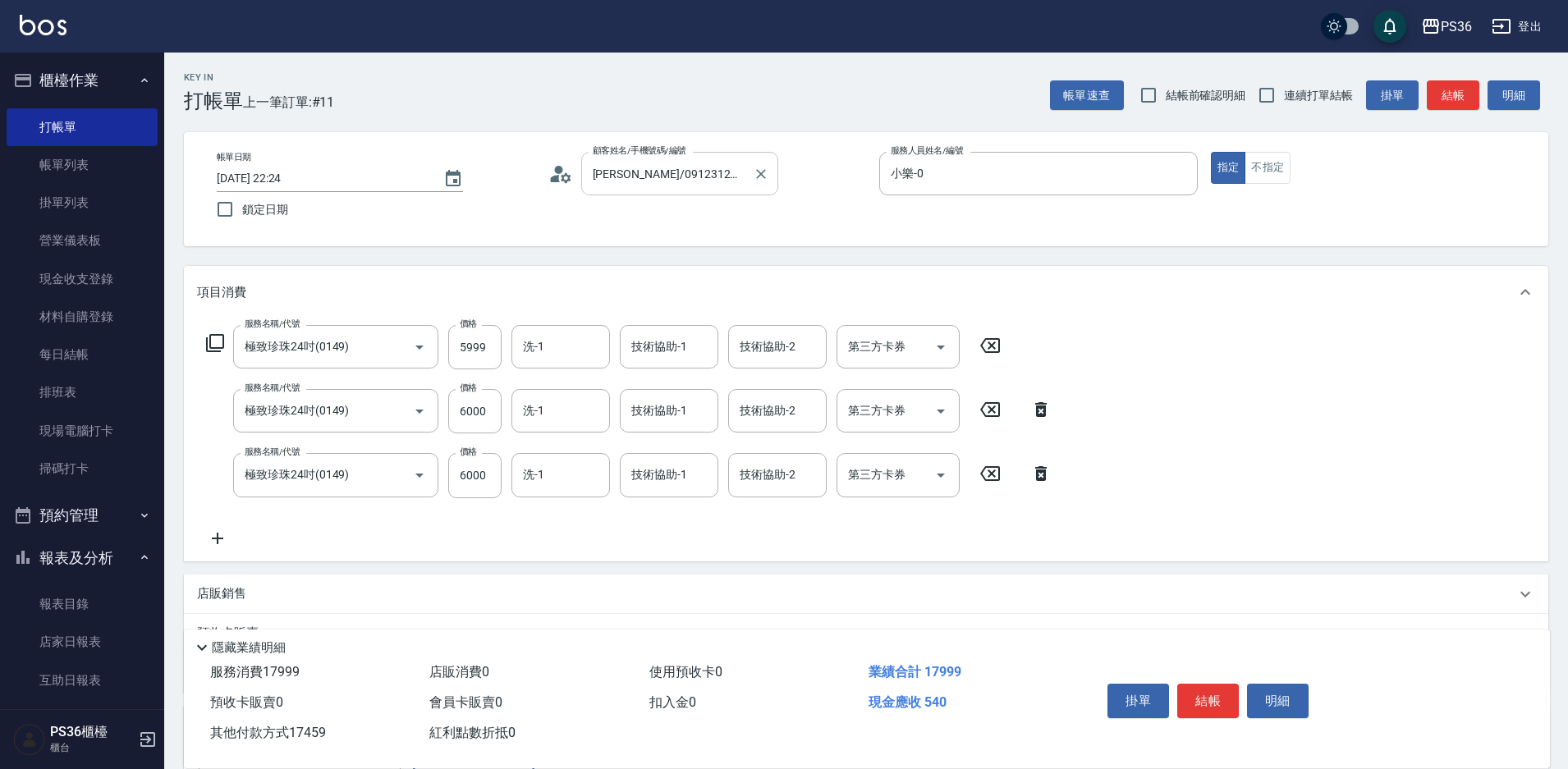
type input "17459"
drag, startPoint x: 621, startPoint y: 174, endPoint x: 571, endPoint y: 193, distance: 53.5
click at [572, 192] on div "顧客姓名/手機號碼/編號 [PERSON_NAME]/0912312312/ 顧客姓名/手機號碼/編號" at bounding box center [708, 174] width 319 height 43
click at [628, 176] on input "[PERSON_NAME]/0912312312/" at bounding box center [667, 174] width 158 height 28
drag, startPoint x: 628, startPoint y: 176, endPoint x: 623, endPoint y: 183, distance: 8.6
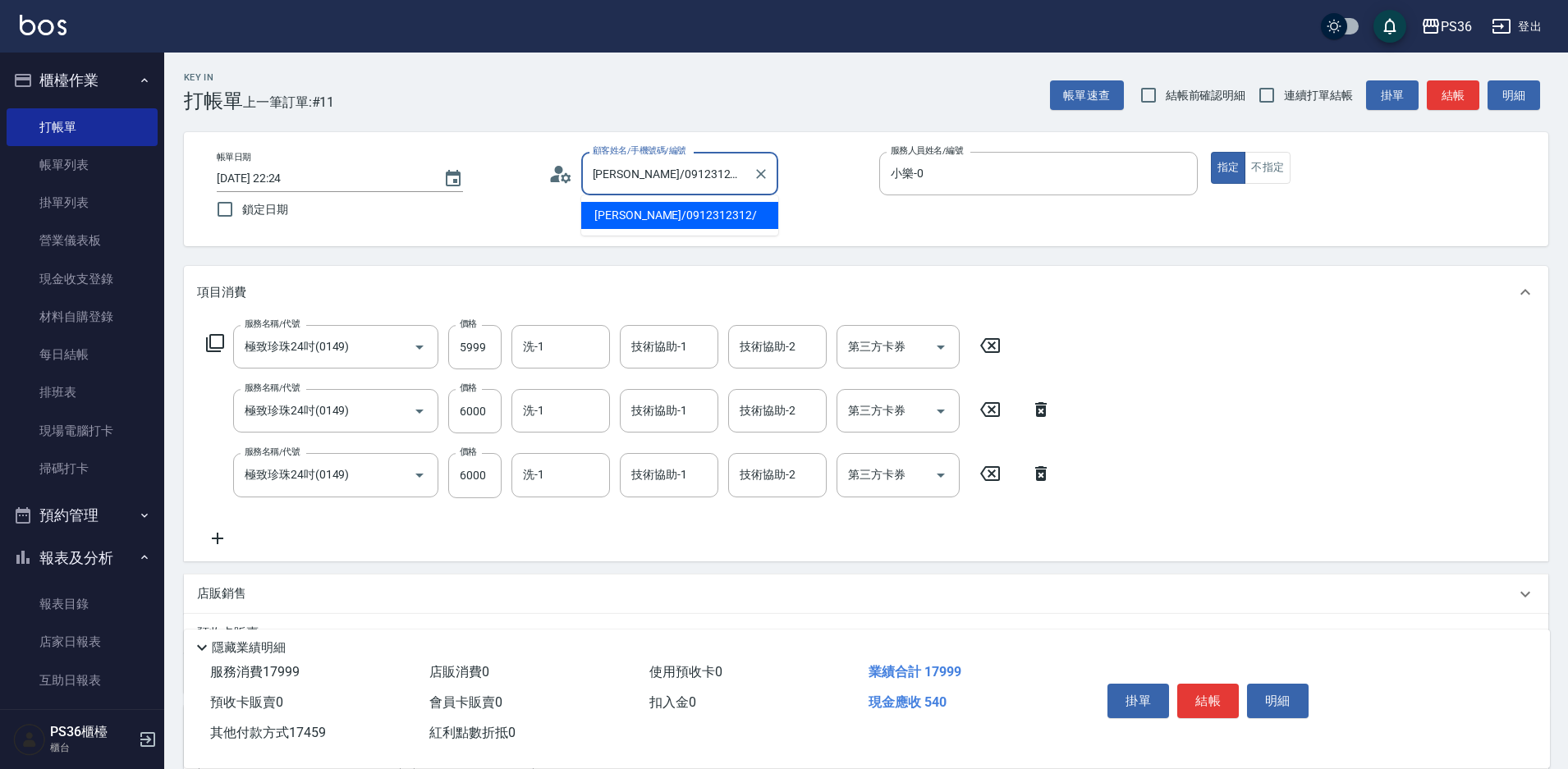
click at [629, 176] on input "[PERSON_NAME]/0912312312/" at bounding box center [667, 174] width 158 height 28
click at [627, 173] on input "[PERSON_NAME]/0912312312/" at bounding box center [667, 174] width 158 height 28
drag, startPoint x: 623, startPoint y: 174, endPoint x: 550, endPoint y: 192, distance: 75.2
click at [550, 192] on div "顧客姓名/手機號碼/編號 [PERSON_NAME]/0912312312/ 顧客姓名/手機號碼/編號" at bounding box center [708, 174] width 319 height 43
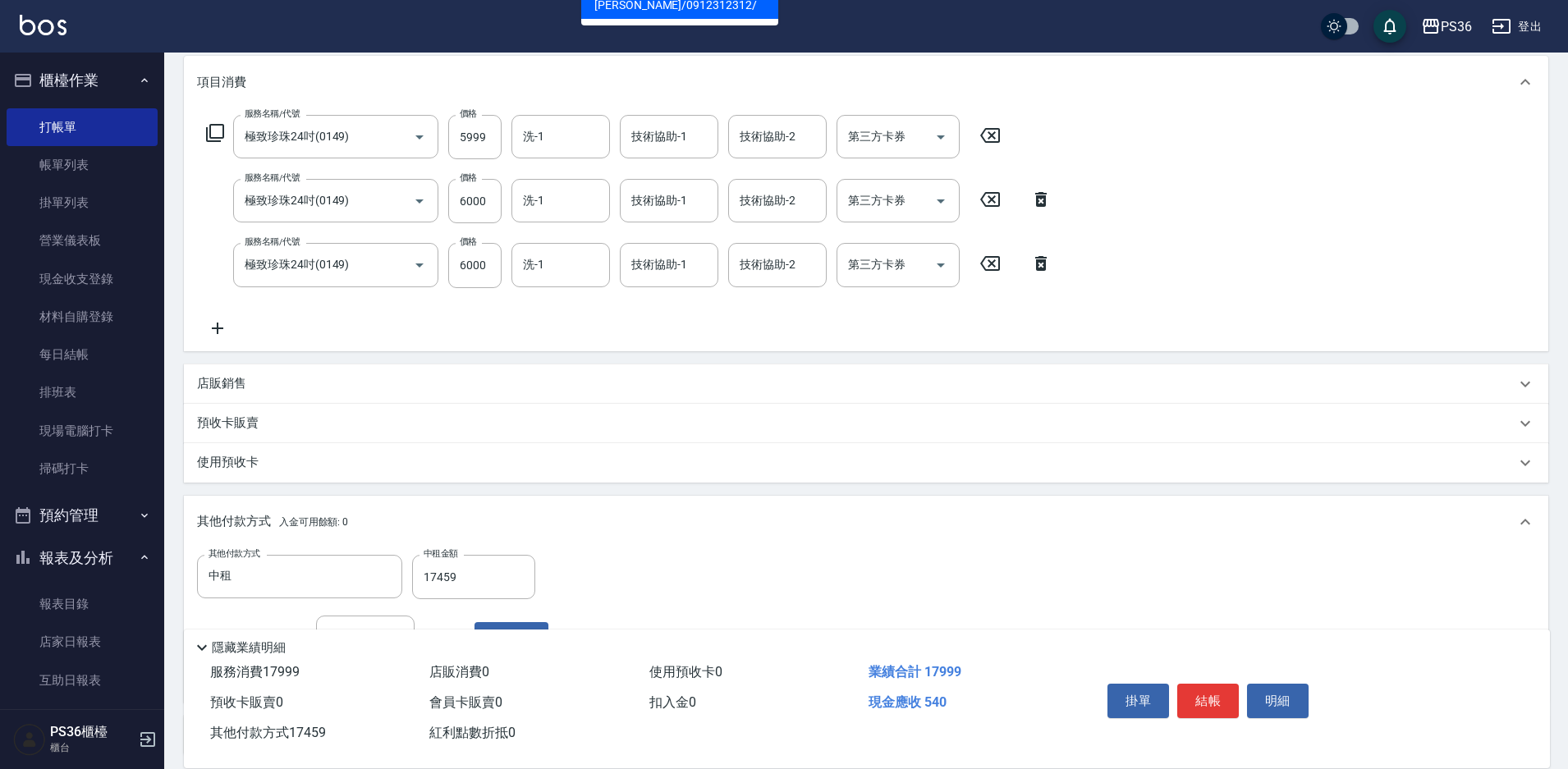
scroll to position [246, 0]
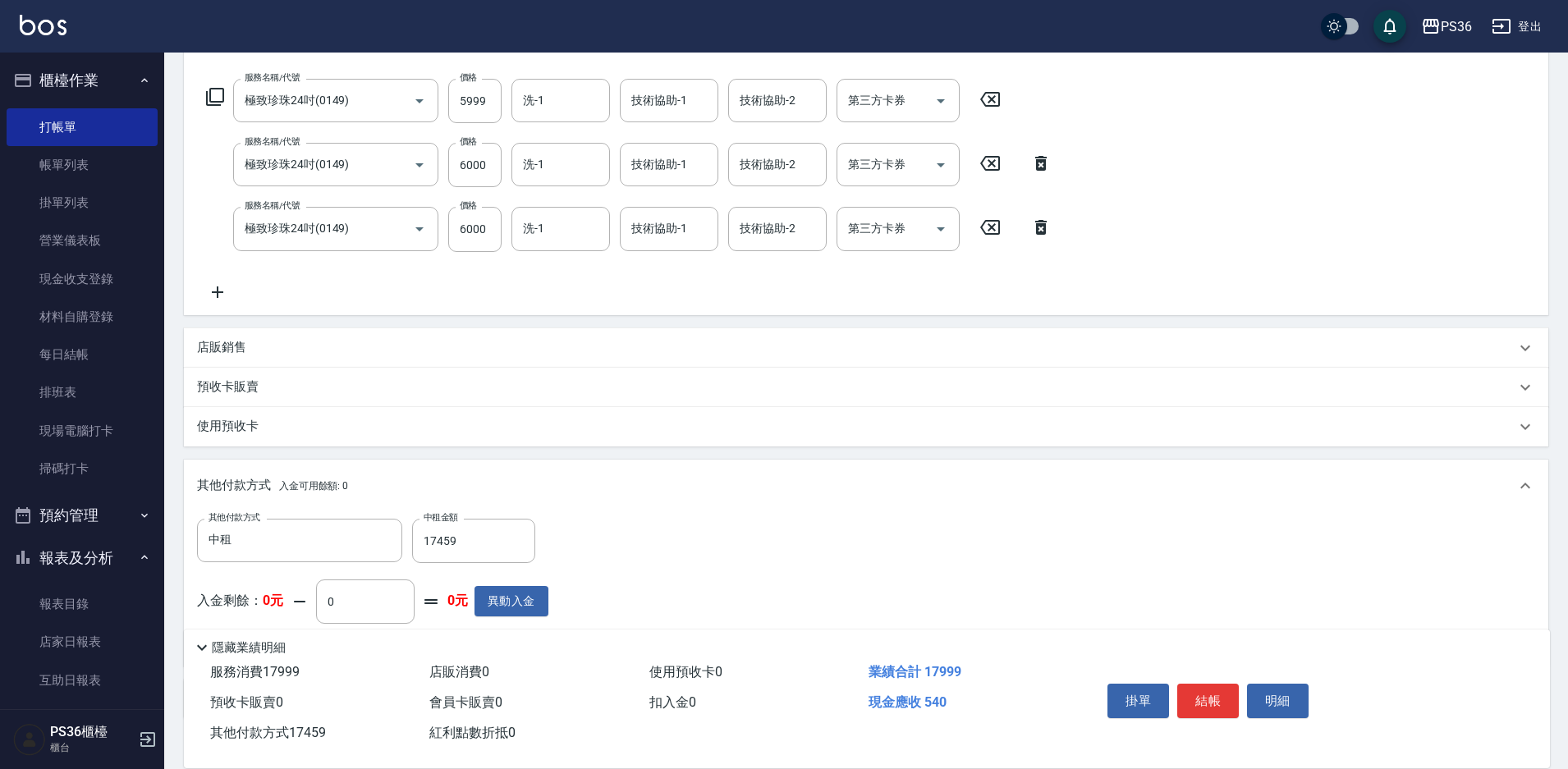
click at [1206, 691] on button "結帳" at bounding box center [1208, 701] width 61 height 35
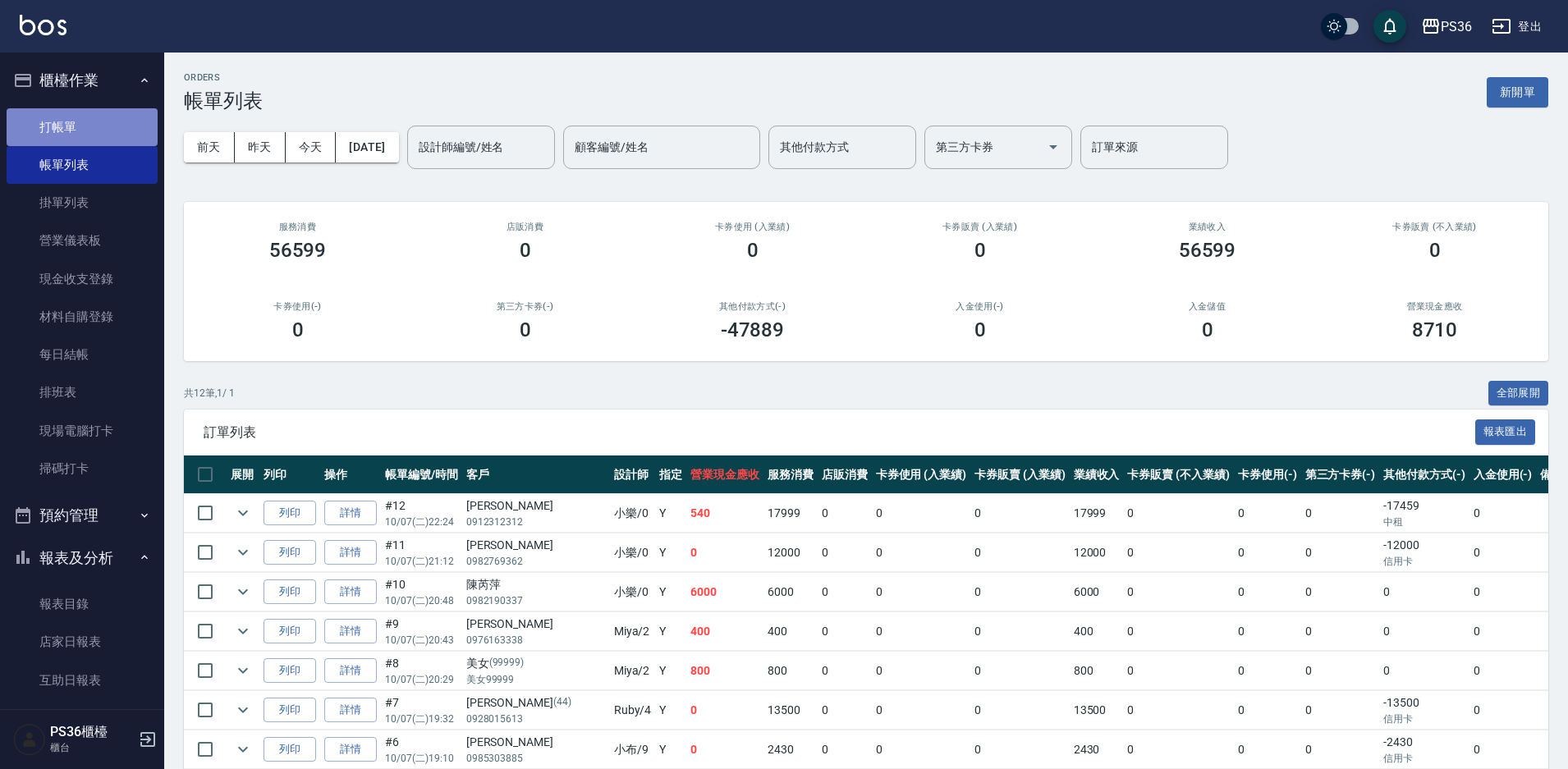
click at [99, 122] on link "打帳單" at bounding box center [82, 127] width 151 height 38
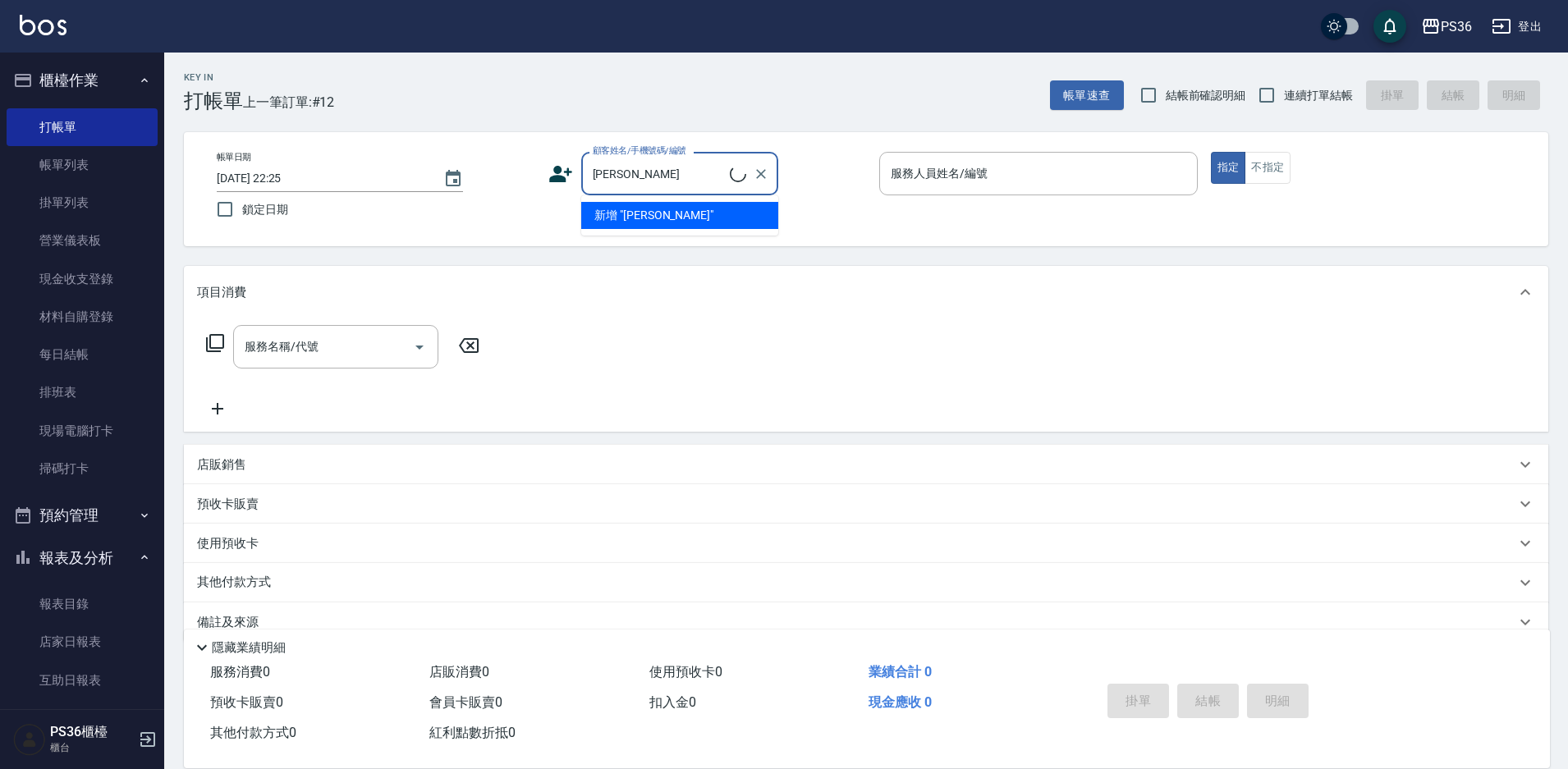
click at [650, 222] on ul "新增 "[PERSON_NAME]"" at bounding box center [679, 215] width 197 height 41
click at [604, 211] on li "[PERSON_NAME]/0912312312/" at bounding box center [679, 215] width 197 height 27
type input "[PERSON_NAME]/0912312312/"
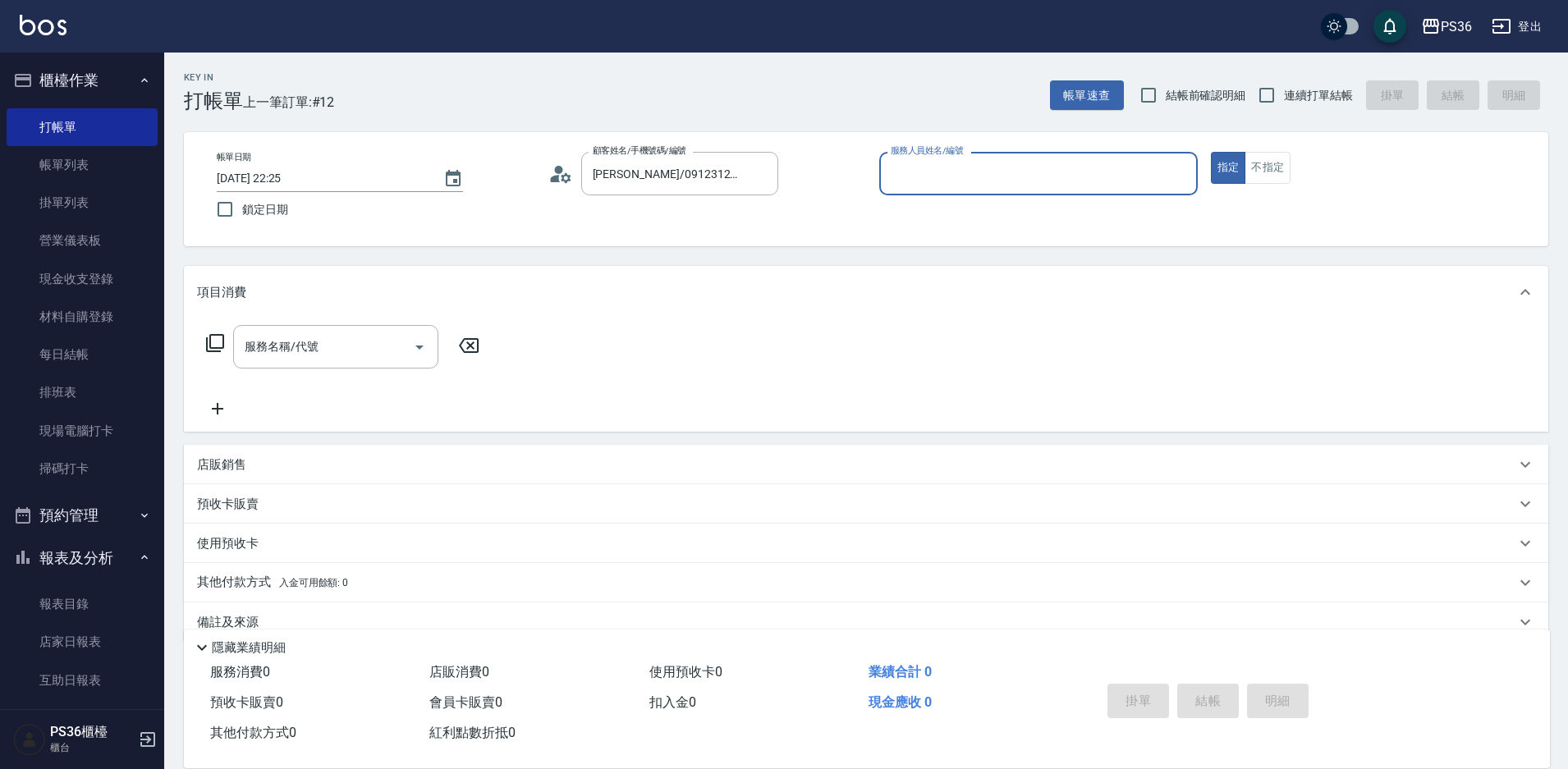
type input "小樂-0"
click at [212, 346] on icon at bounding box center [215, 343] width 20 height 20
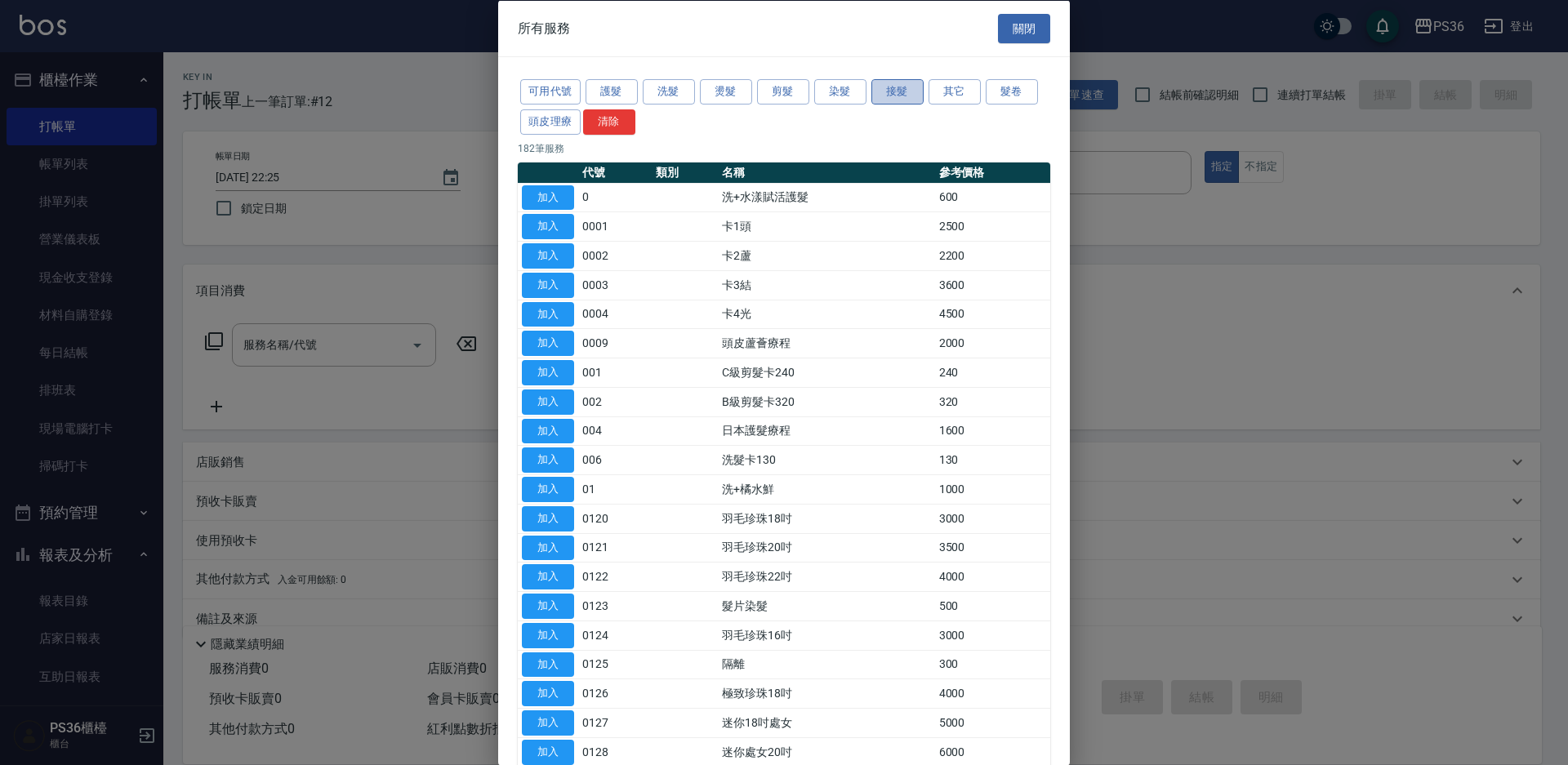
click at [907, 100] on button "接髮" at bounding box center [898, 91] width 53 height 25
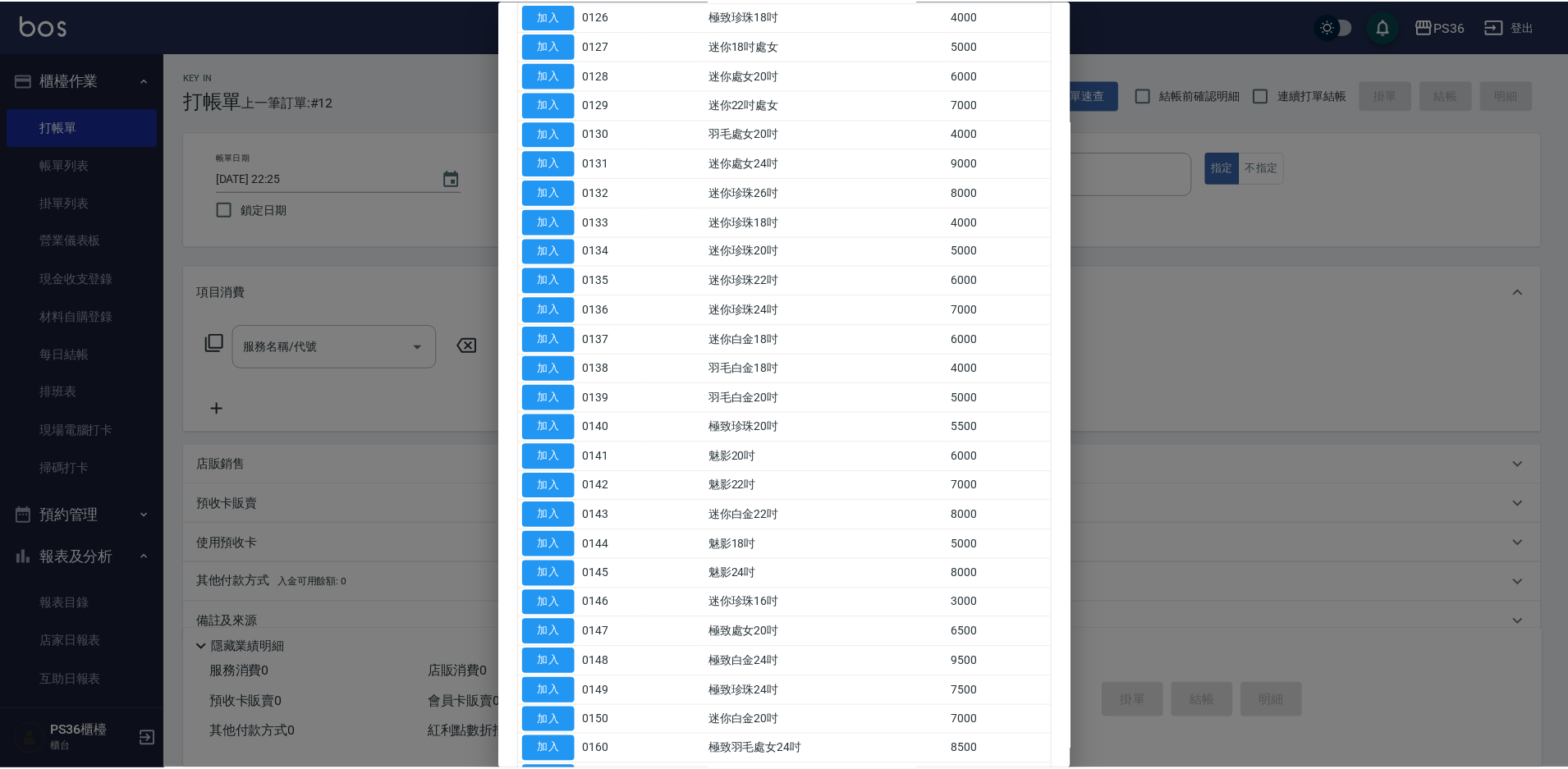
scroll to position [328, 0]
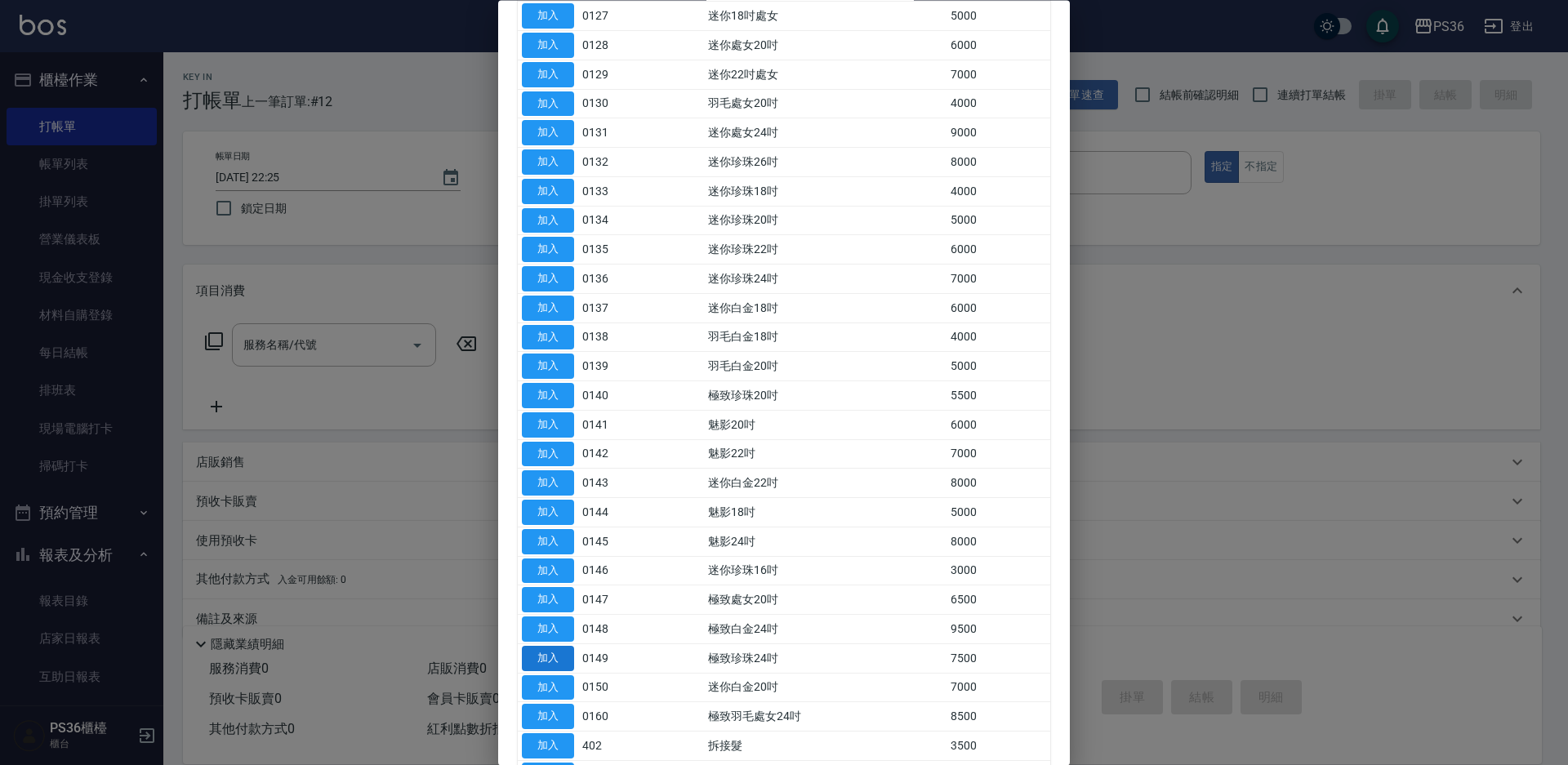
click at [569, 656] on button "加入" at bounding box center [548, 658] width 53 height 25
type input "極致珍珠24吋(0149)"
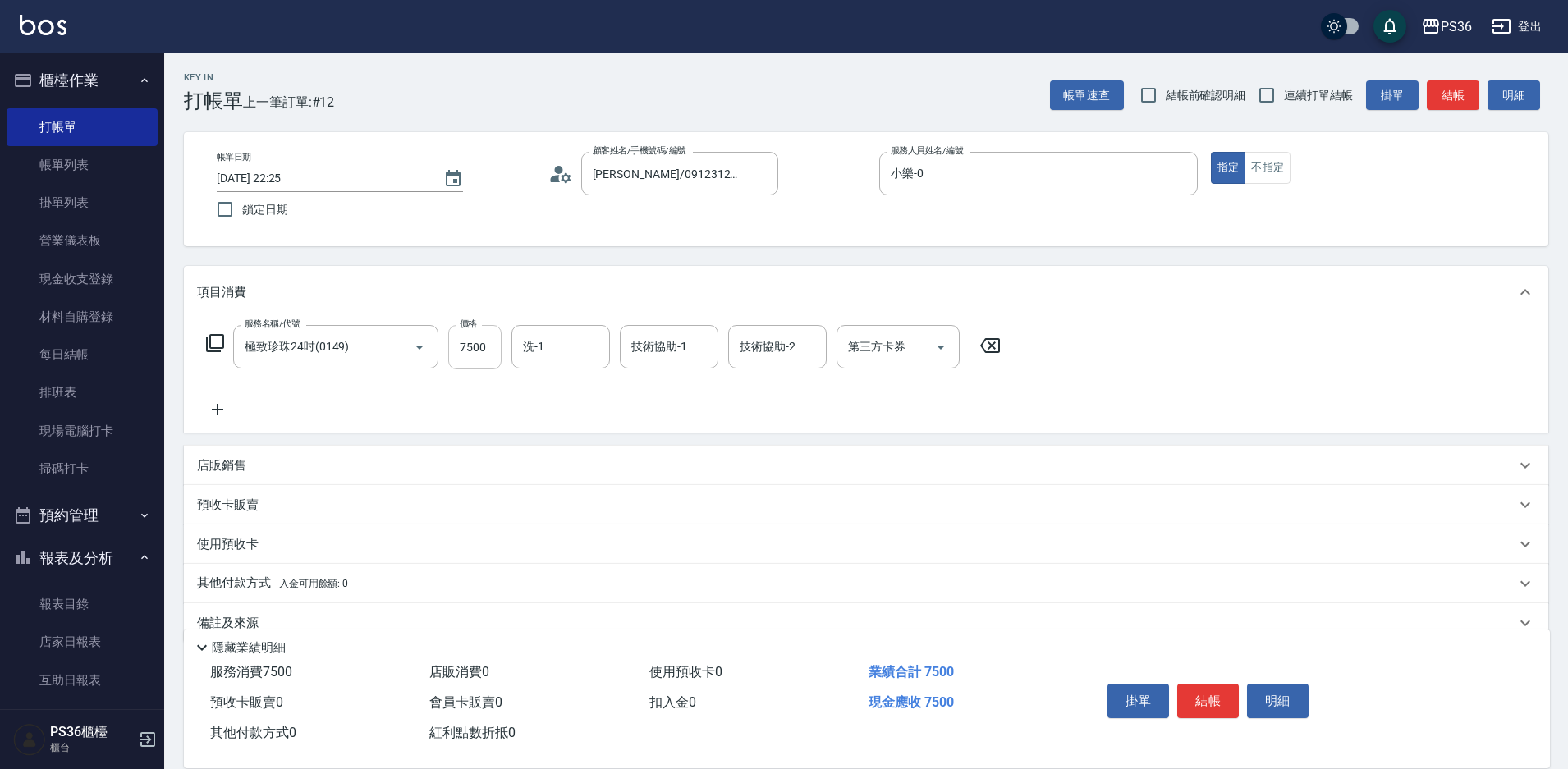
click at [477, 347] on input "7500" at bounding box center [475, 347] width 54 height 44
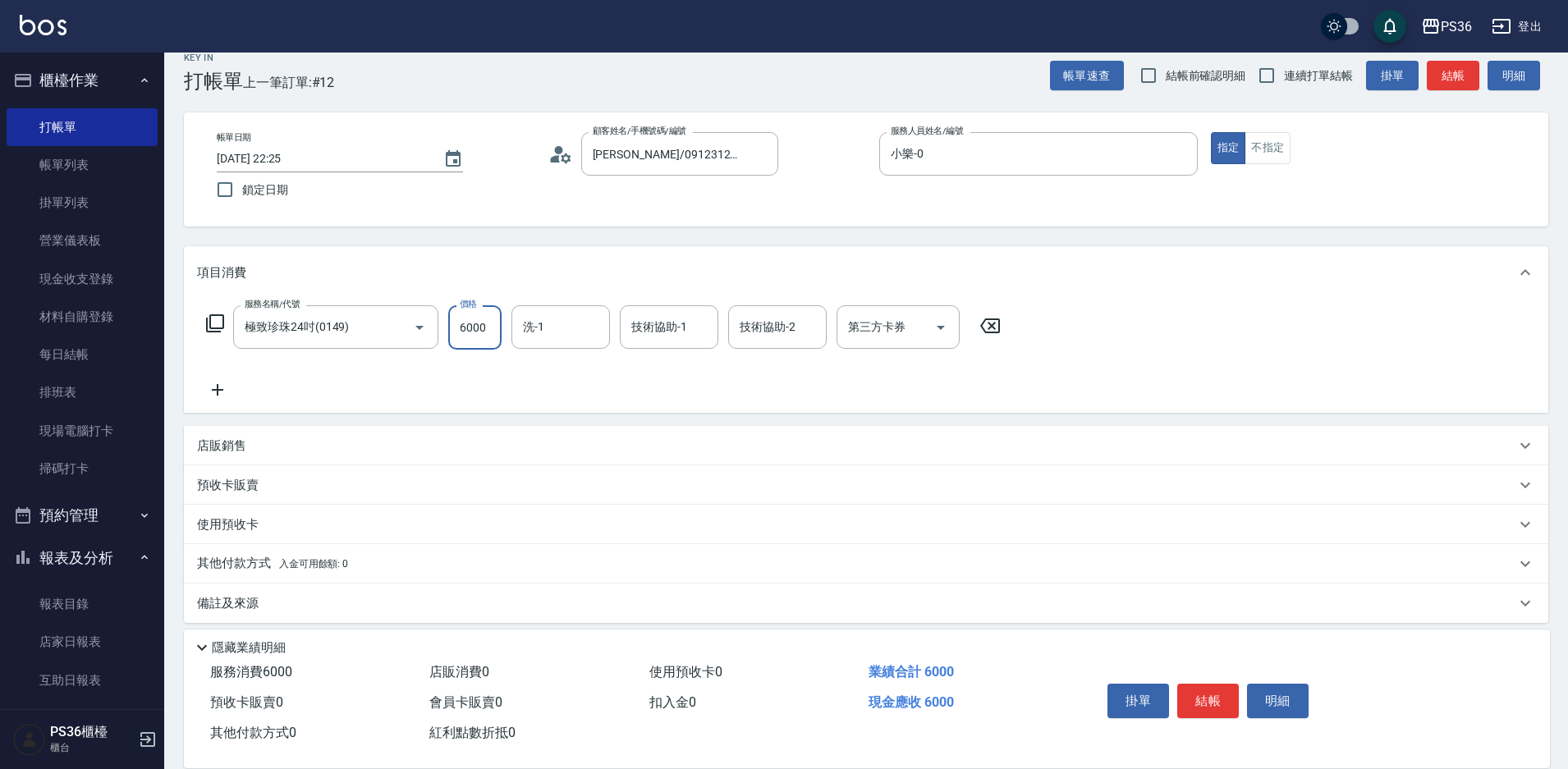
scroll to position [31, 0]
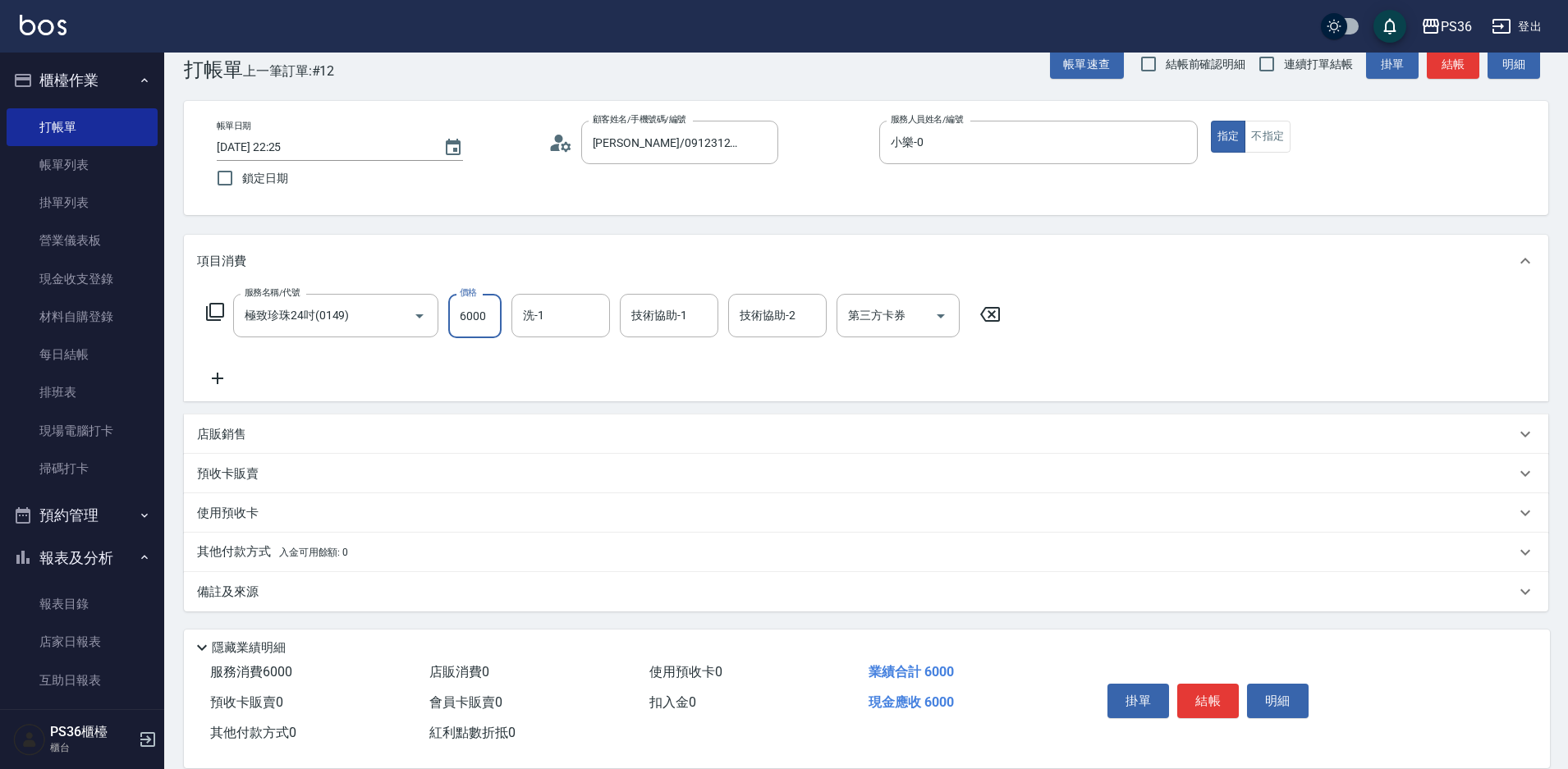
type input "6000"
click at [242, 555] on p "其他付款方式 入金可用餘額: 0" at bounding box center [273, 552] width 151 height 18
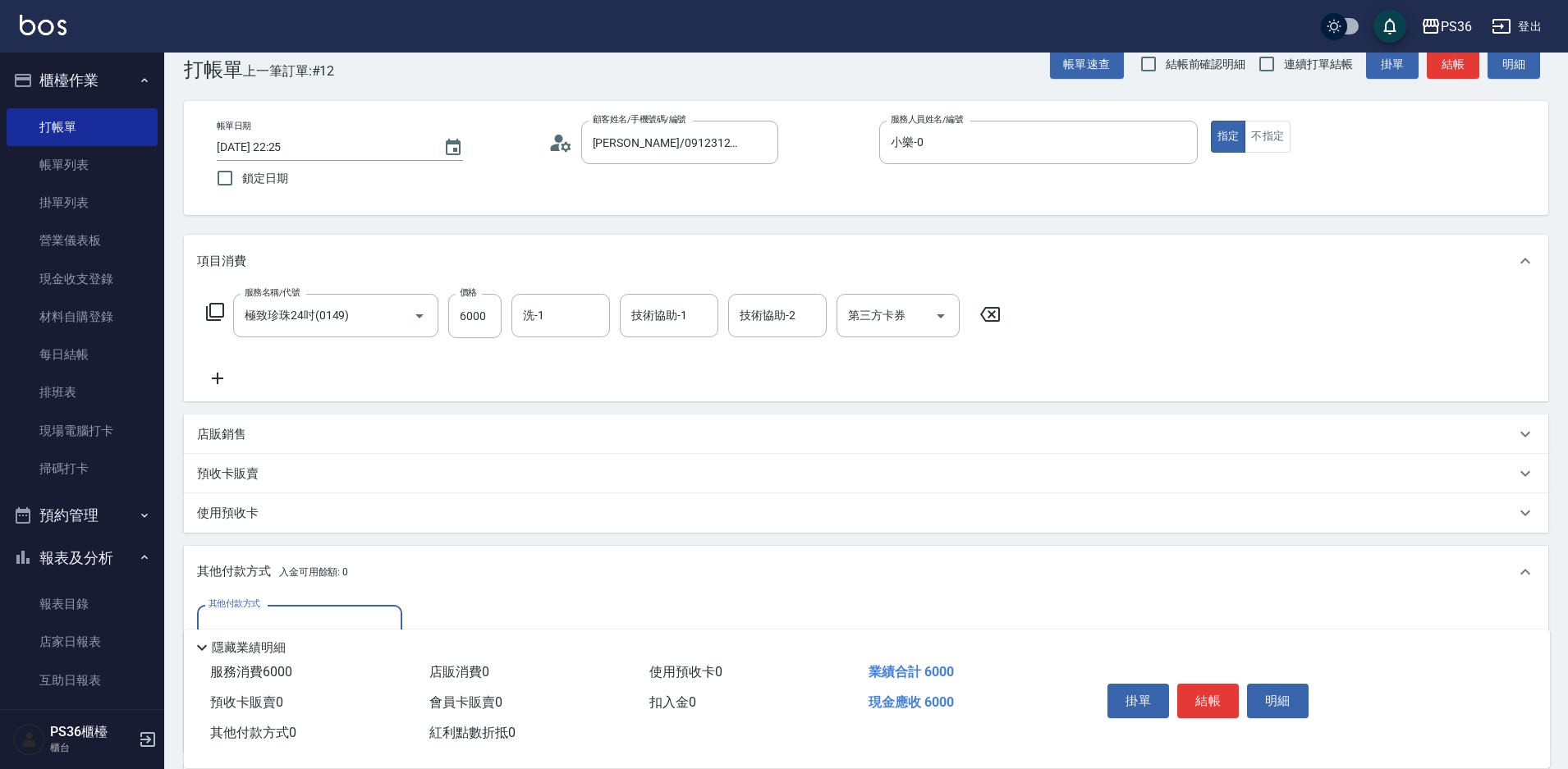
scroll to position [0, 0]
click at [262, 617] on input "其他付款方式" at bounding box center [300, 627] width 191 height 28
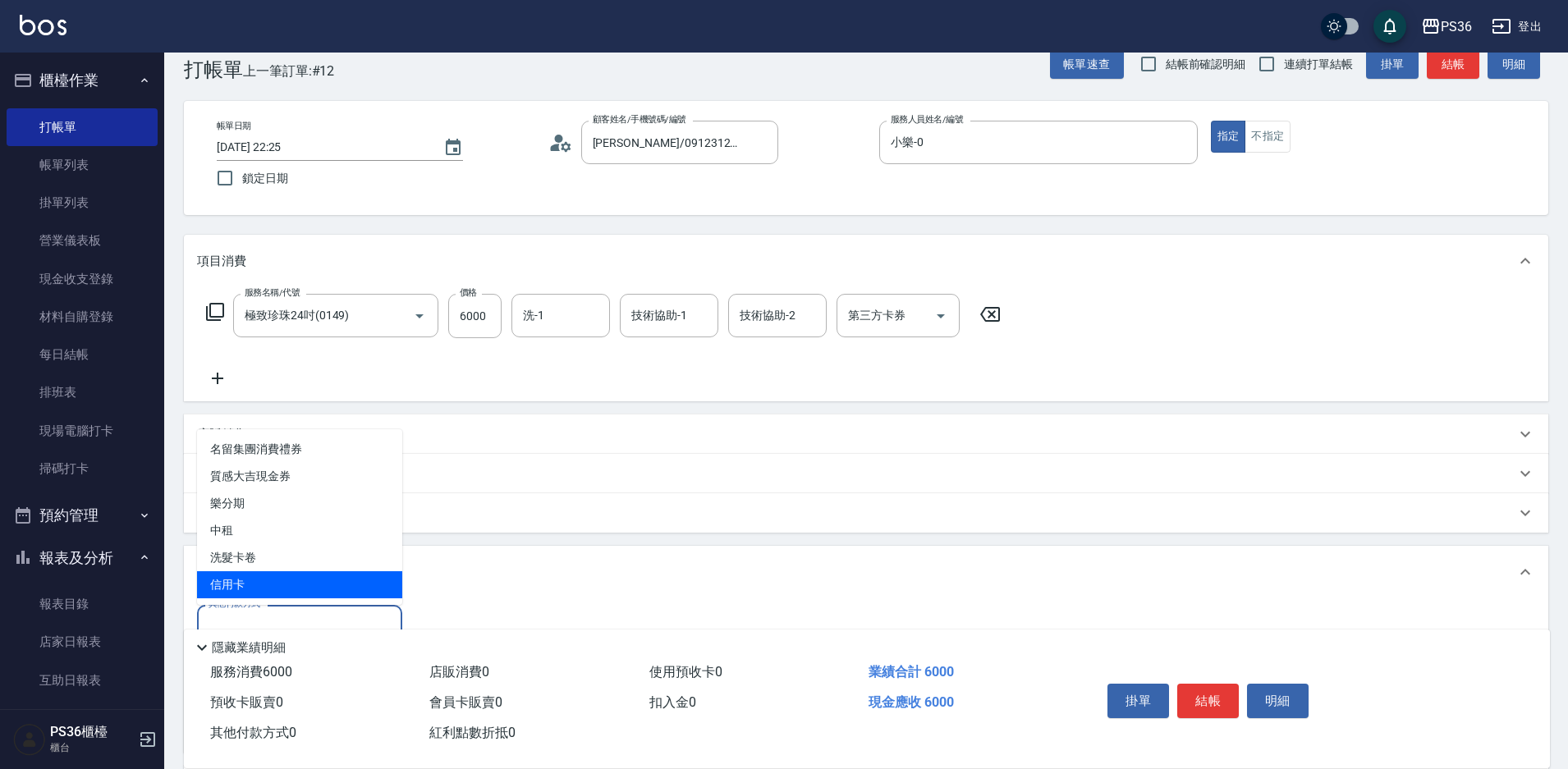
click at [266, 578] on span "信用卡" at bounding box center [300, 585] width 206 height 27
type input "信用卡"
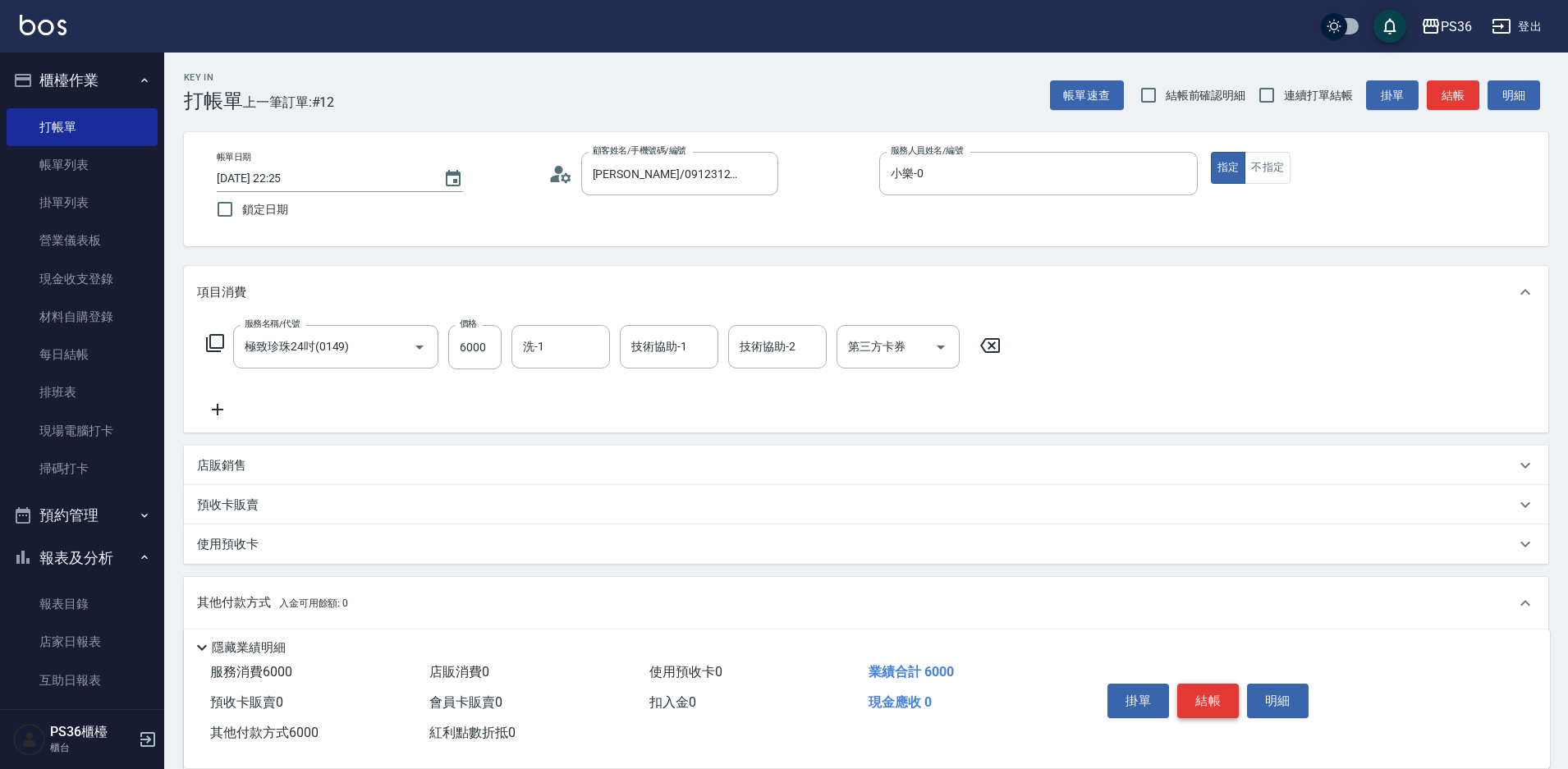
type input "6000"
click at [1187, 706] on button "結帳" at bounding box center [1208, 701] width 61 height 35
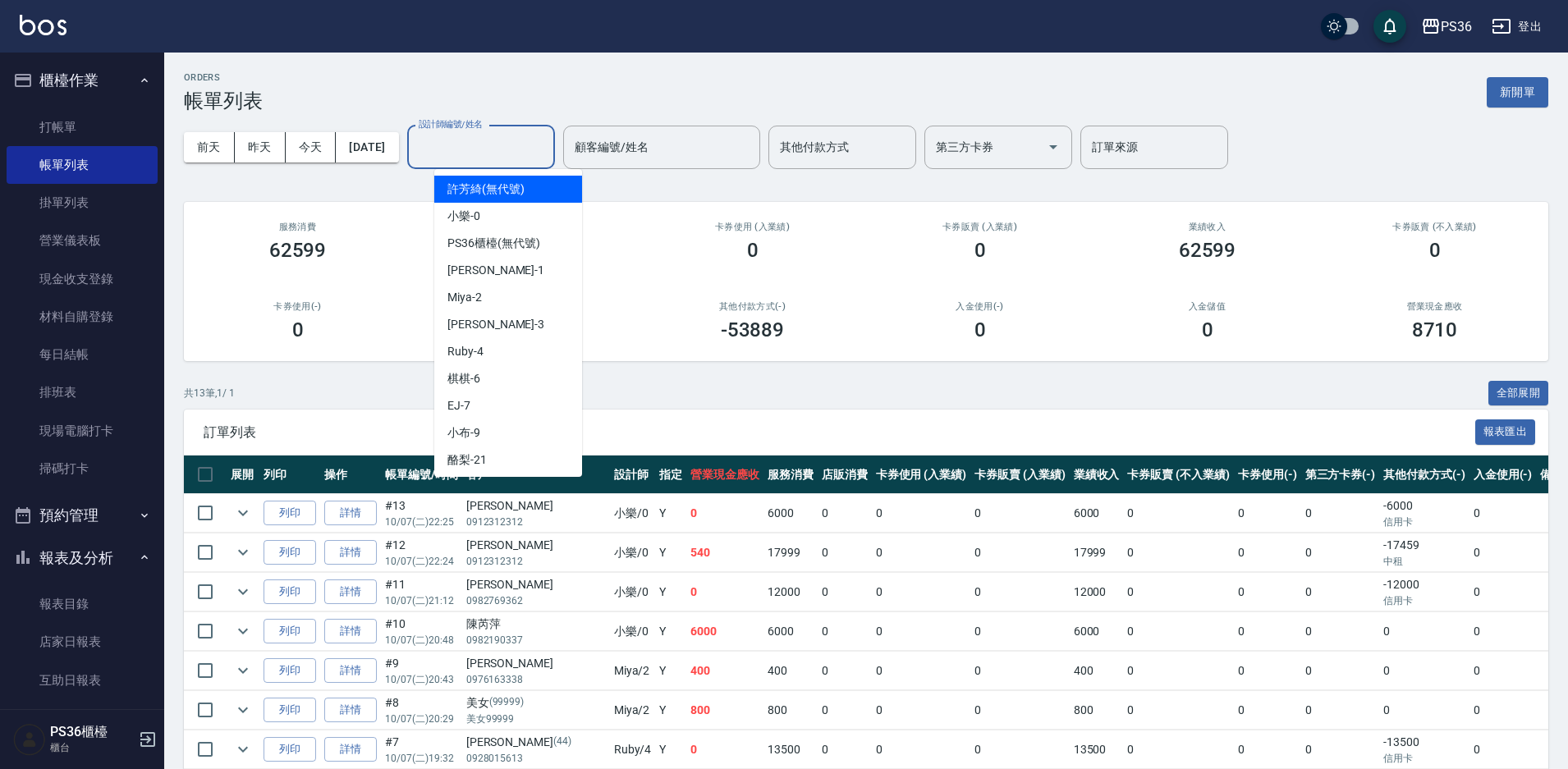
click at [503, 160] on input "設計師編號/姓名" at bounding box center [480, 147] width 133 height 28
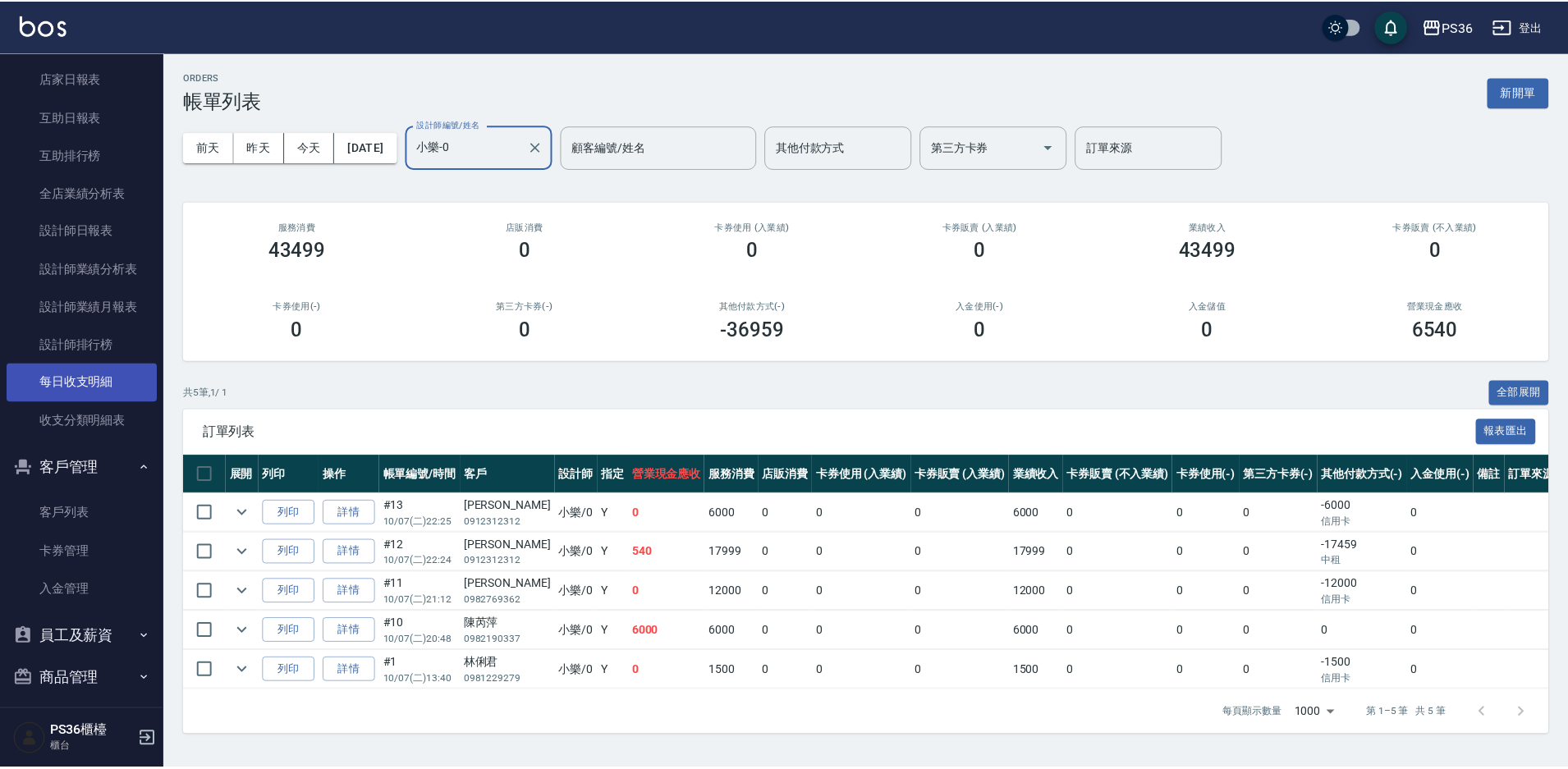
scroll to position [575, 0]
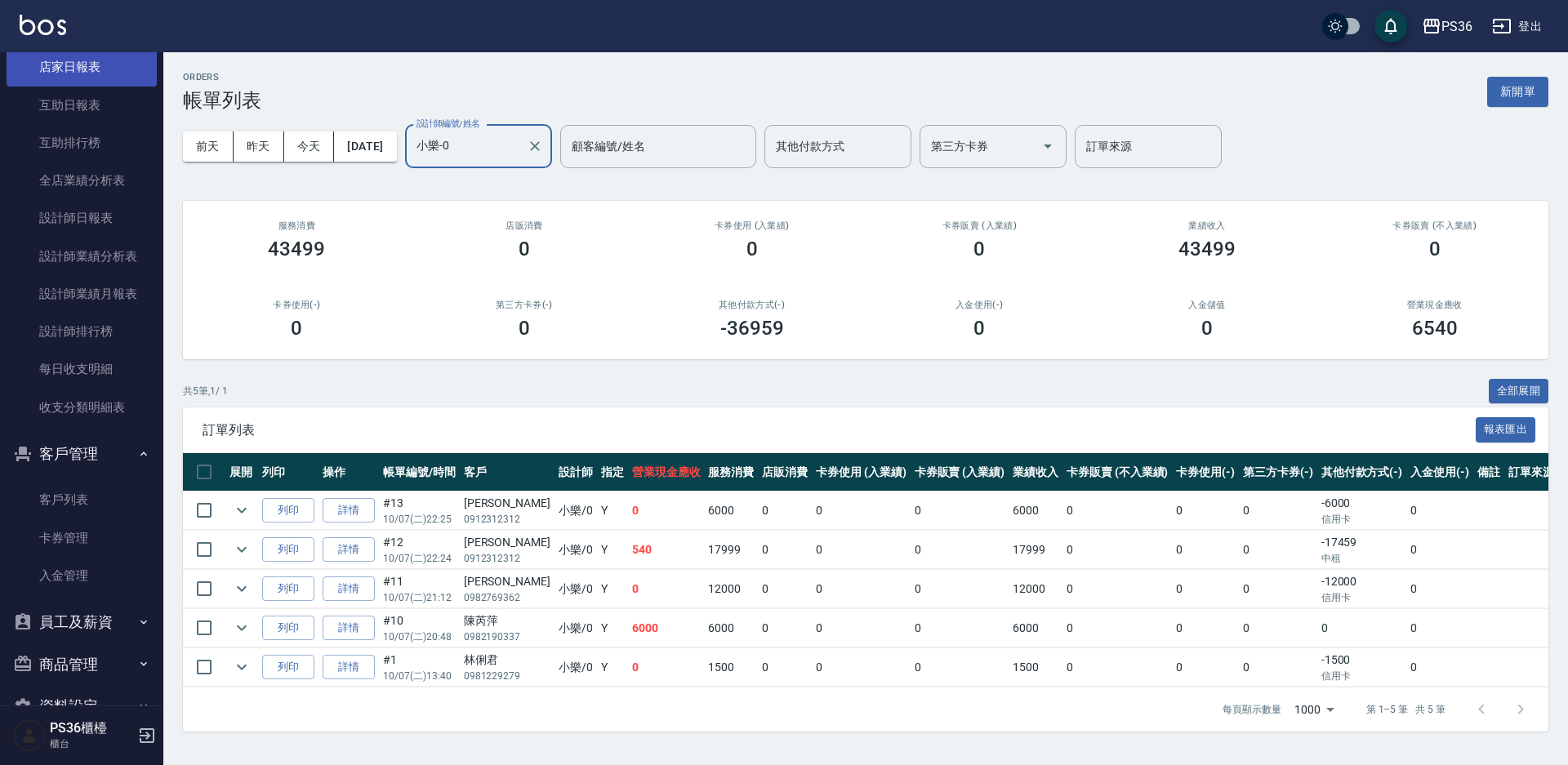
type input "小樂-0"
click at [111, 77] on link "店家日報表" at bounding box center [82, 67] width 150 height 38
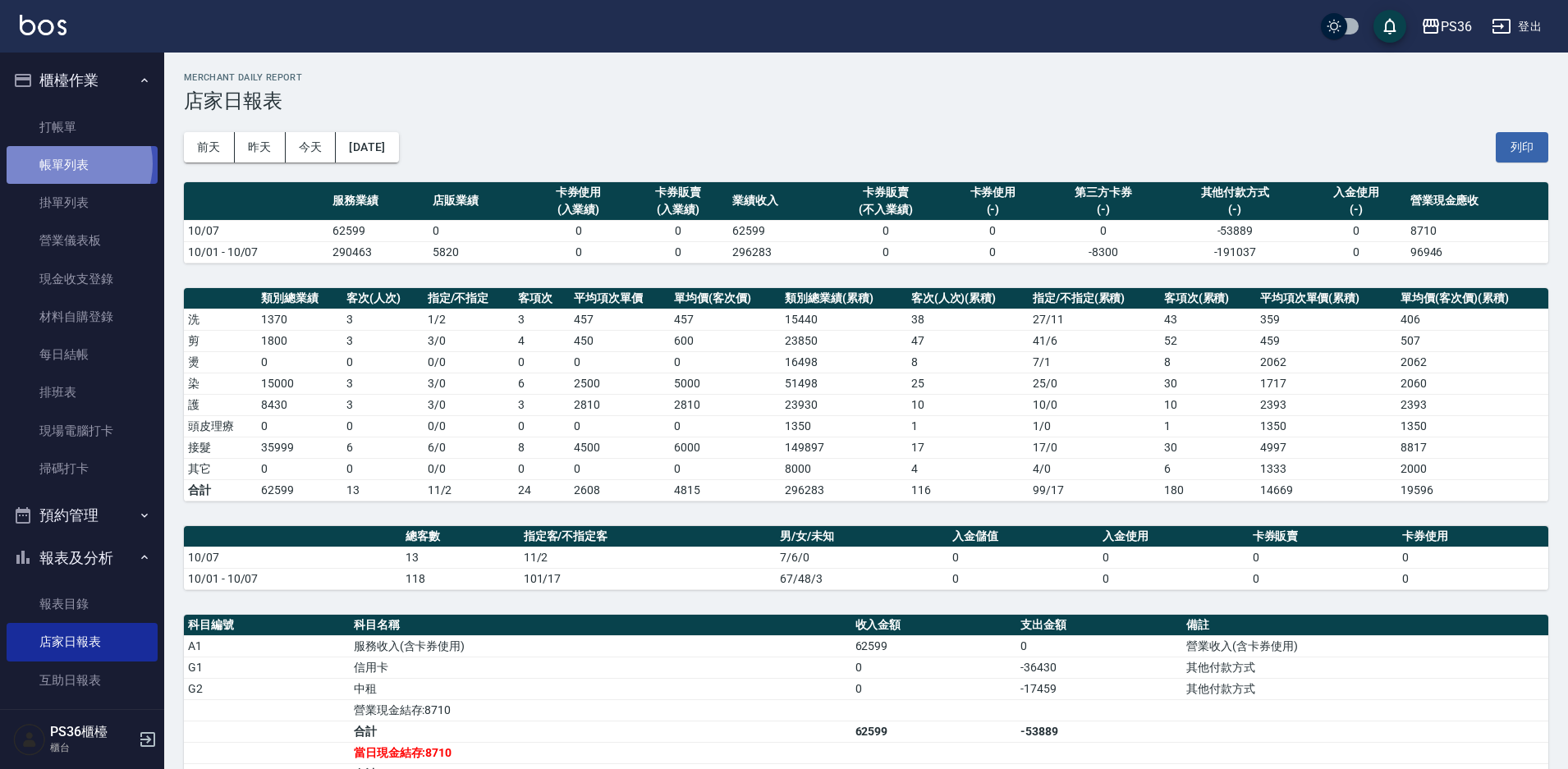
click at [75, 164] on link "帳單列表" at bounding box center [82, 165] width 151 height 38
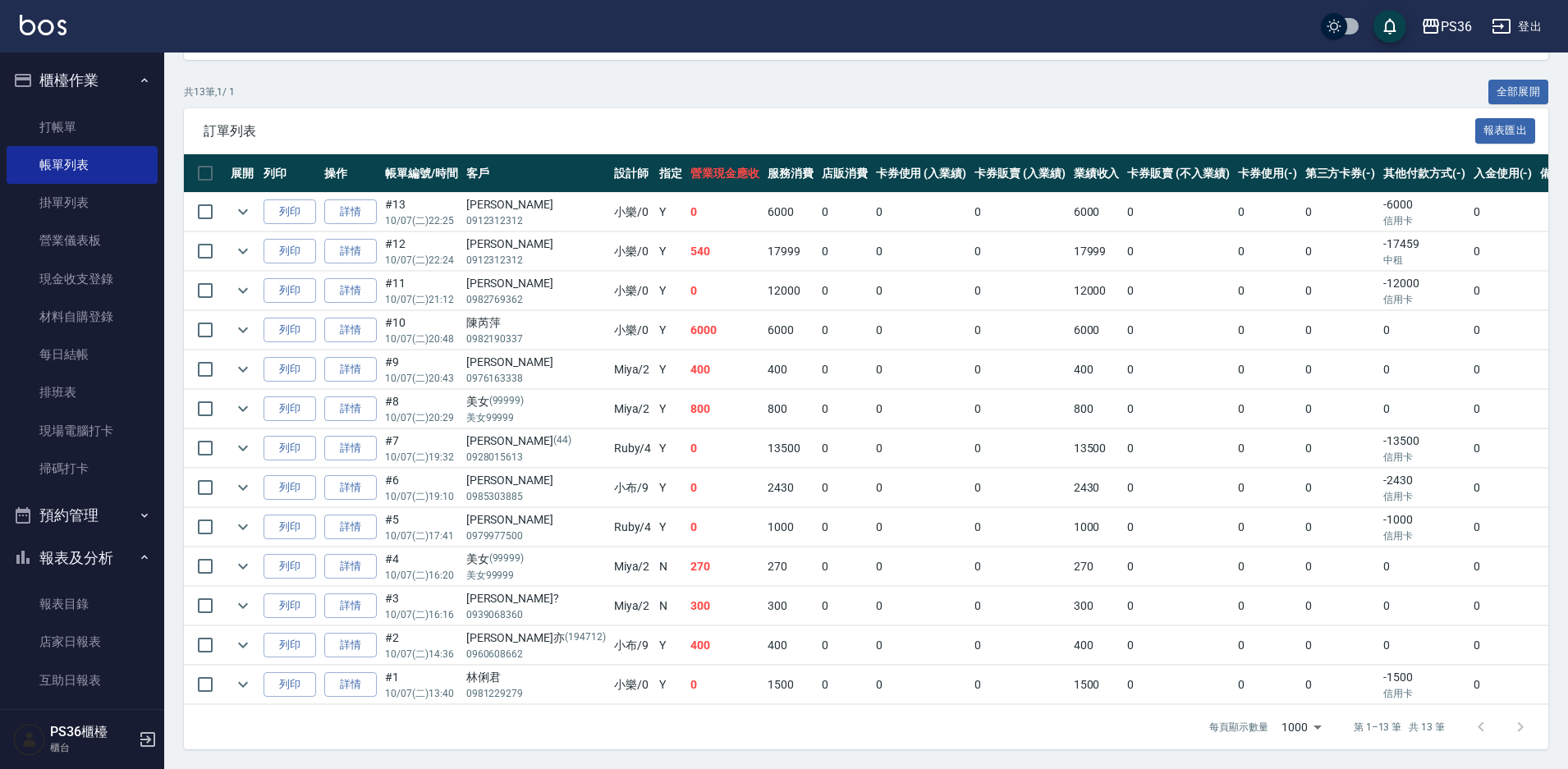
scroll to position [315, 0]
click at [231, 515] on button "expand row" at bounding box center [243, 527] width 25 height 25
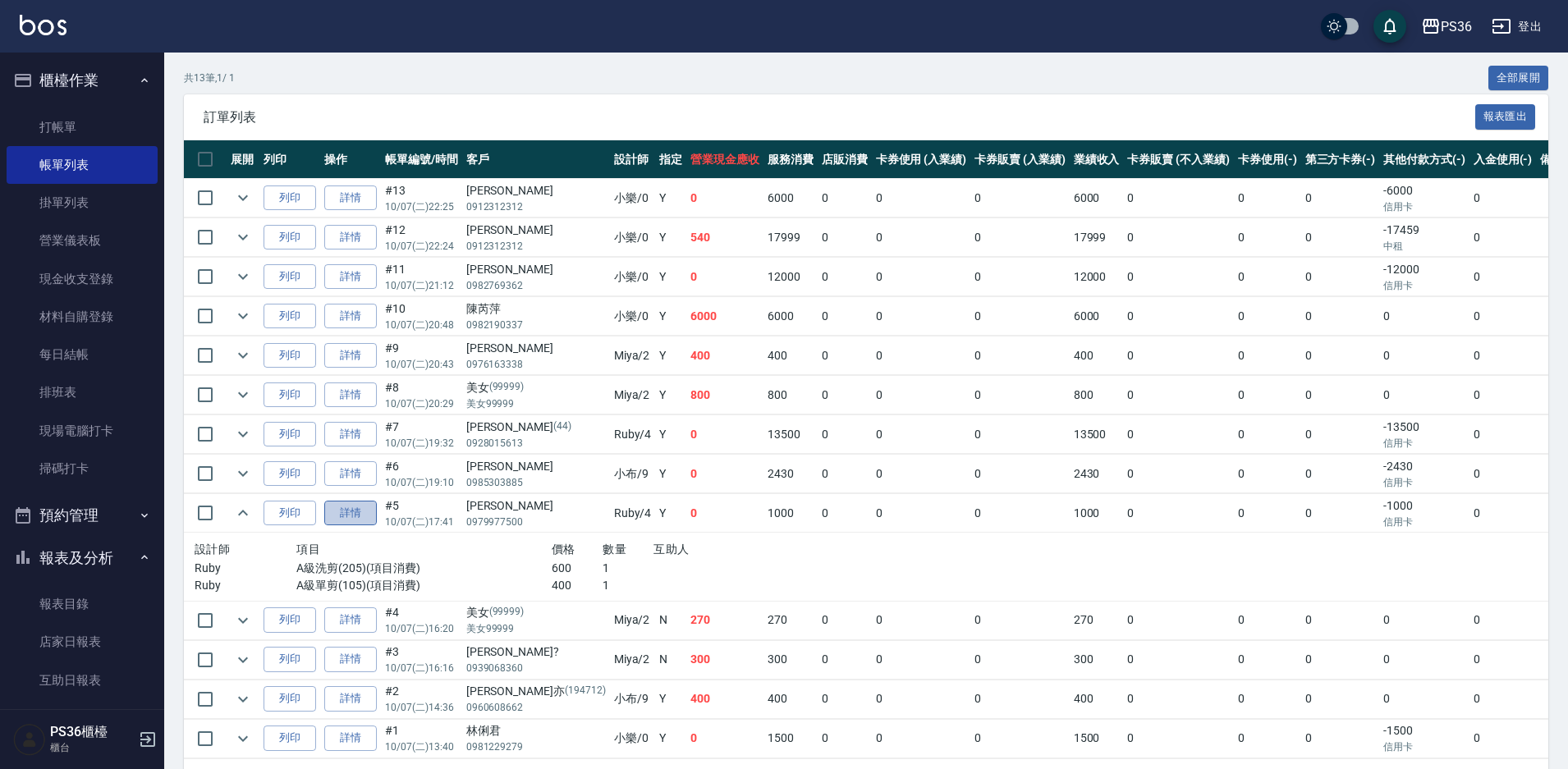
click at [359, 524] on link "詳情" at bounding box center [351, 513] width 53 height 25
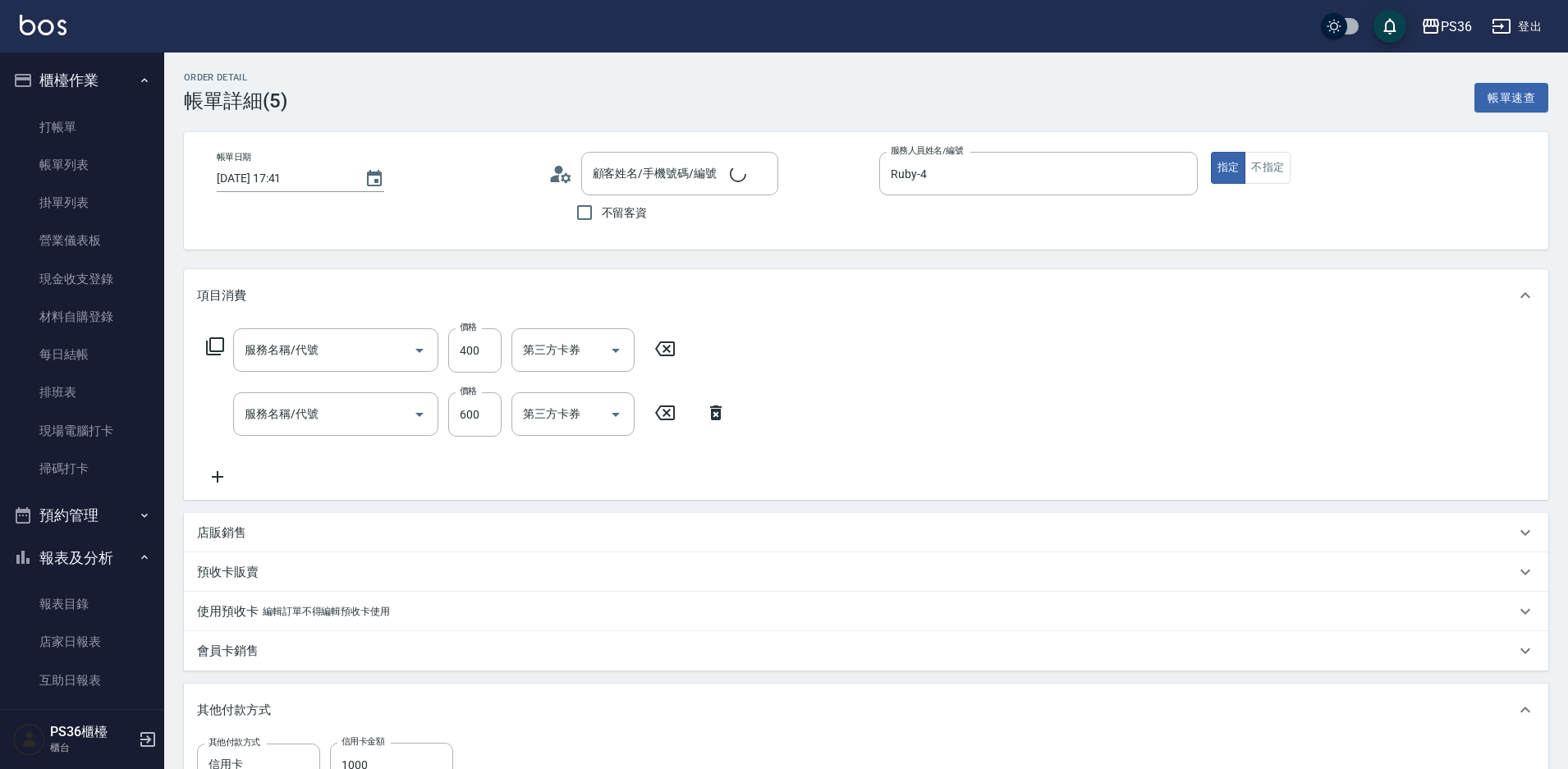
type input "[DATE] 17:41"
type input "Ruby-4"
type input "A級單剪(105)"
type input "A級洗剪(205)"
type input "[PERSON_NAME]/0979977500/"
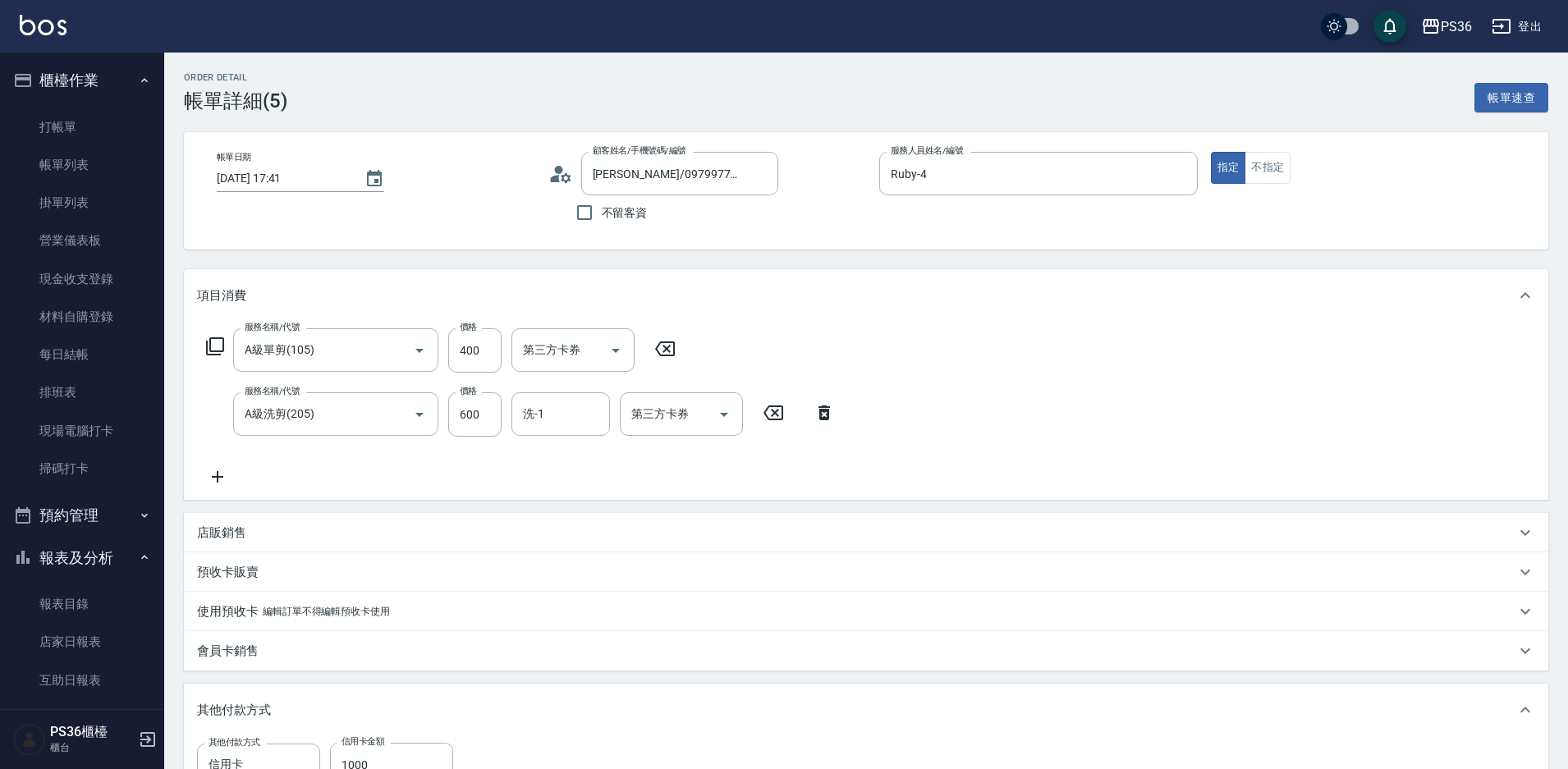
scroll to position [246, 0]
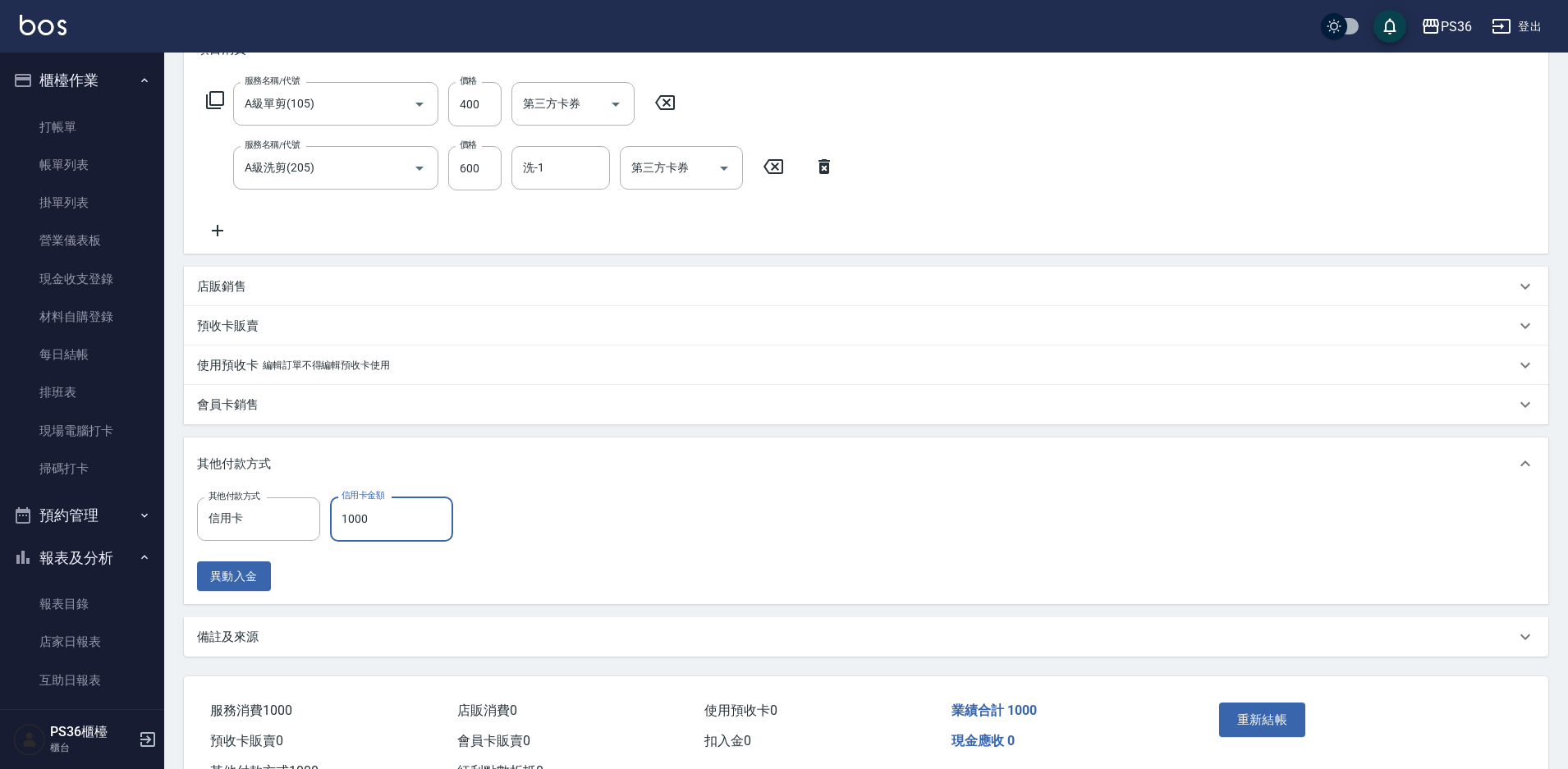
click at [401, 524] on input "1000" at bounding box center [392, 518] width 124 height 44
click at [305, 519] on icon "Clear" at bounding box center [302, 518] width 16 height 16
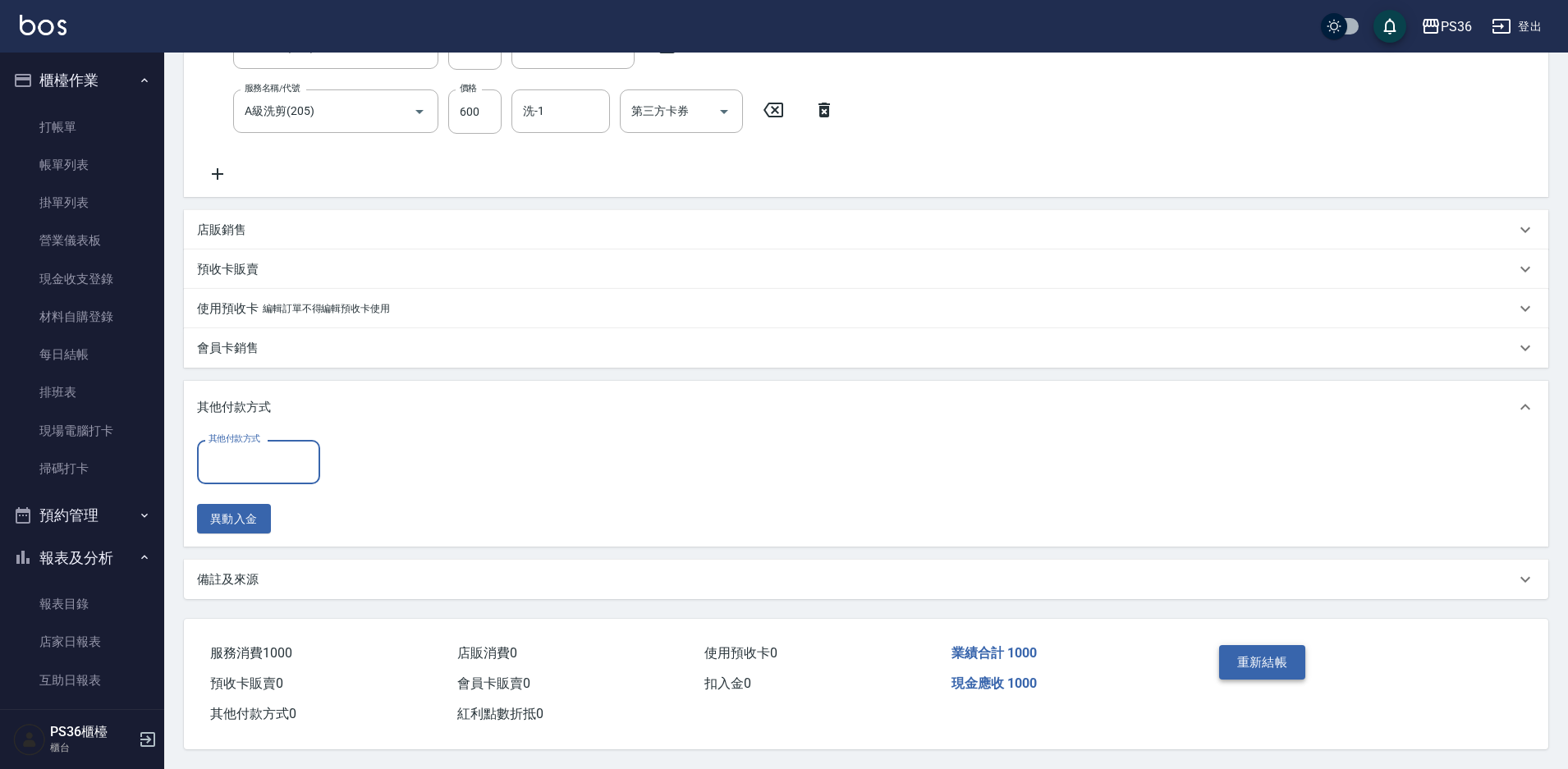
click at [1279, 673] on button "重新結帳" at bounding box center [1262, 662] width 87 height 35
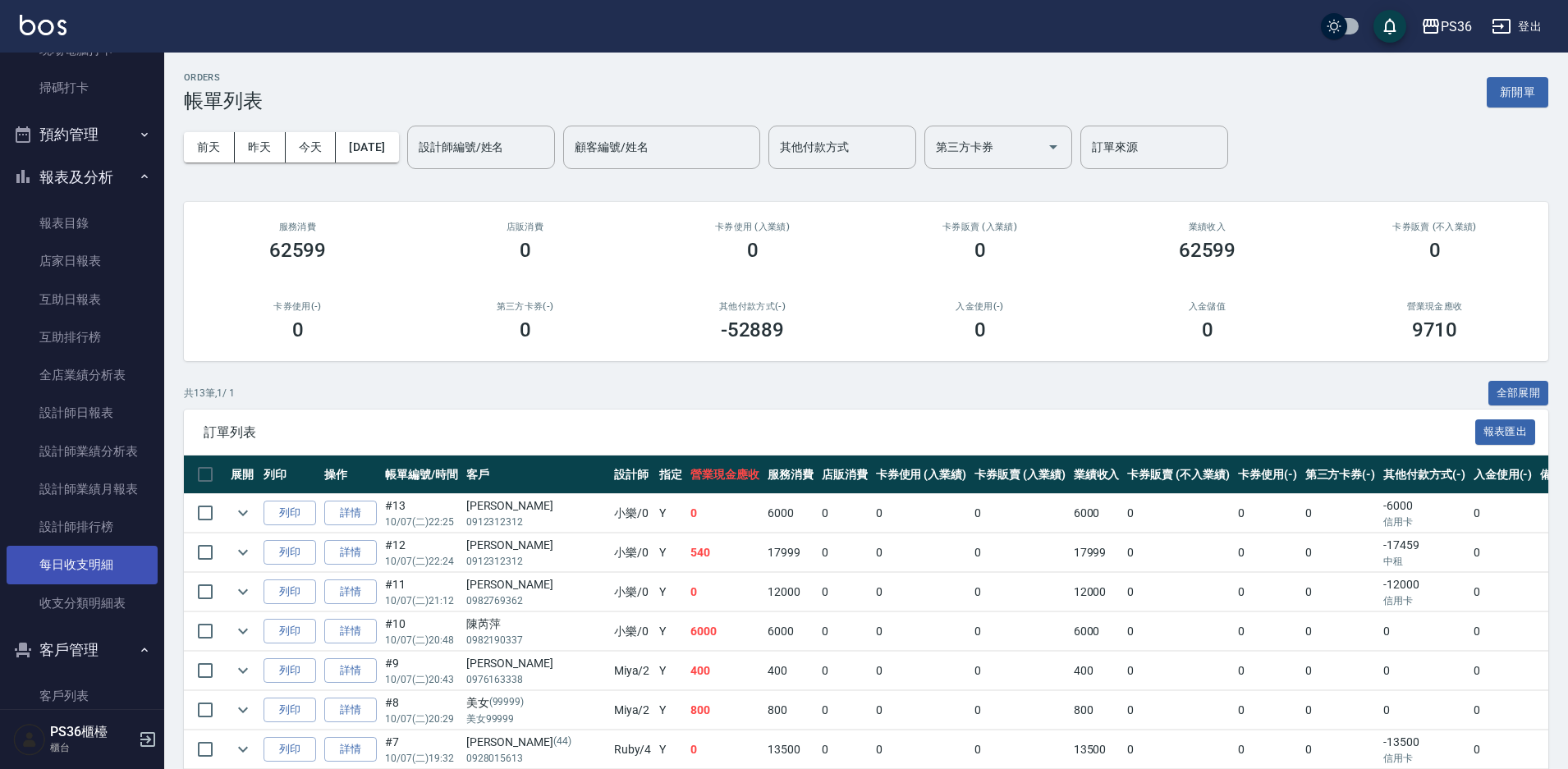
scroll to position [410, 0]
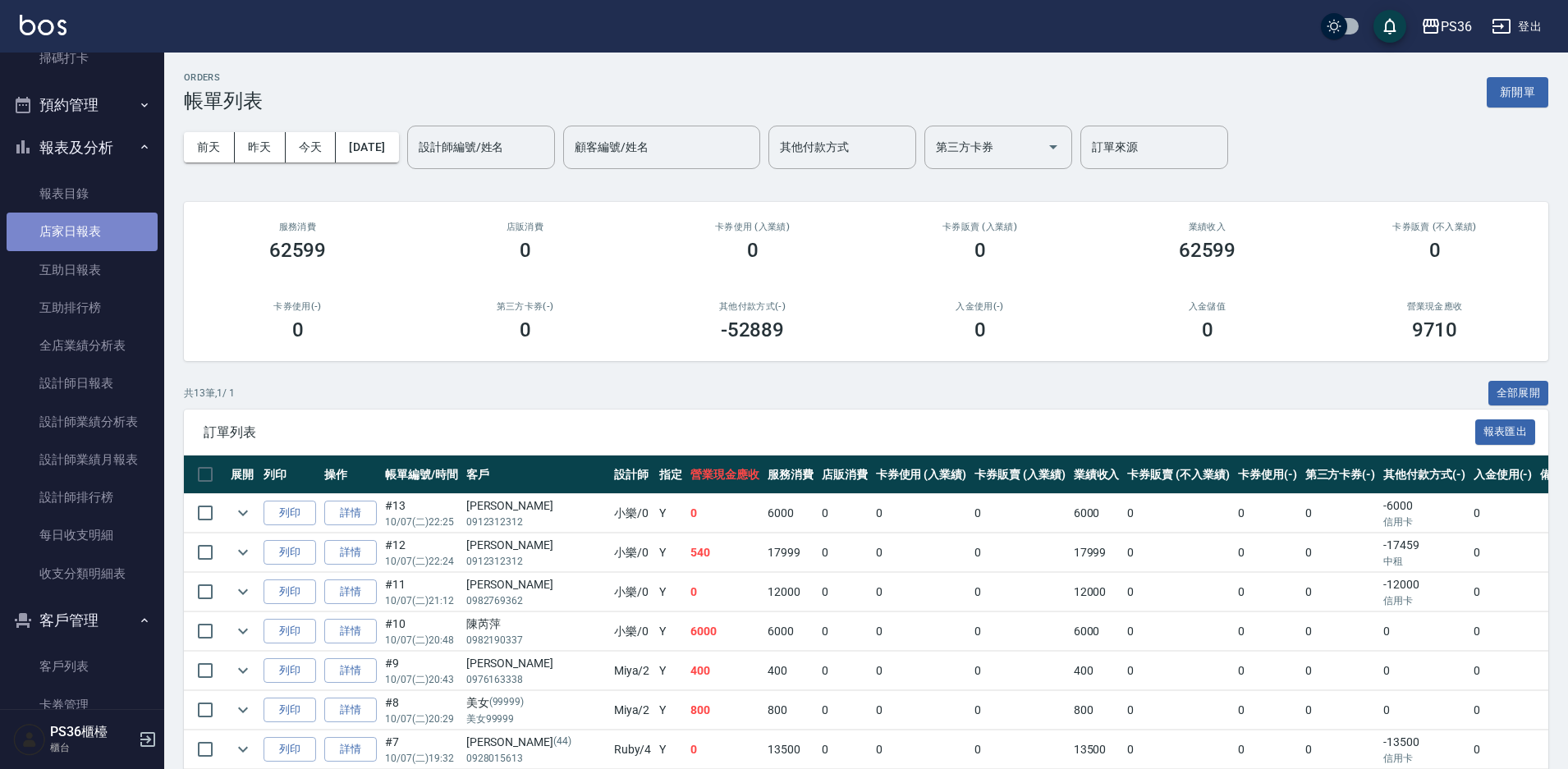
click at [99, 236] on link "店家日報表" at bounding box center [82, 231] width 151 height 38
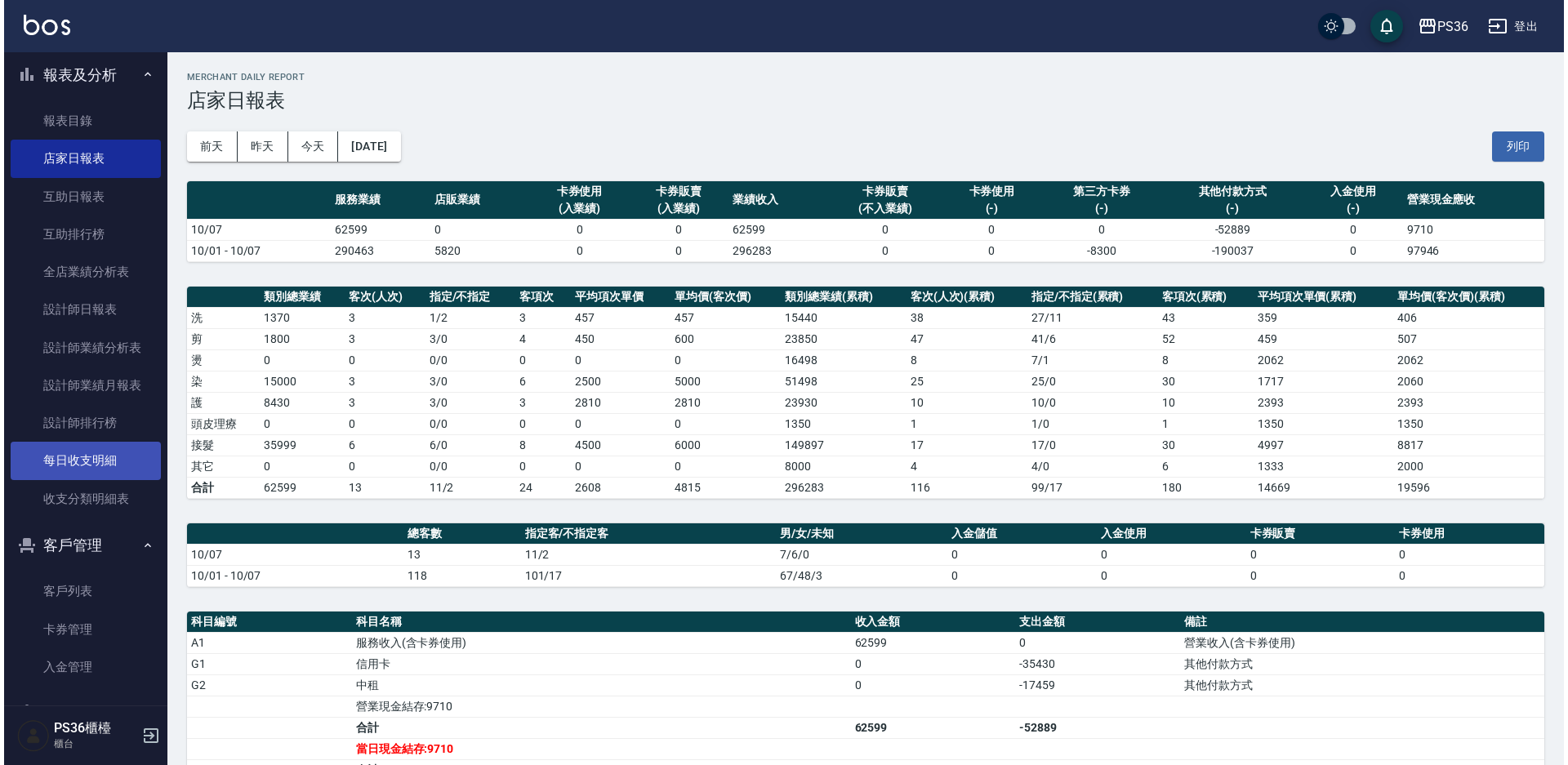
scroll to position [572, 0]
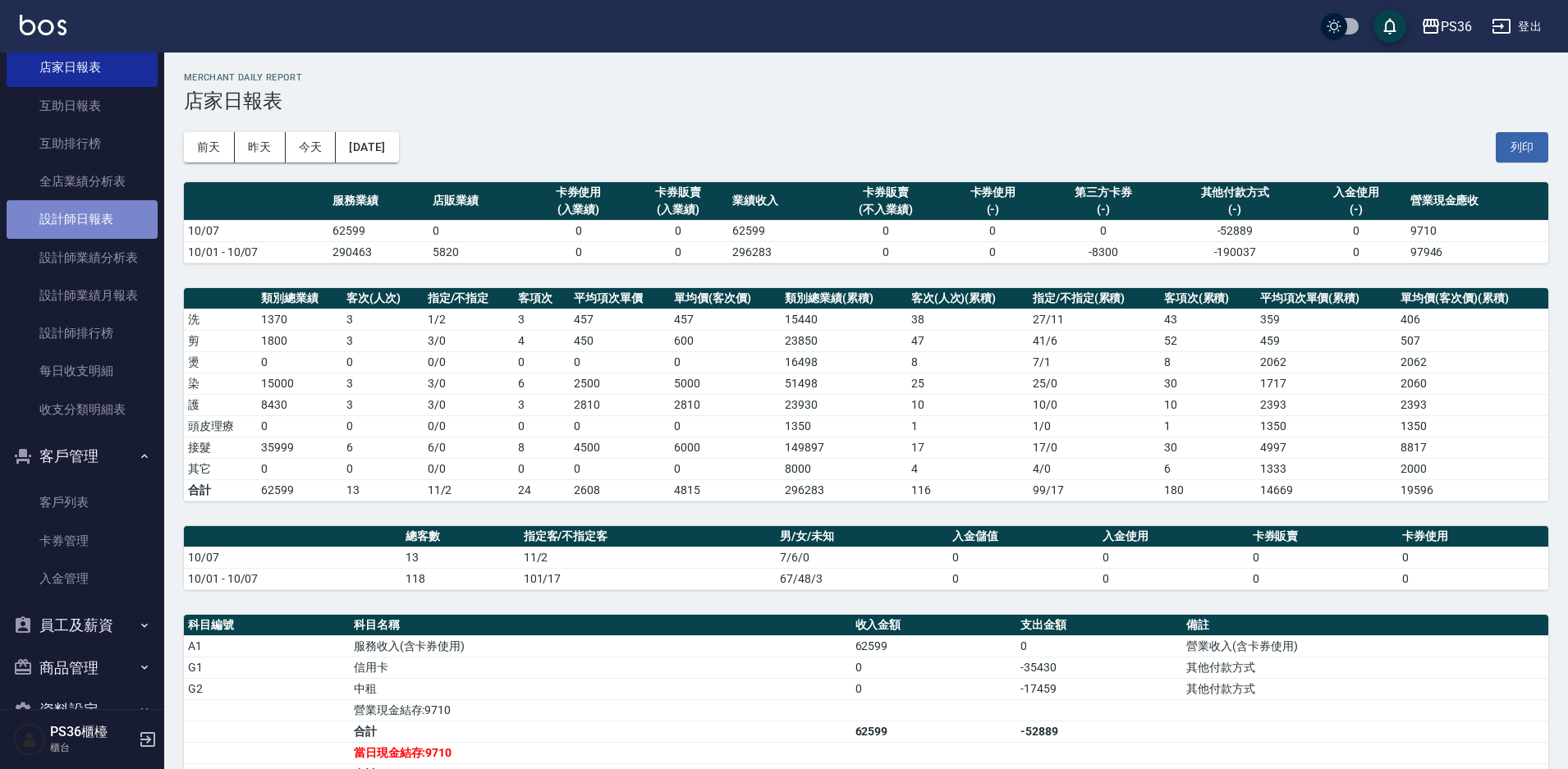
click at [95, 218] on link "設計師日報表" at bounding box center [82, 219] width 151 height 38
